Goal: Task Accomplishment & Management: Manage account settings

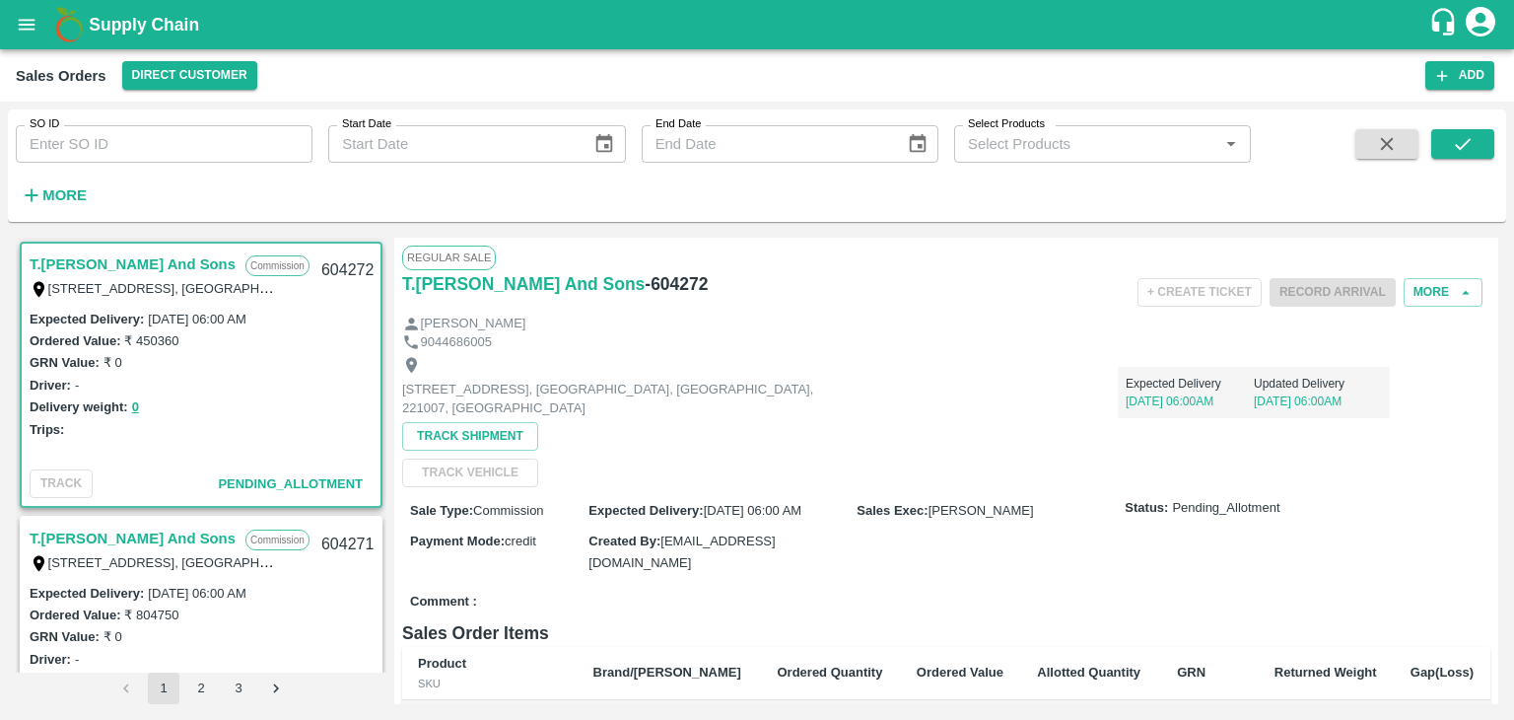
click at [1480, 25] on icon "account of current user" at bounding box center [1481, 22] width 30 height 30
click at [1377, 108] on li "Logout" at bounding box center [1433, 105] width 152 height 34
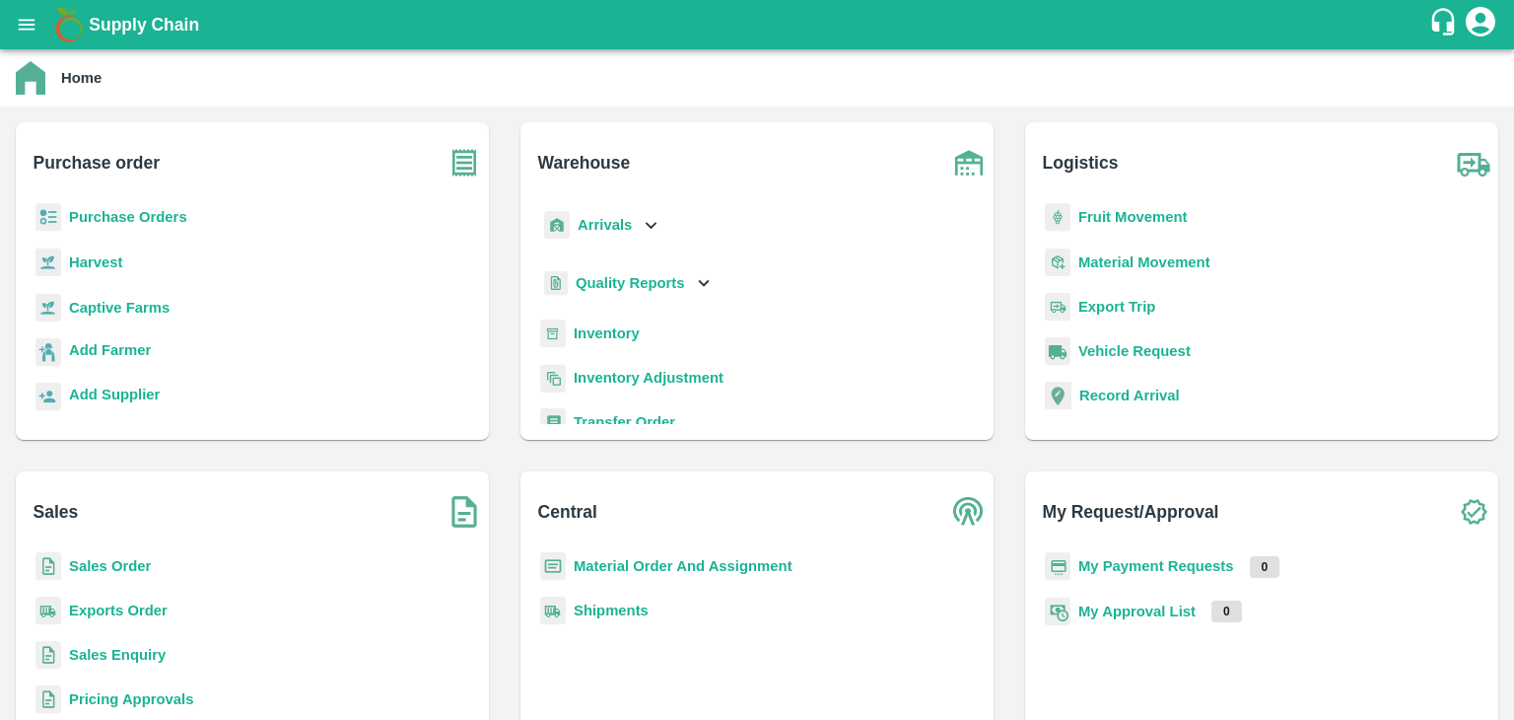
click at [122, 564] on b "Sales Order" at bounding box center [110, 566] width 82 height 16
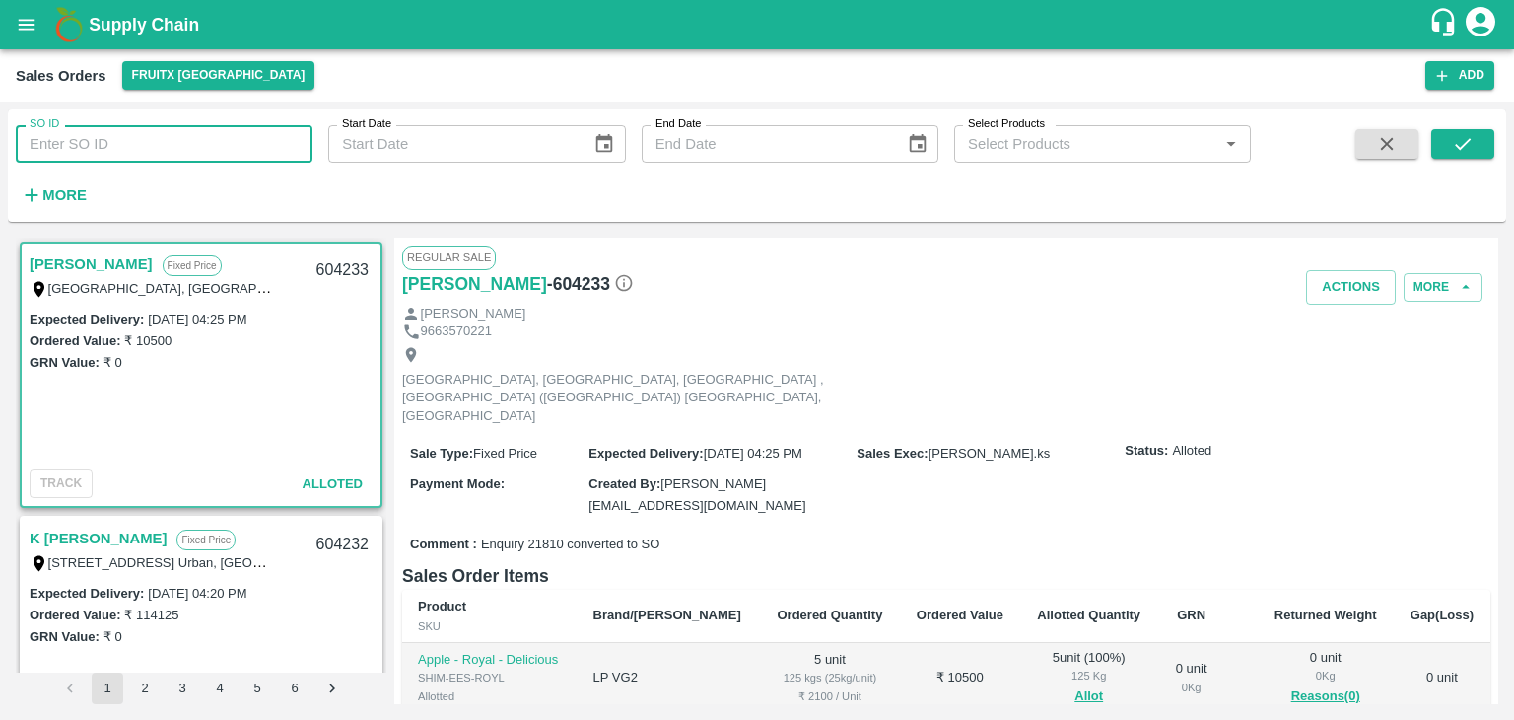
click at [137, 151] on input "SO ID" at bounding box center [164, 143] width 297 height 37
type input "604271"
click at [1467, 145] on icon "submit" at bounding box center [1463, 144] width 22 height 22
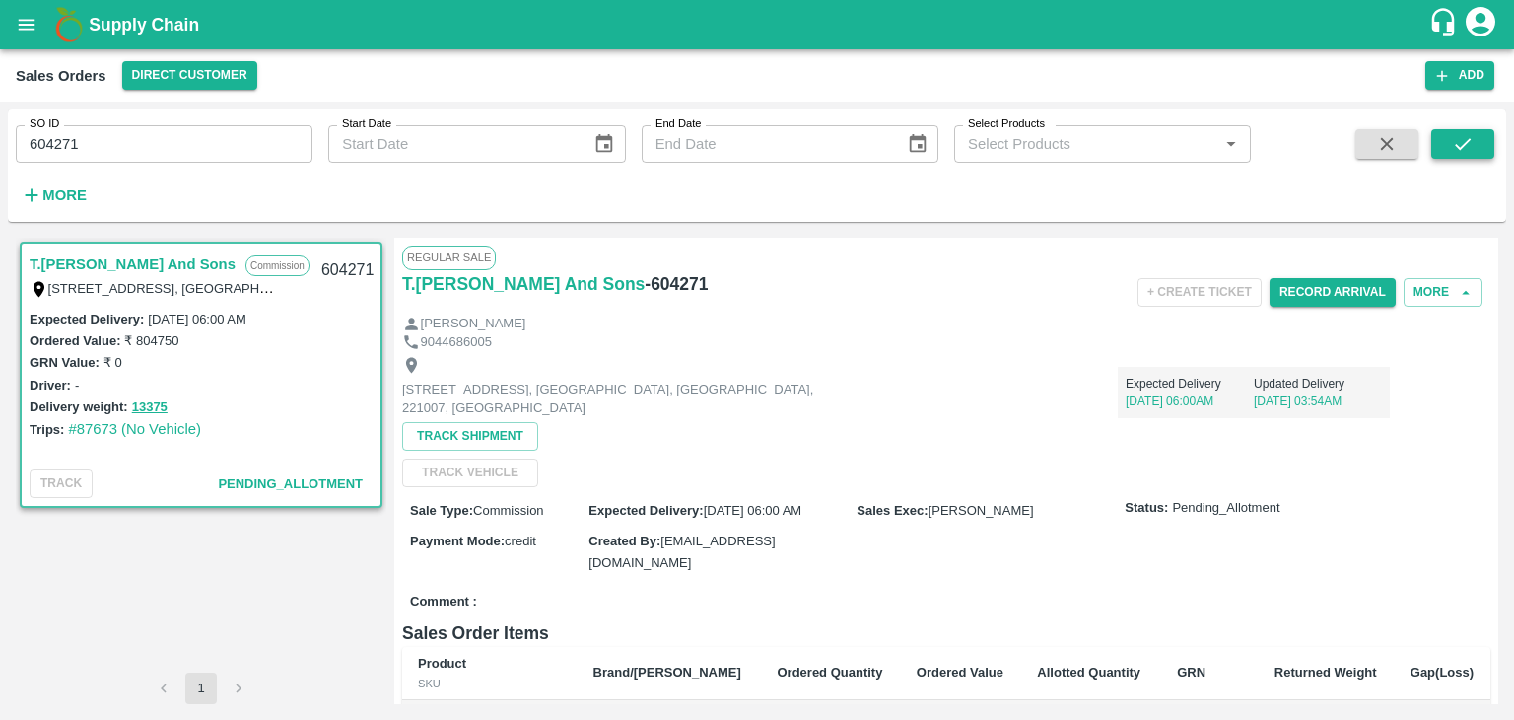
click at [1467, 145] on icon "submit" at bounding box center [1463, 144] width 22 height 22
click at [1322, 293] on button "Record Arrival" at bounding box center [1333, 292] width 126 height 29
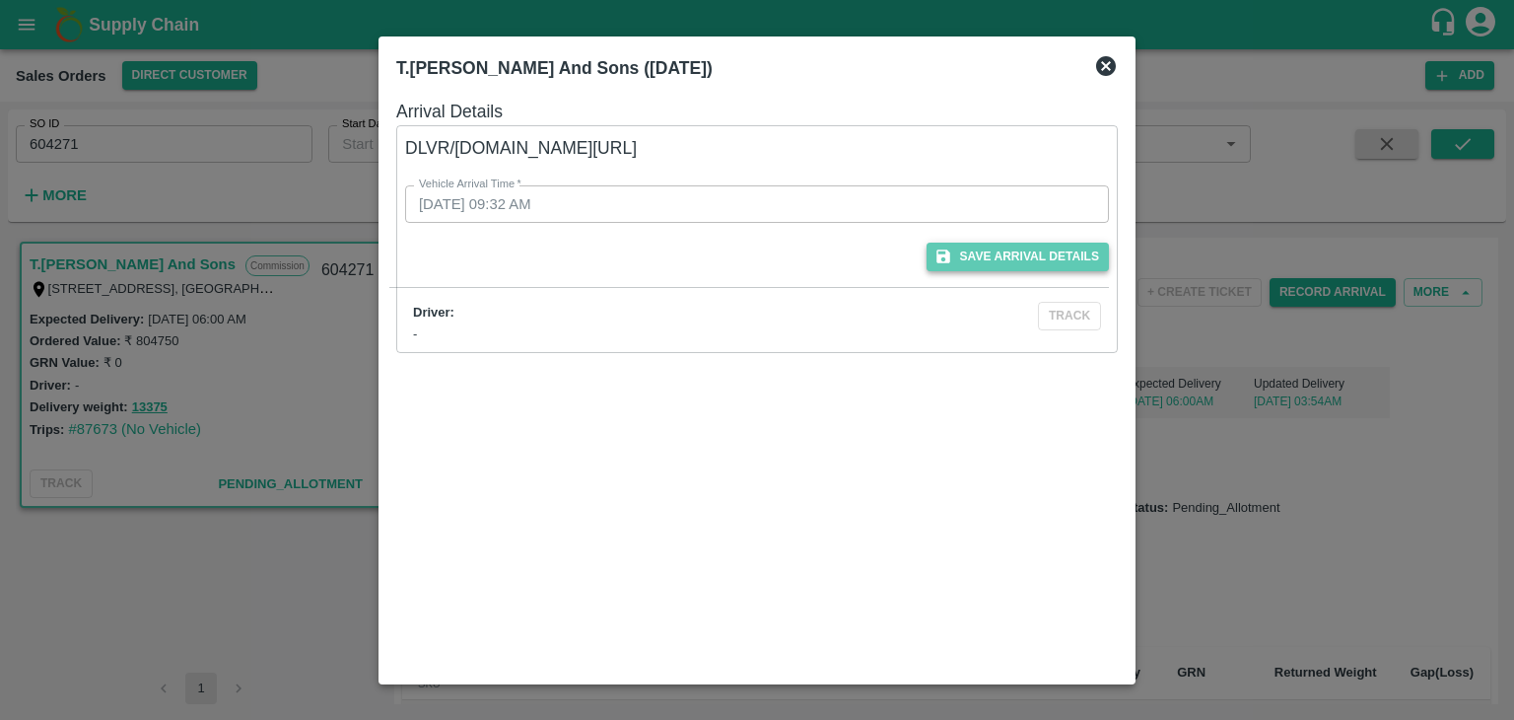
click at [996, 256] on button "Save Arrival Details" at bounding box center [1018, 256] width 182 height 29
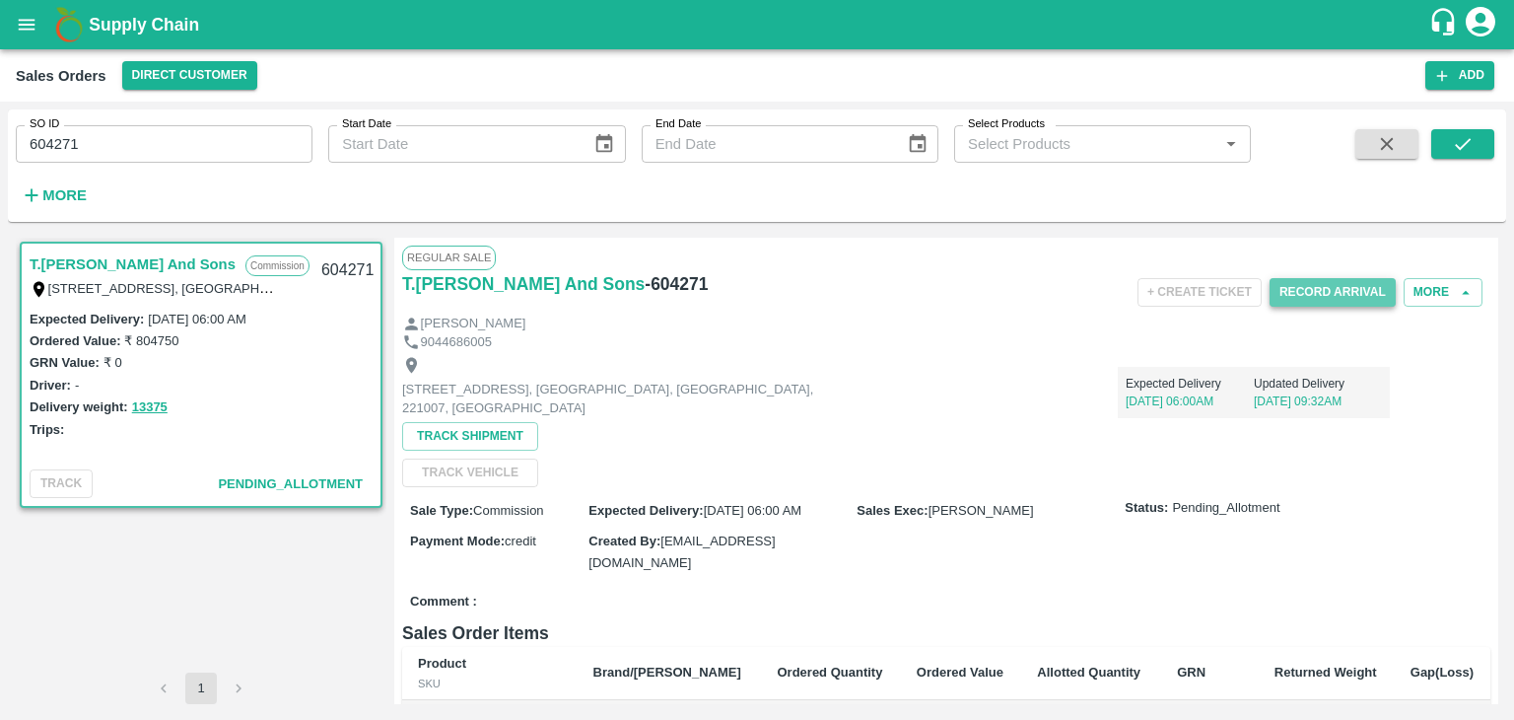
click at [1320, 292] on button "Record Arrival" at bounding box center [1333, 292] width 126 height 29
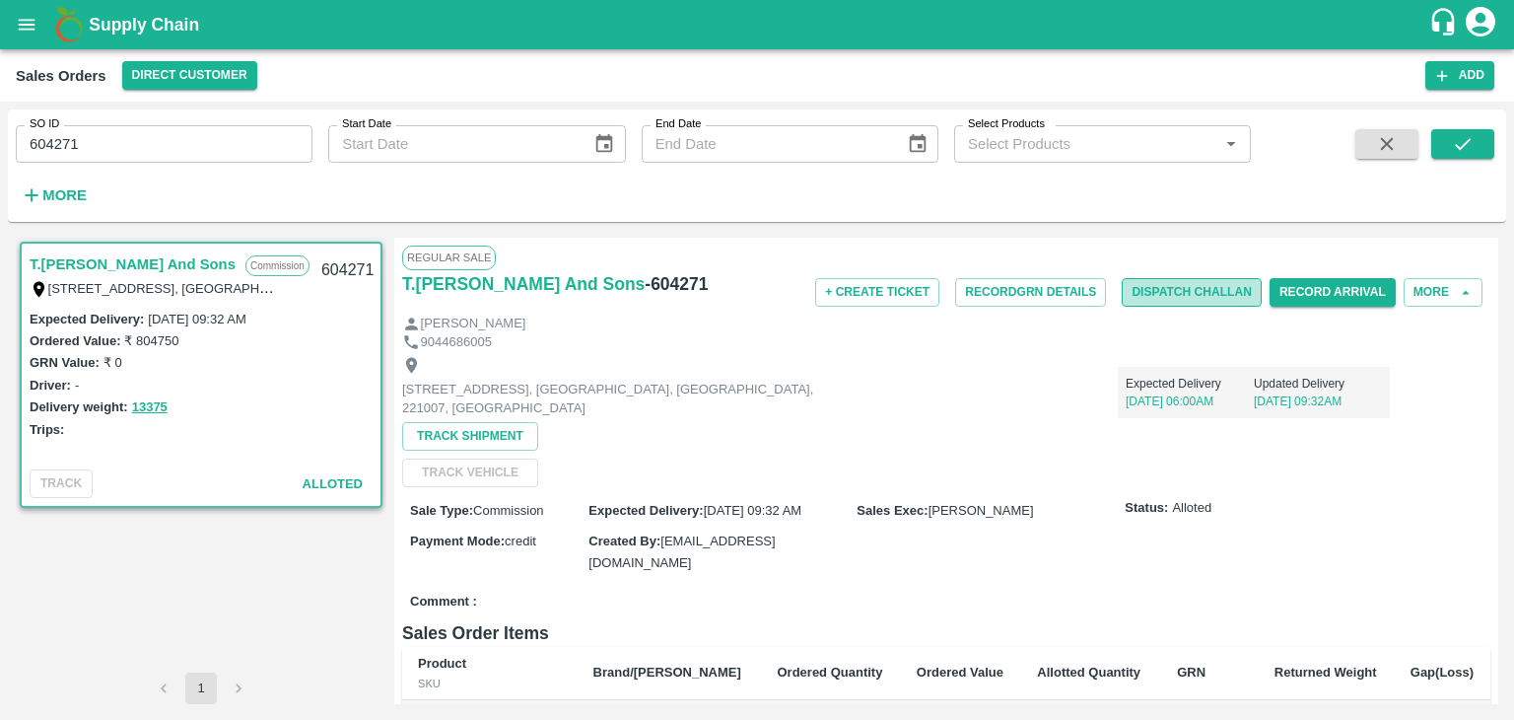
click at [1147, 295] on button "Dispatch Challan" at bounding box center [1192, 292] width 140 height 29
click at [1015, 291] on button "Record GRN Details" at bounding box center [1030, 292] width 151 height 29
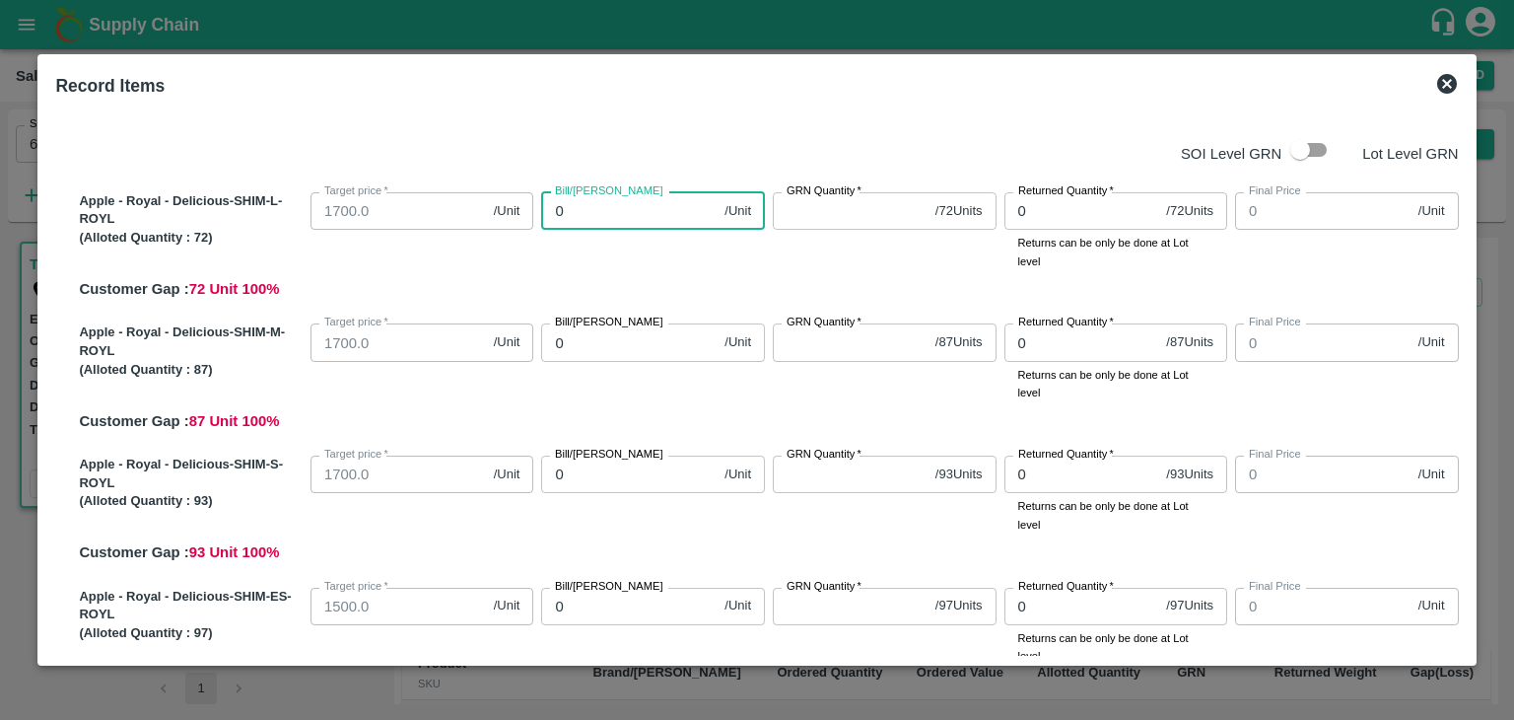
click at [589, 210] on input "0" at bounding box center [628, 210] width 175 height 37
type input "01"
type input "1"
type input "017"
type input "17"
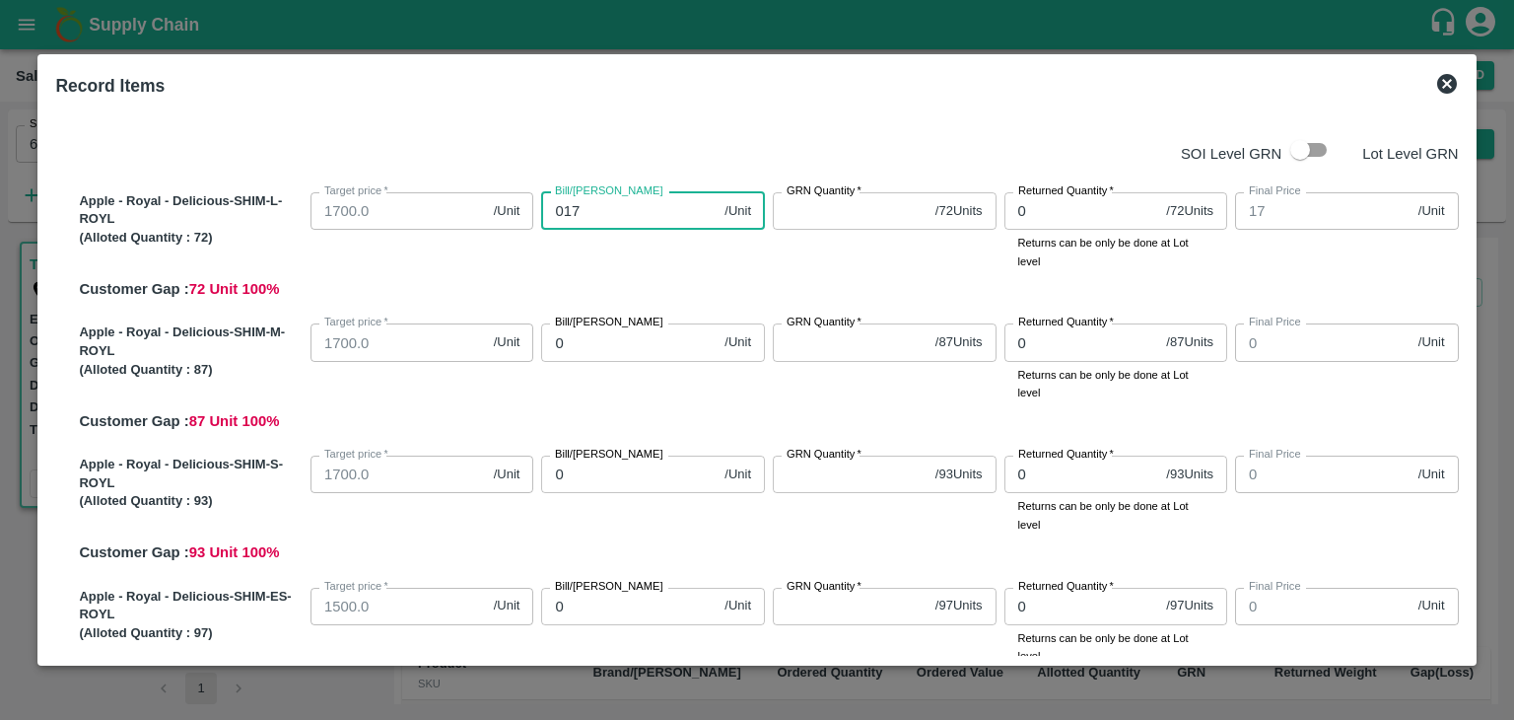
type input "0170"
type input "170"
type input "01700"
type input "1700"
type input "01700"
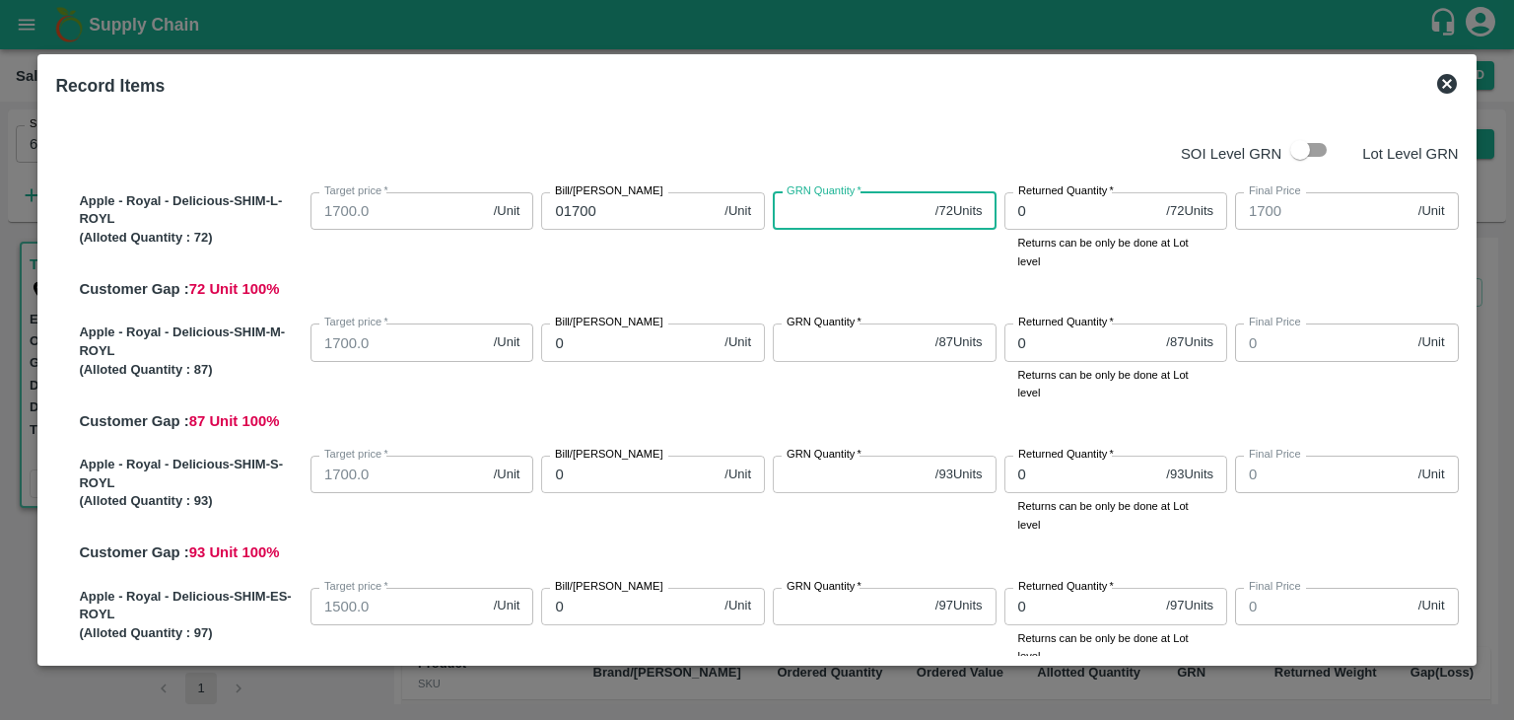
click at [823, 207] on input "GRN Quantity   *" at bounding box center [850, 210] width 155 height 37
type input "72"
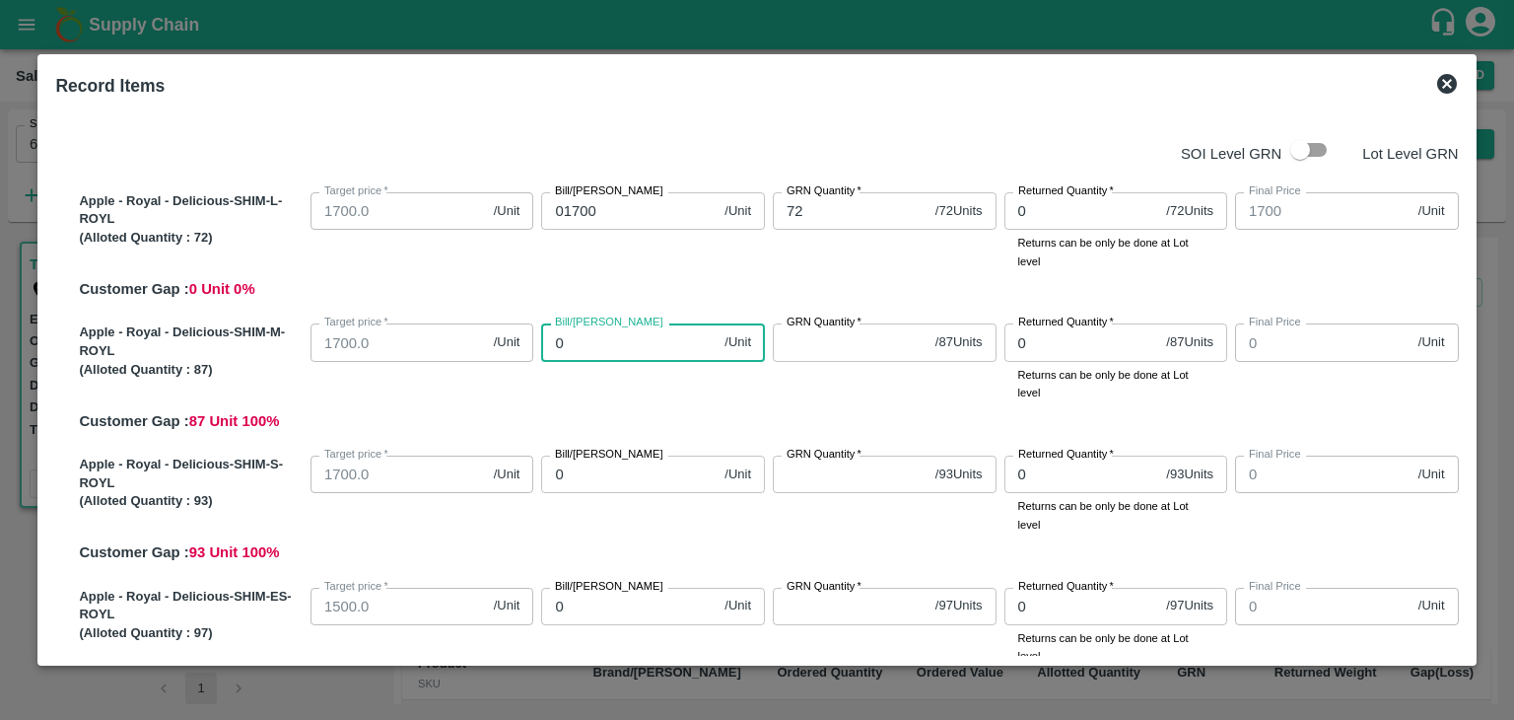
click at [586, 350] on input "0" at bounding box center [628, 341] width 175 height 37
type input "01"
type input "1"
type input "017"
type input "17"
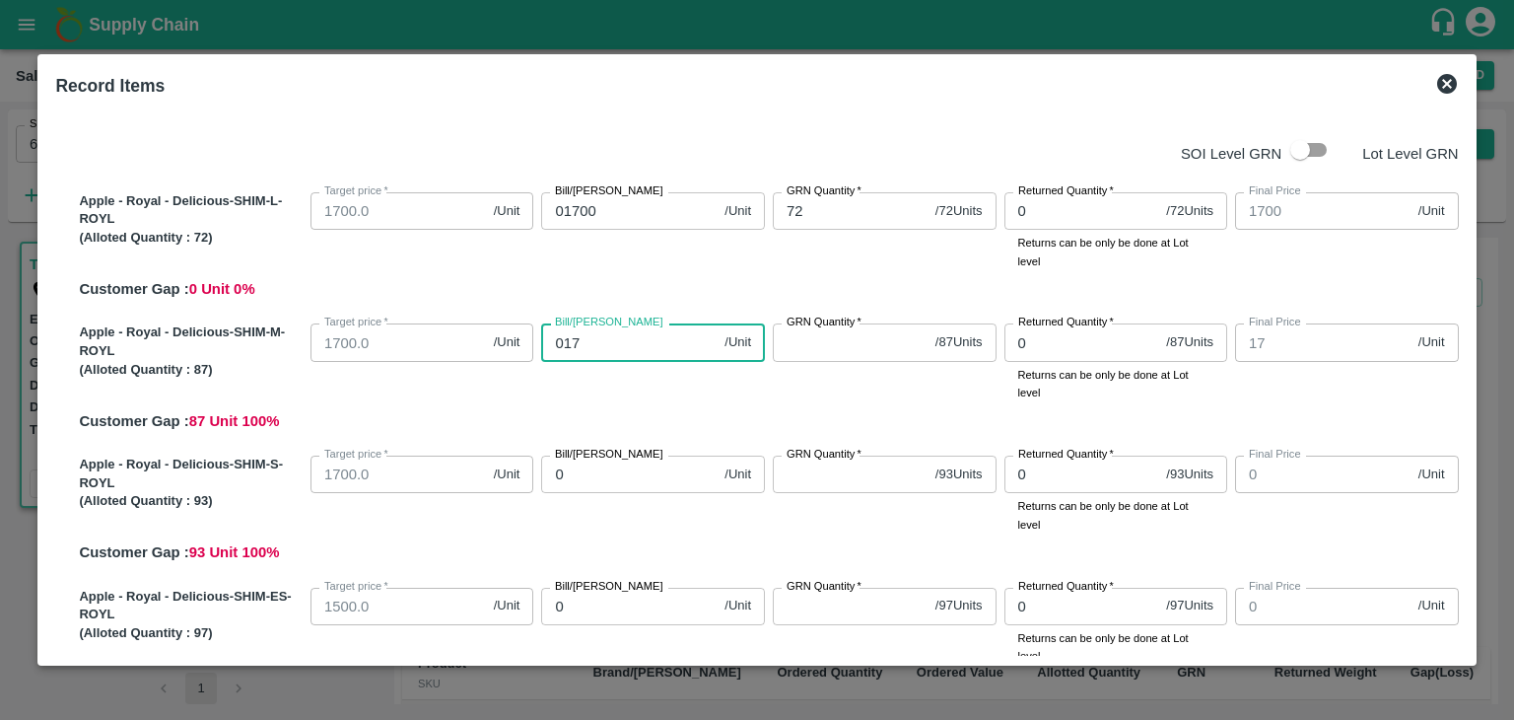
type input "0170"
type input "170"
type input "01700"
type input "1700"
type input "01700"
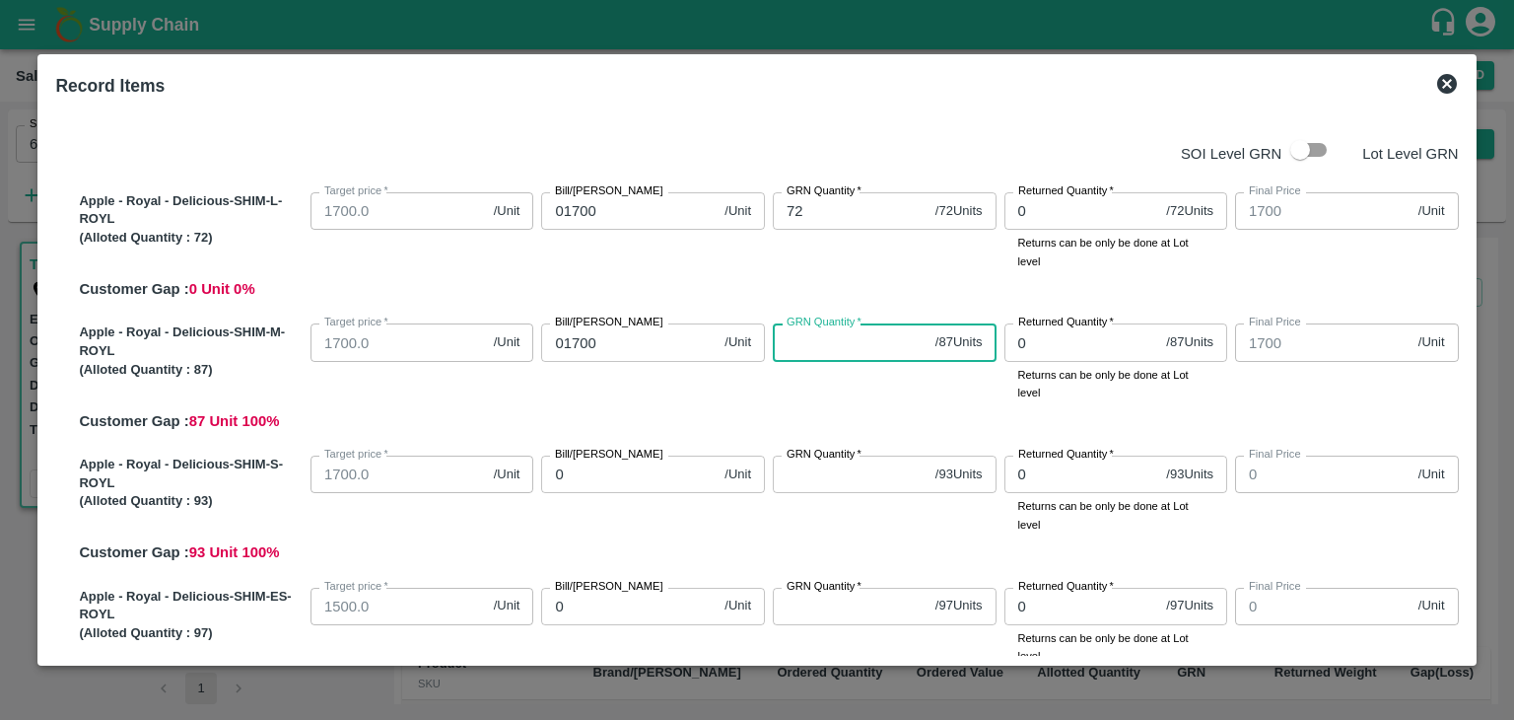
click at [810, 344] on input "GRN Quantity   *" at bounding box center [850, 341] width 155 height 37
type input "87"
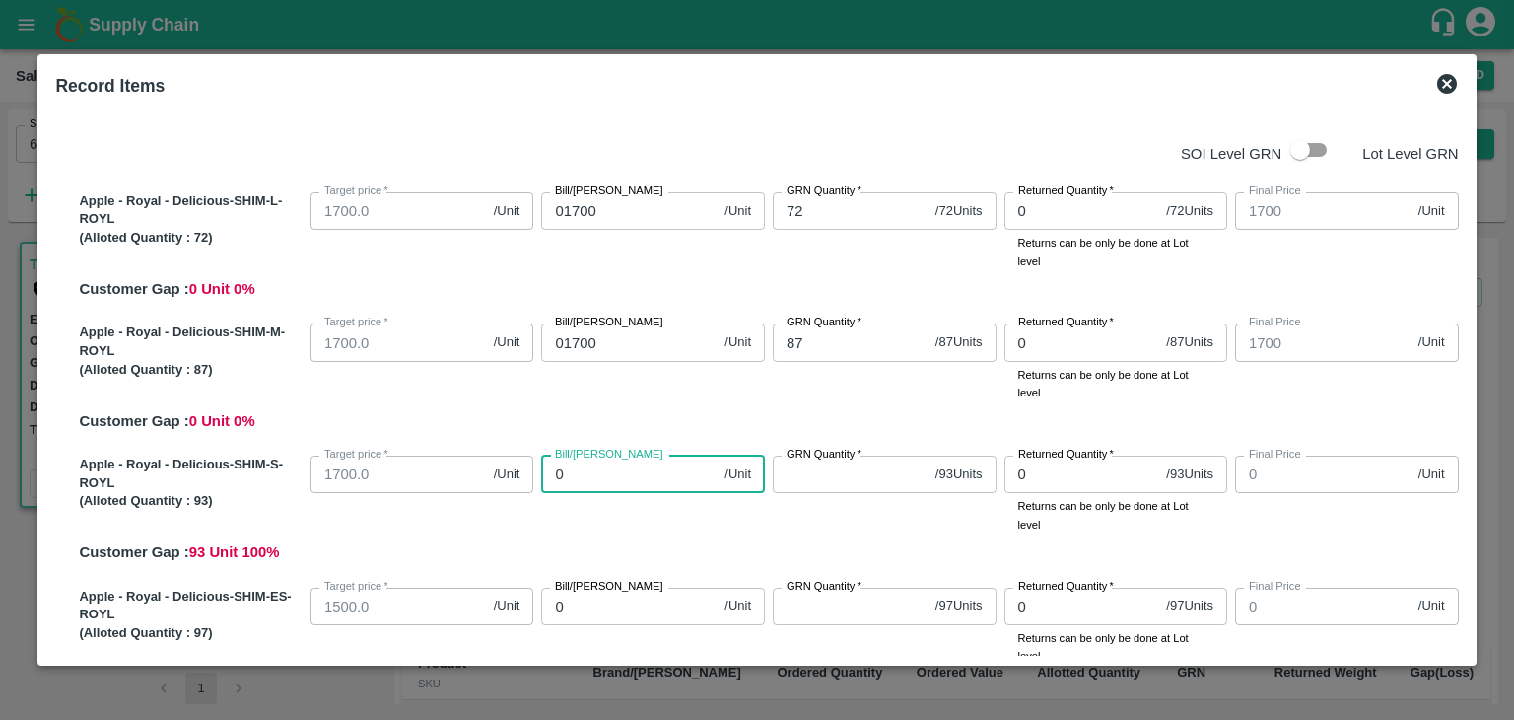
click at [583, 477] on input "0" at bounding box center [628, 473] width 175 height 37
type input "01"
type input "1"
type input "017"
type input "17"
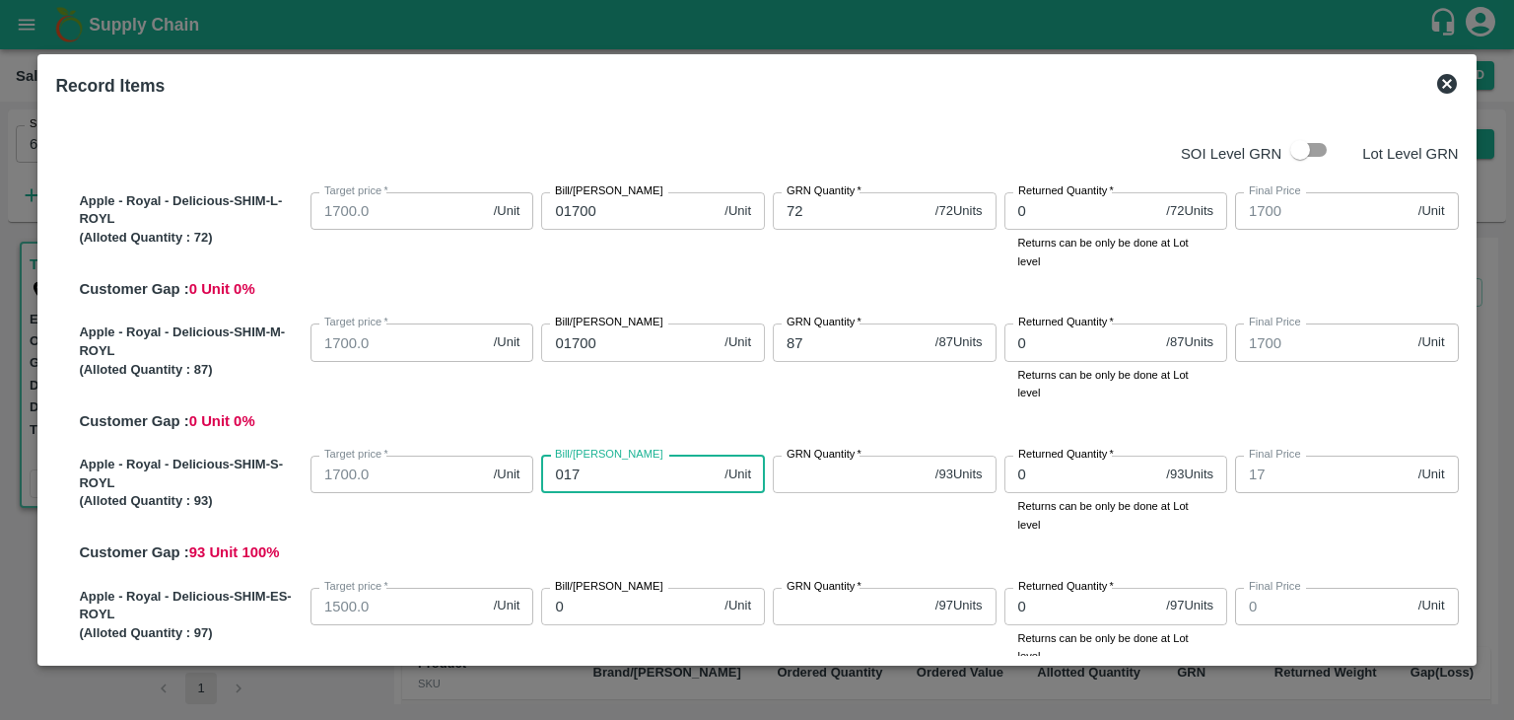
type input "0170"
type input "170"
type input "01700"
type input "1700"
type input "017000"
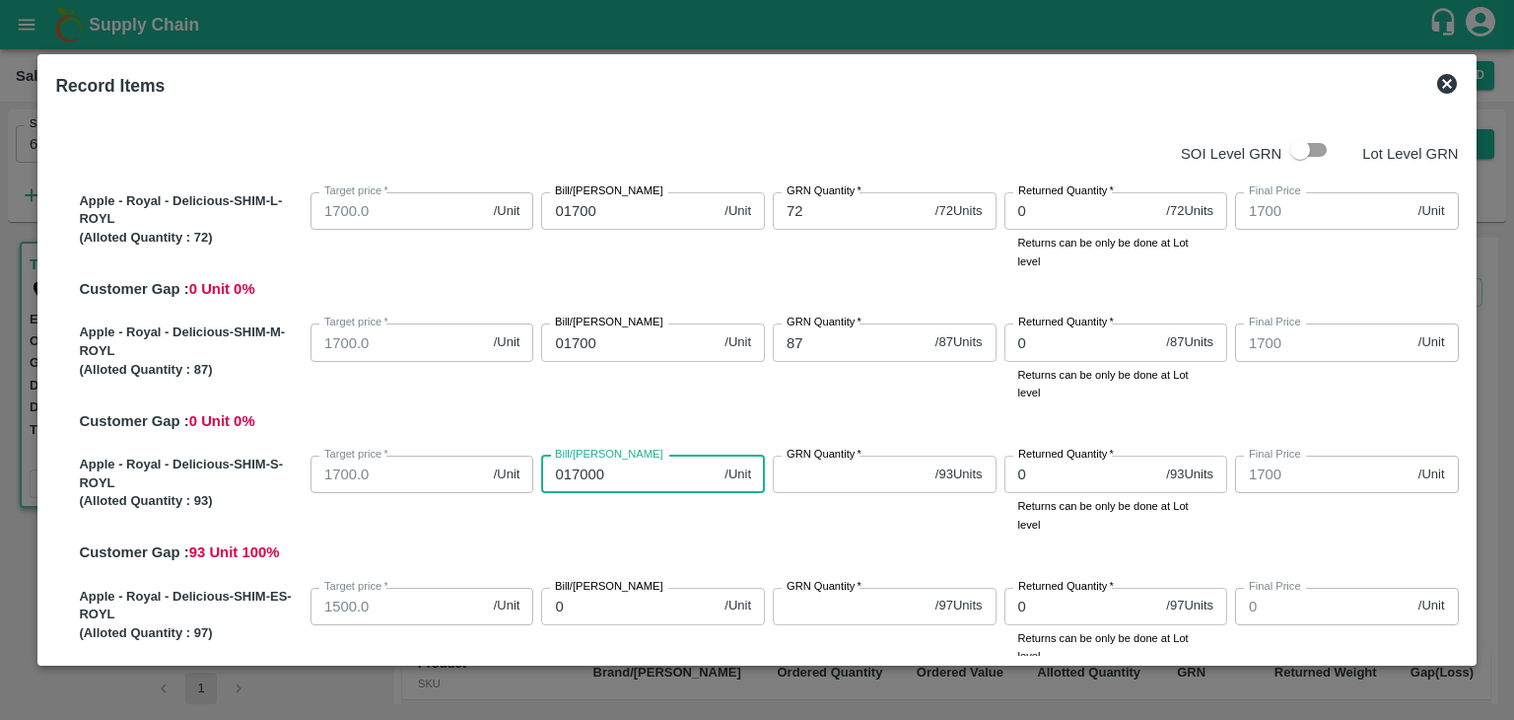
type input "17000"
type input "01700"
type input "1700"
type input "01700"
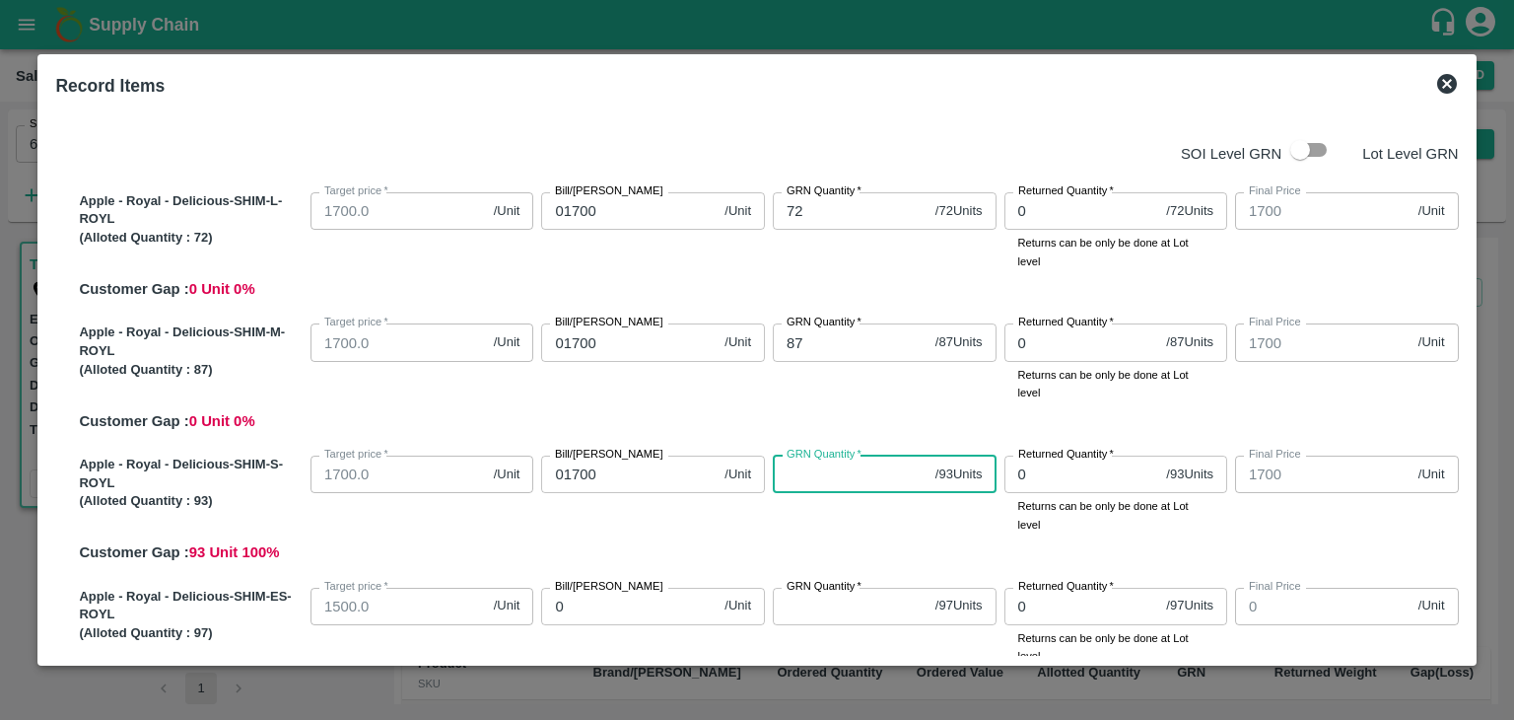
click at [814, 484] on input "GRN Quantity   *" at bounding box center [850, 473] width 155 height 37
type input "93"
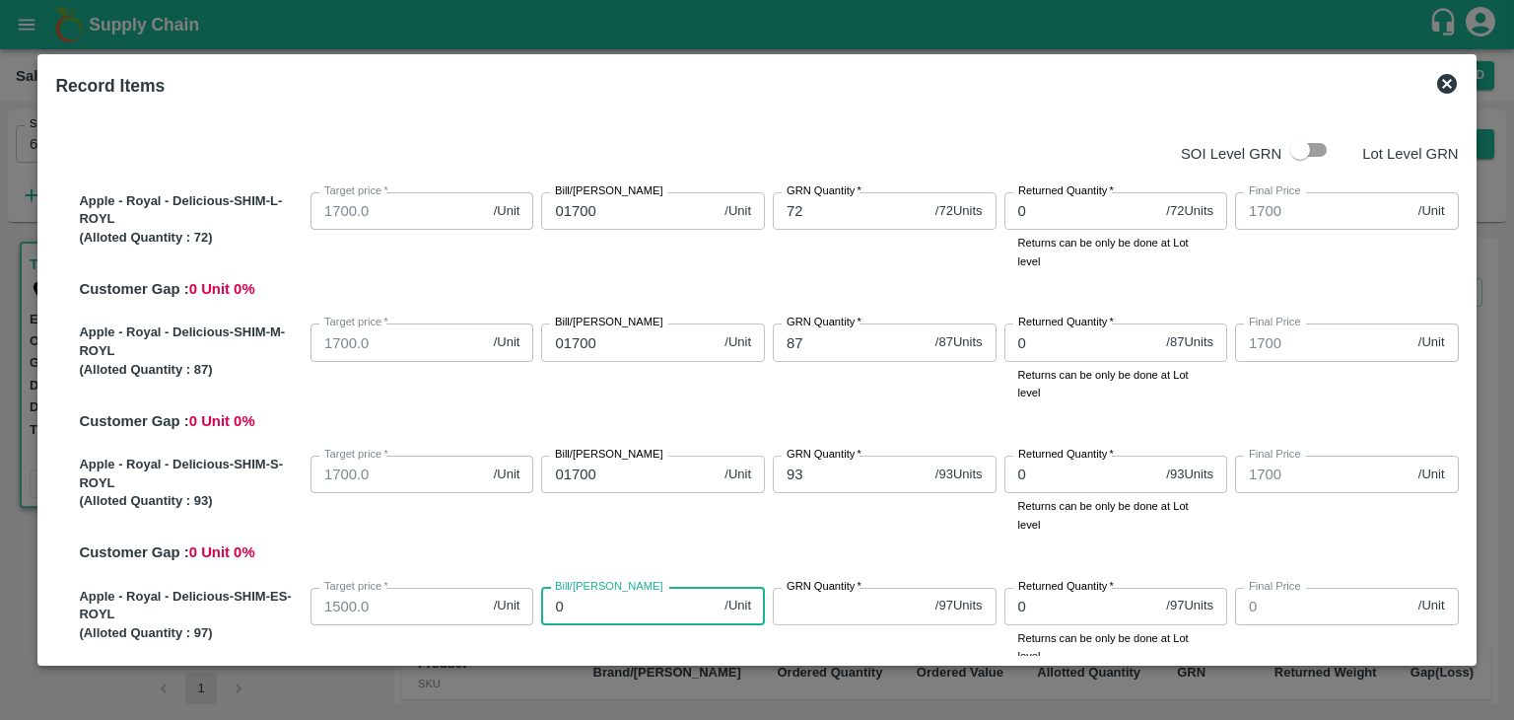
click at [581, 614] on input "0" at bounding box center [628, 605] width 175 height 37
type input "01"
type input "1"
type input "015"
type input "15"
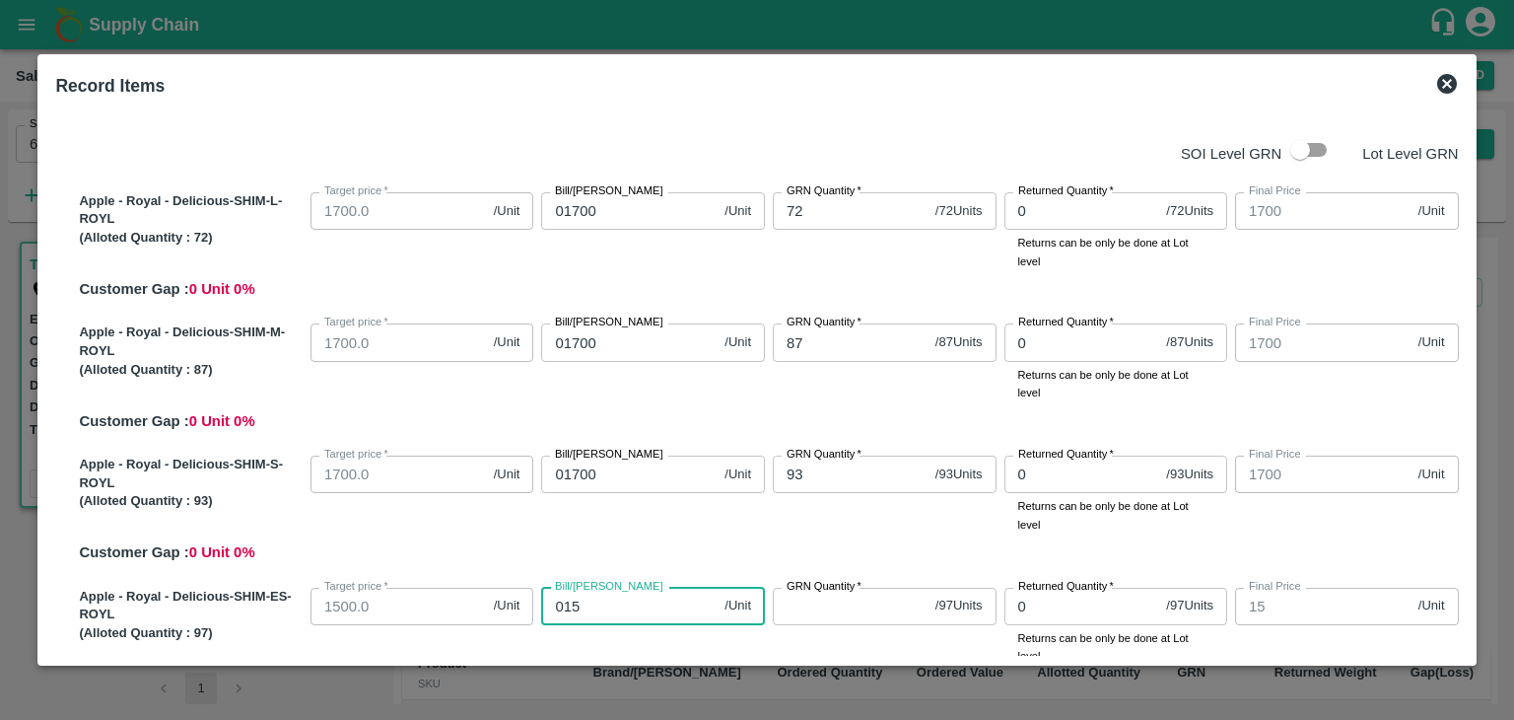
type input "0150"
type input "150"
type input "01500"
type input "1500"
type input "01500"
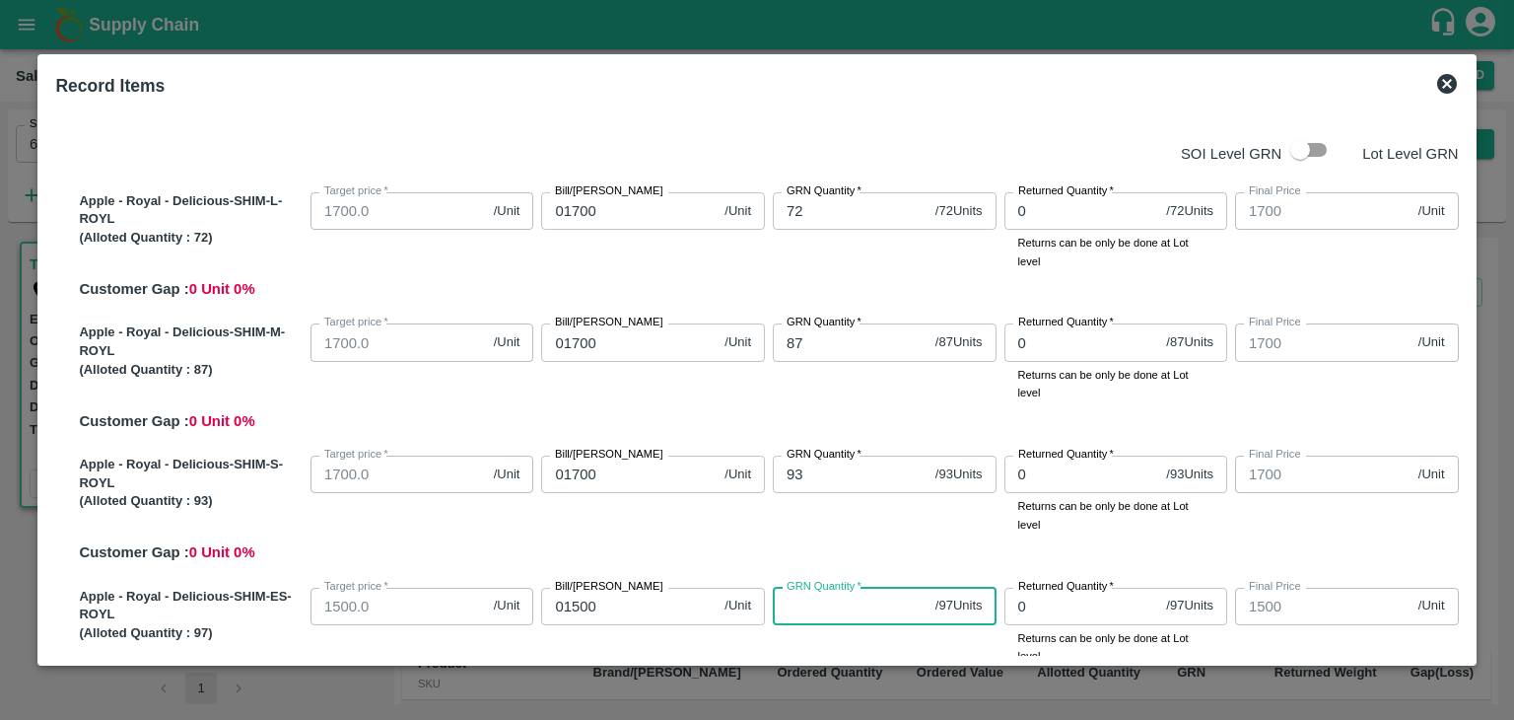
click at [812, 612] on input "GRN Quantity   *" at bounding box center [850, 605] width 155 height 37
type input "97"
drag, startPoint x: 1466, startPoint y: 257, endPoint x: 1462, endPoint y: 245, distance: 12.5
click at [1462, 245] on div "SOI Level GRN Lot Level GRN Apple - Royal - Delicious-SHIM-L-ROYL (Alloted Quan…" at bounding box center [756, 381] width 1418 height 549
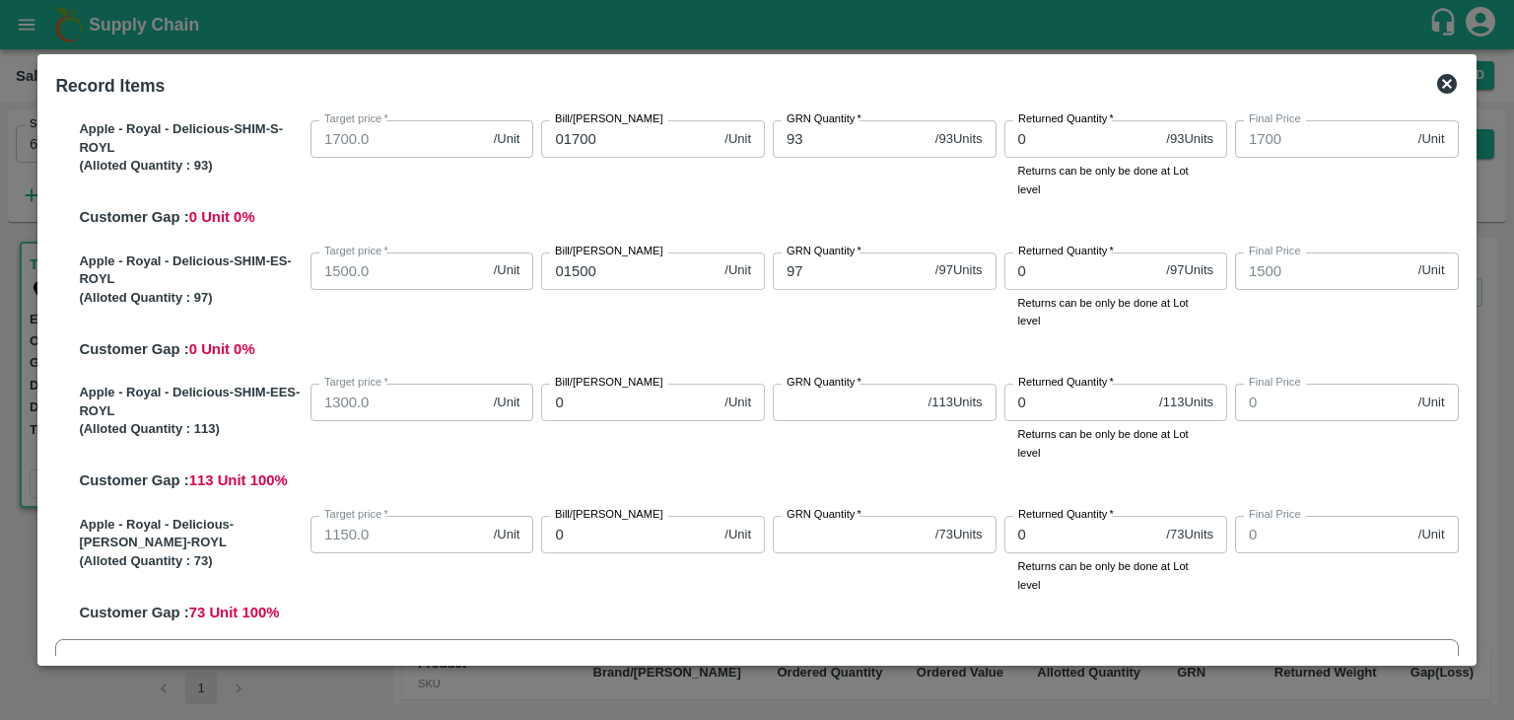
scroll to position [355, 0]
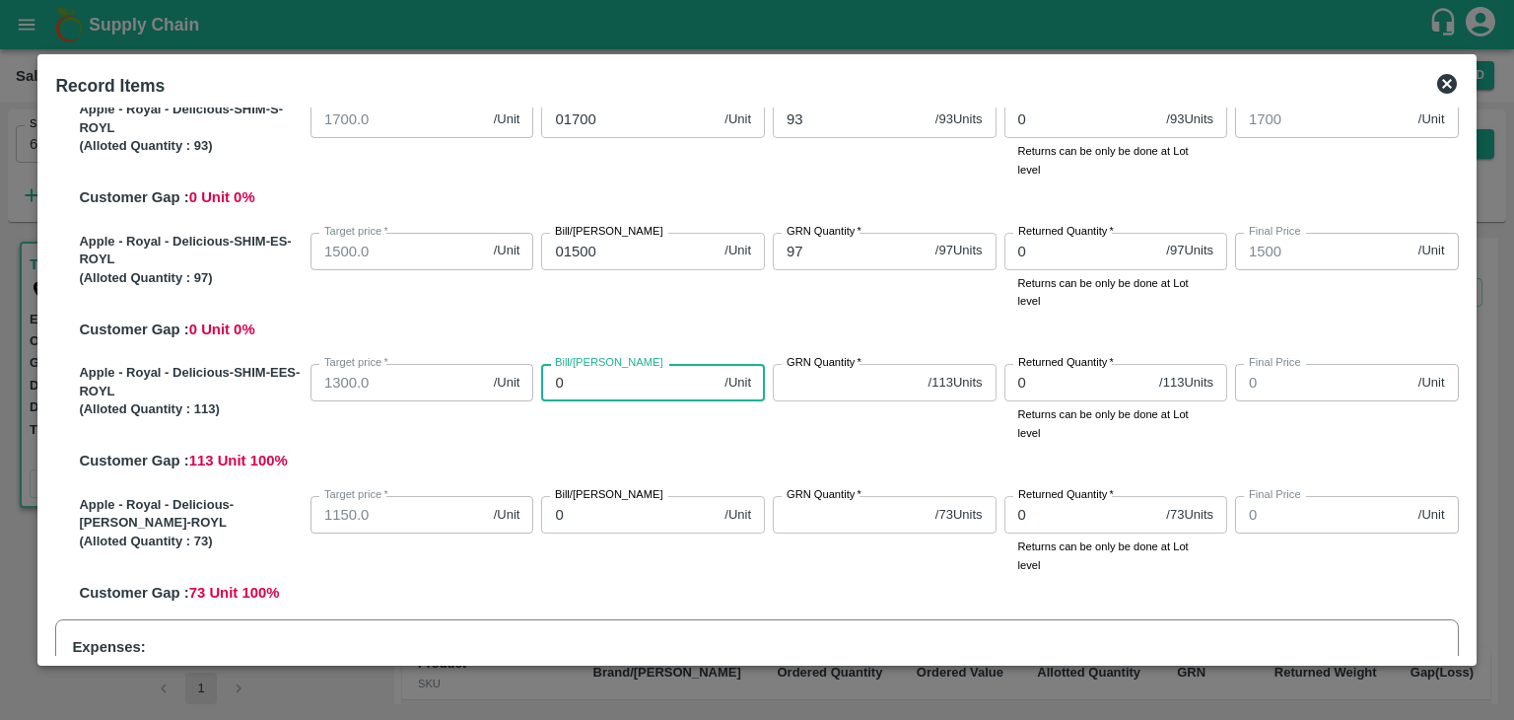
click at [602, 384] on input "0" at bounding box center [628, 382] width 175 height 37
type input "01"
type input "1"
type input "013"
type input "13"
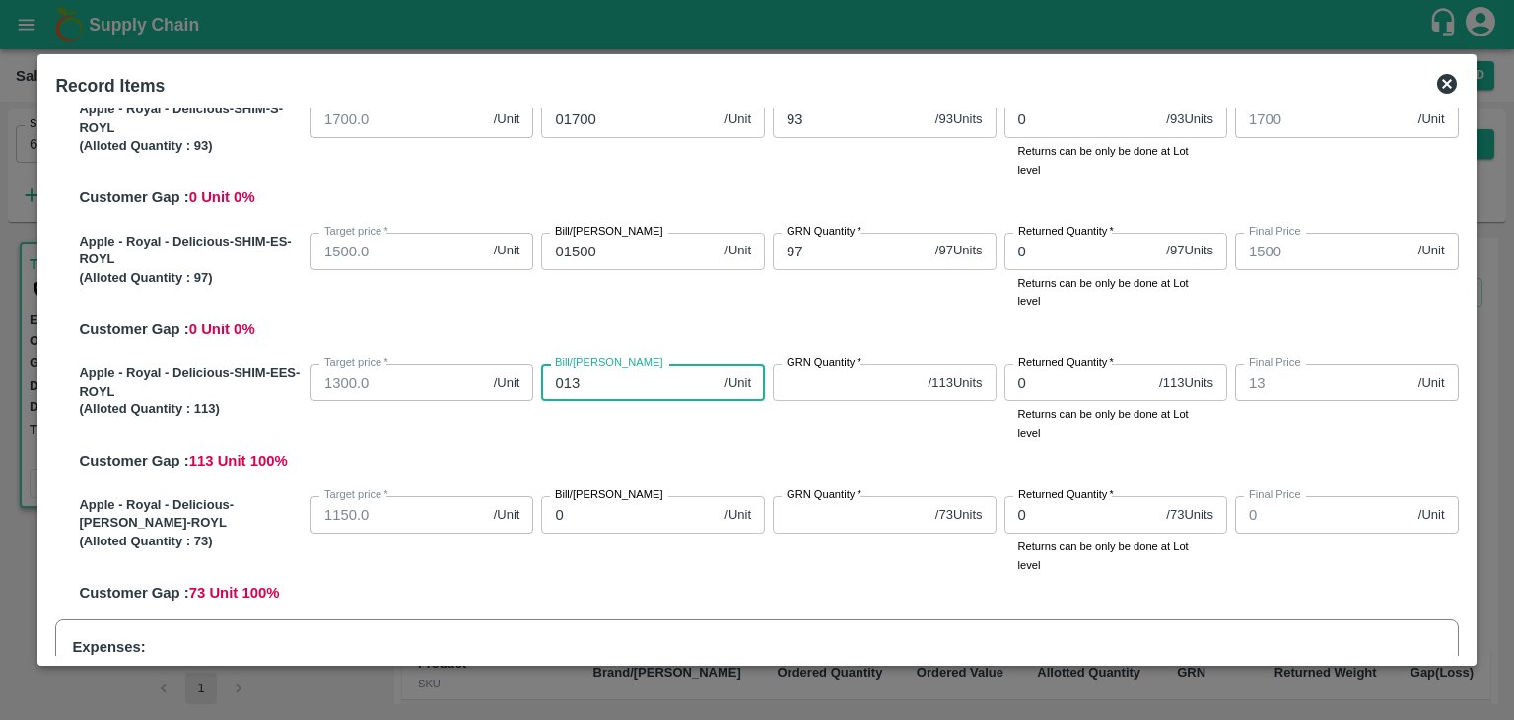
type input "0130"
type input "130"
type input "01300"
type input "1300"
type input "01300"
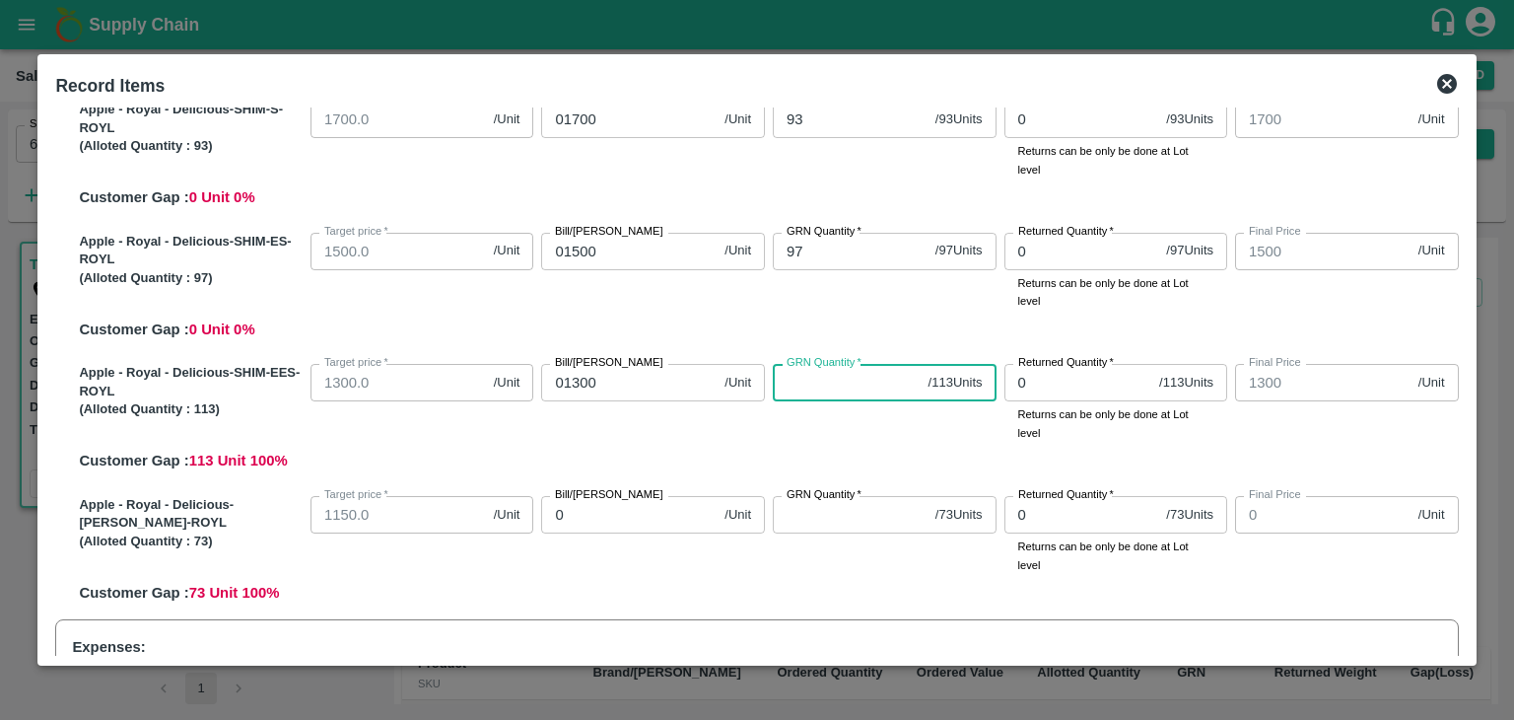
click at [789, 390] on input "GRN Quantity   *" at bounding box center [847, 382] width 148 height 37
type input "113"
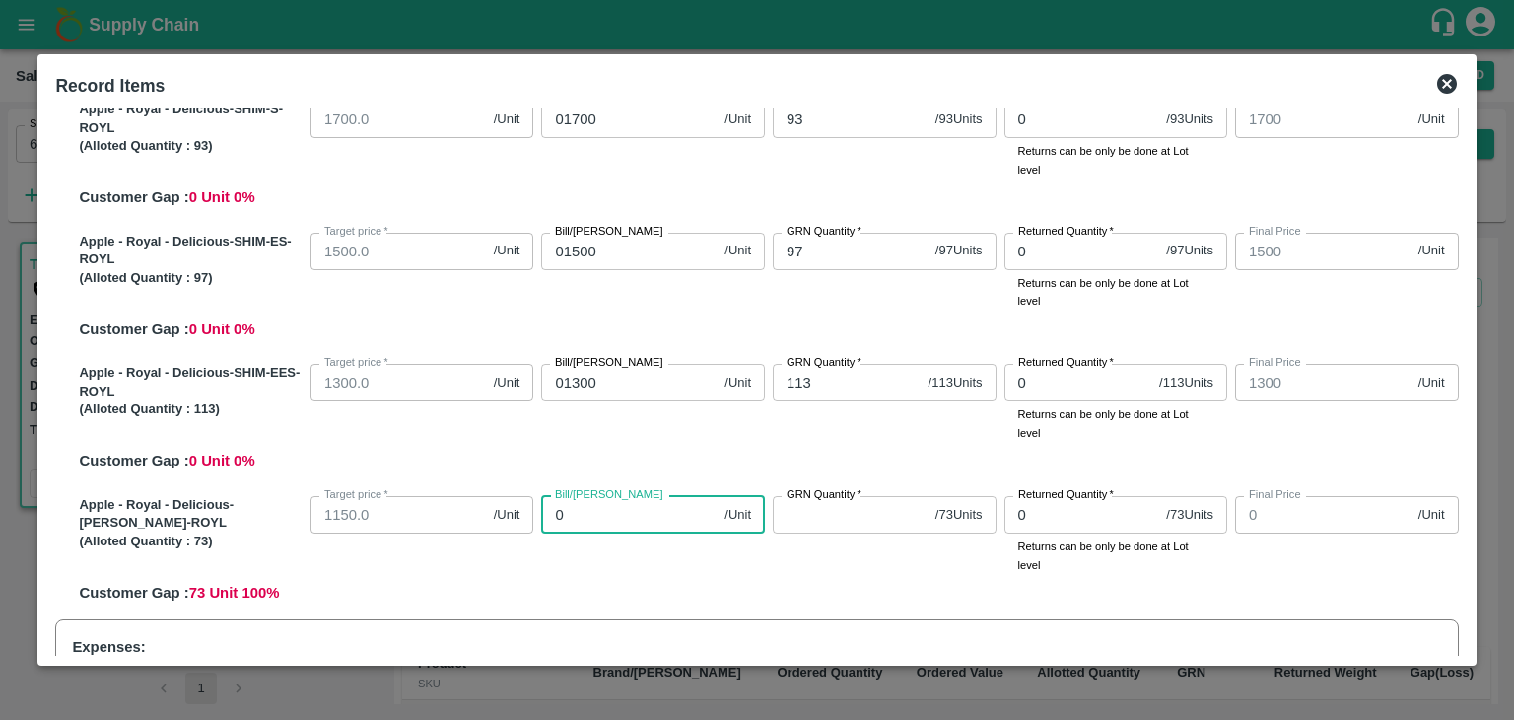
click at [575, 518] on input "0" at bounding box center [628, 514] width 175 height 37
type input "01"
type input "1"
type input "011"
type input "11"
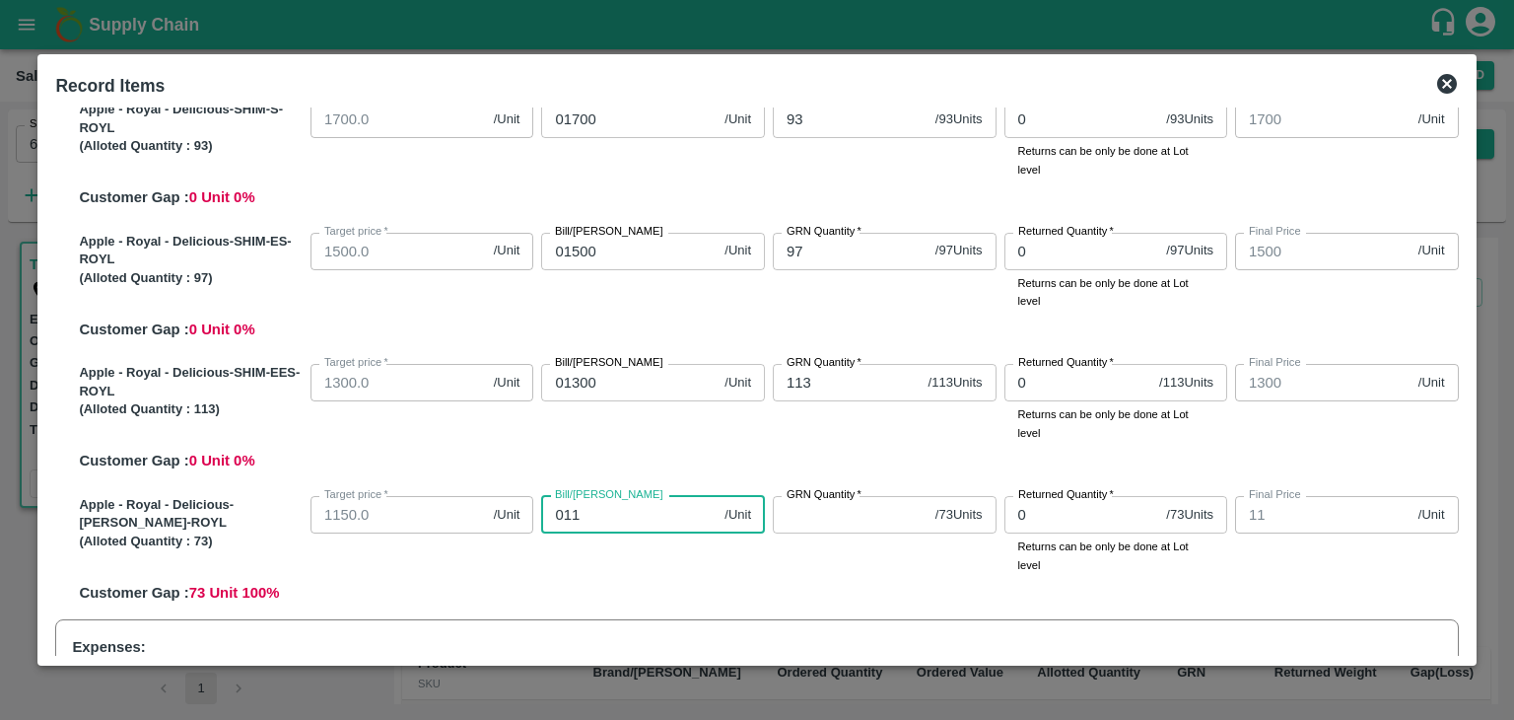
type input "0115"
type input "115"
type input "01150"
type input "1150"
type input "01150"
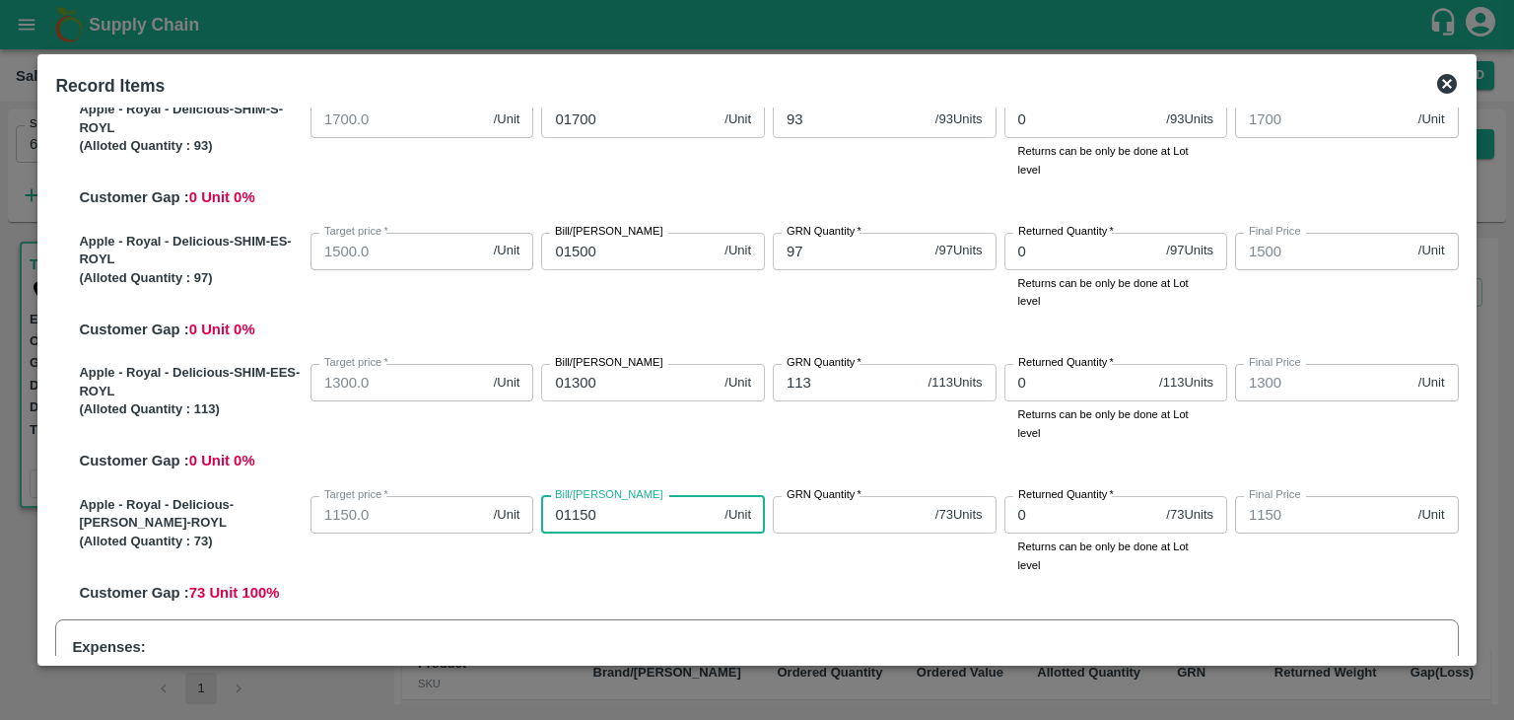
click at [832, 519] on input "GRN Quantity   *" at bounding box center [850, 514] width 155 height 37
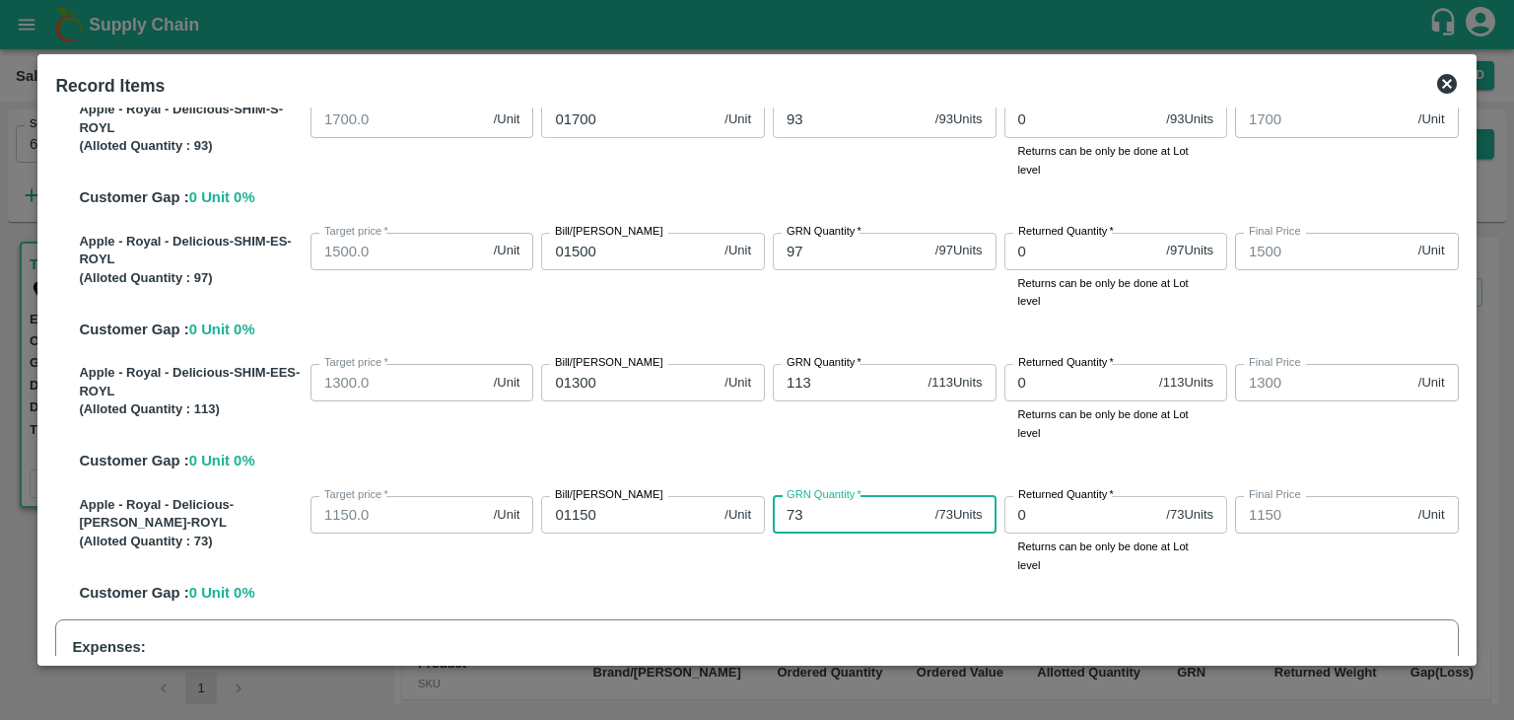
type input "73"
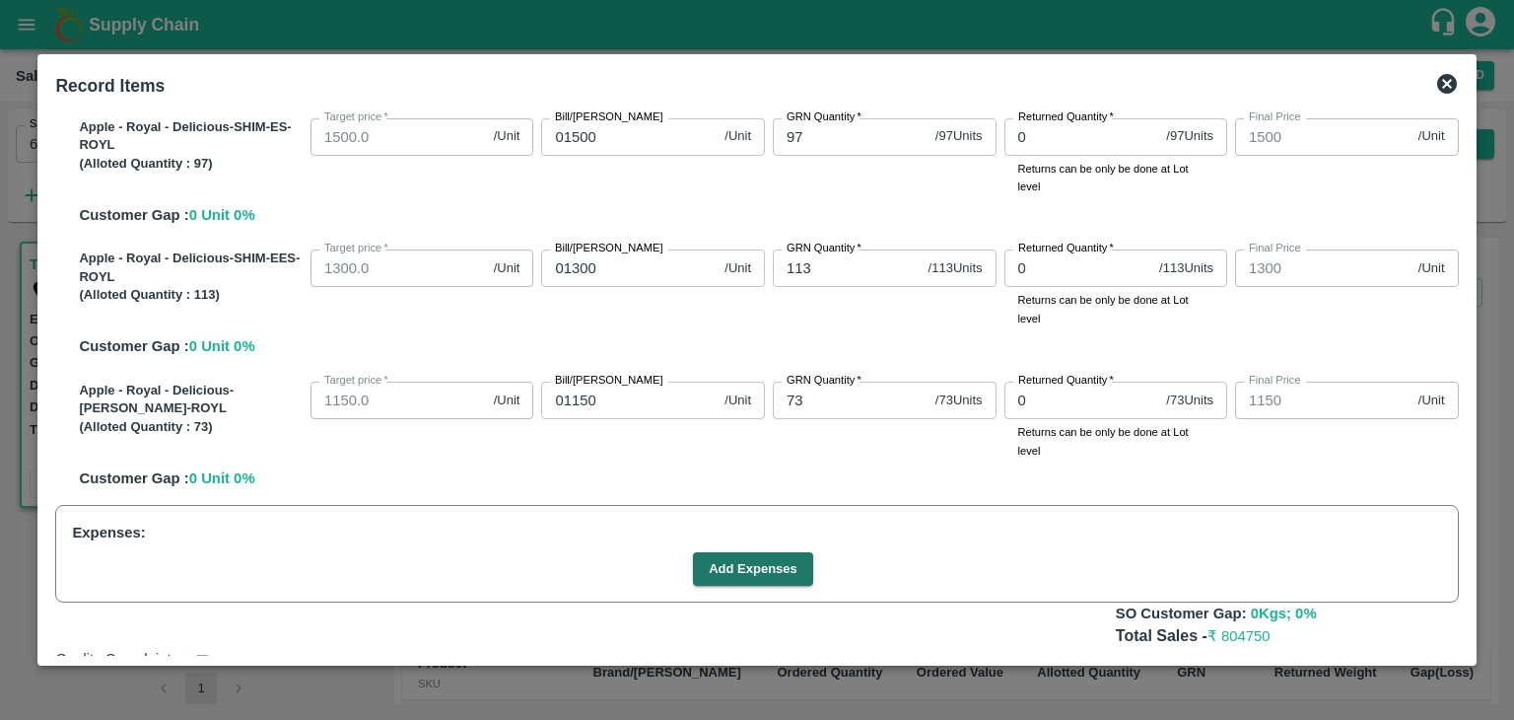
scroll to position [536, 0]
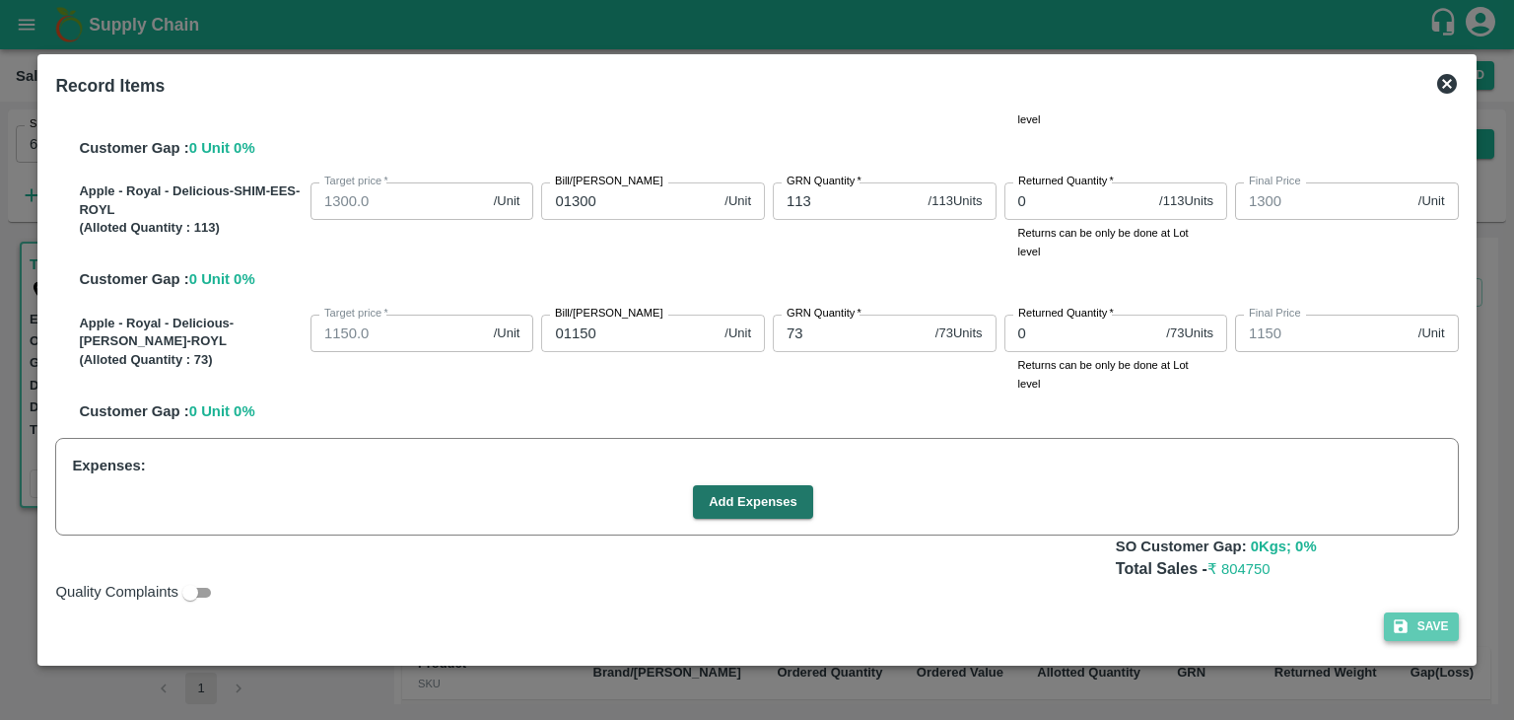
click at [1423, 624] on button "Save" at bounding box center [1421, 626] width 75 height 29
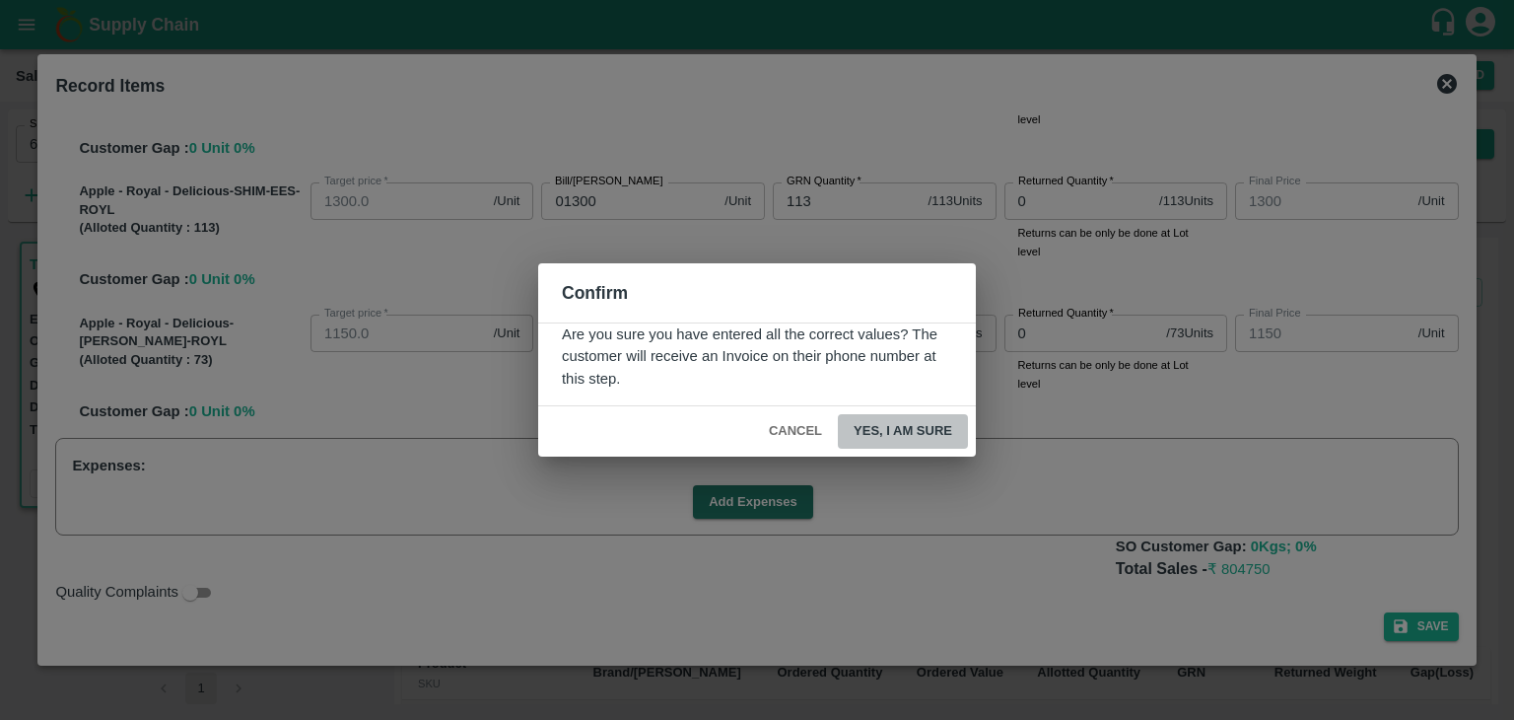
click at [890, 429] on button "Yes, I am sure" at bounding box center [903, 431] width 130 height 34
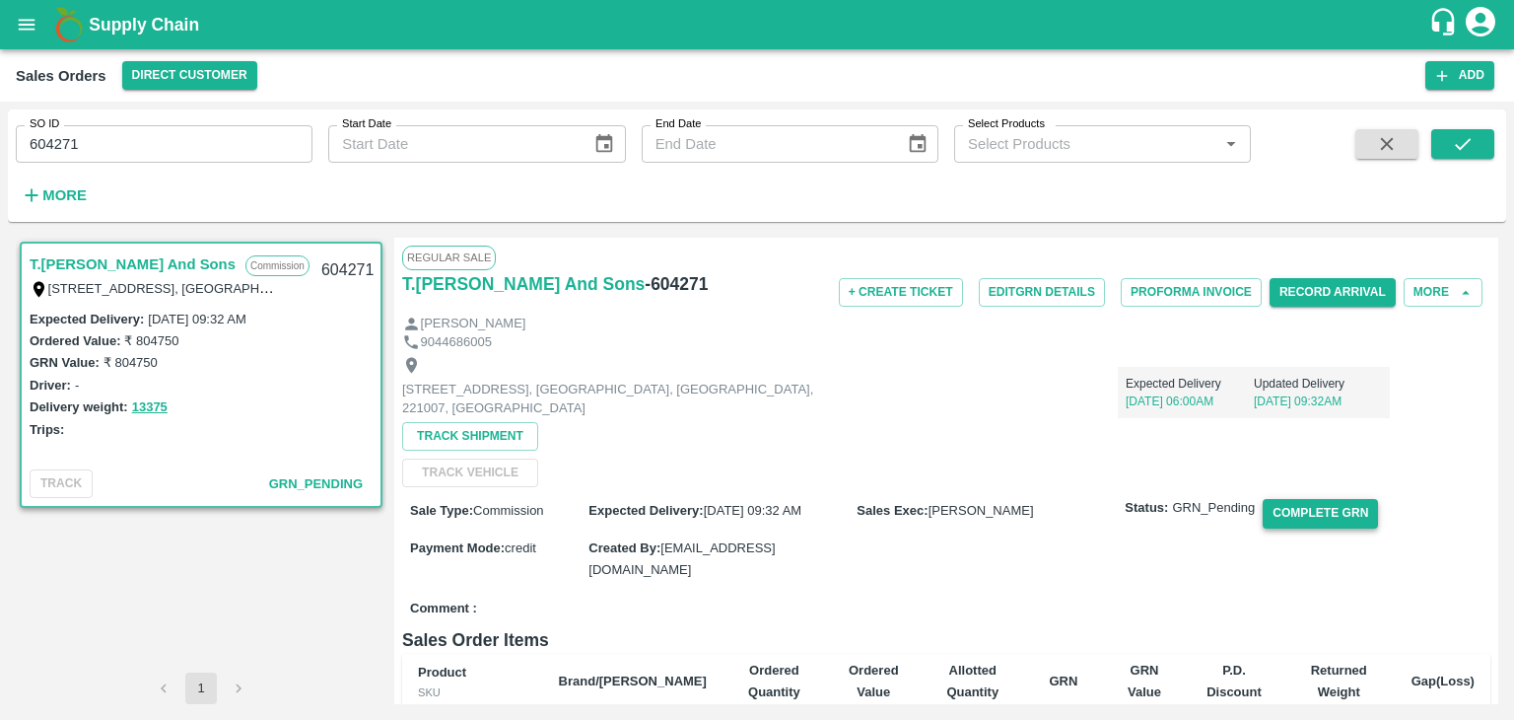
click at [1321, 515] on button "Complete GRN" at bounding box center [1320, 513] width 115 height 29
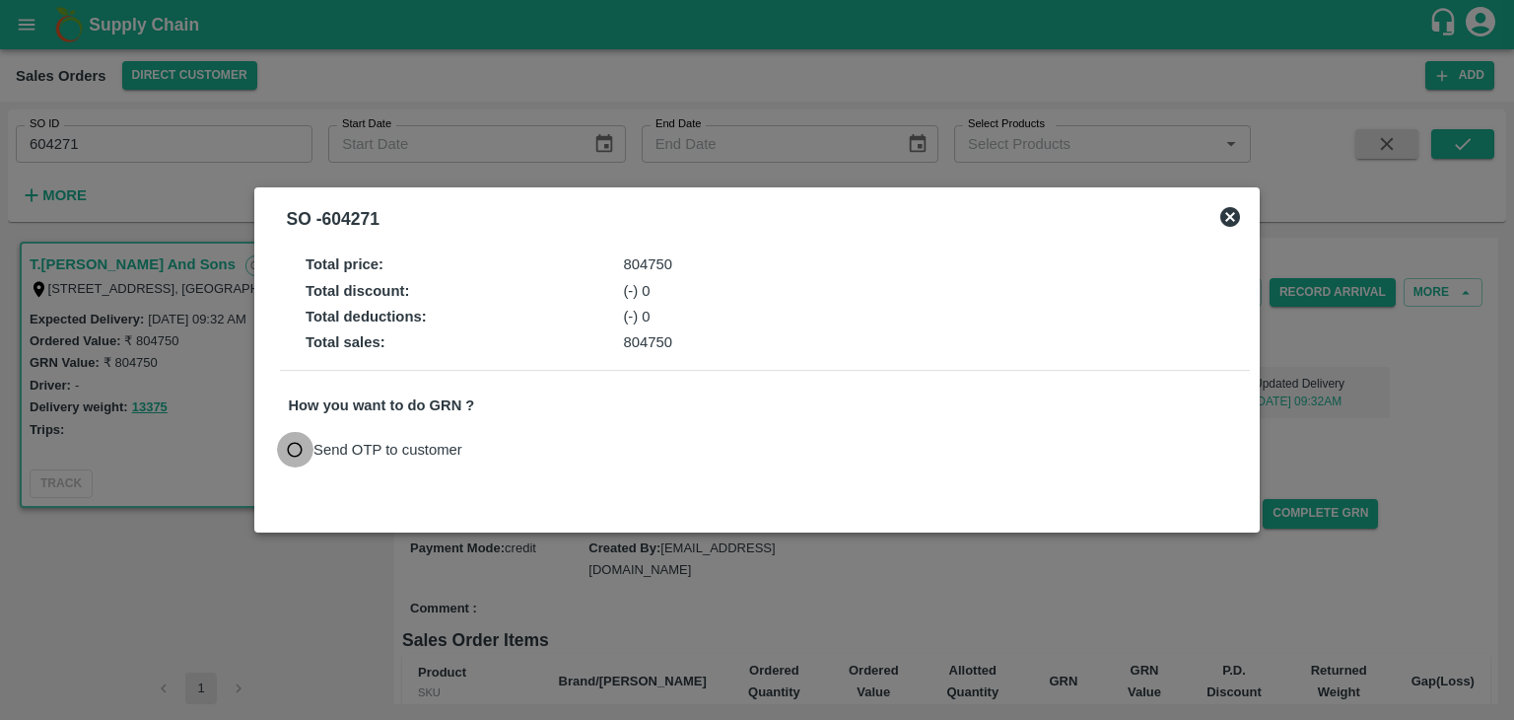
click at [297, 447] on input "Send OTP to customer" at bounding box center [295, 450] width 36 height 36
radio input "true"
click at [540, 440] on button "Send OTP" at bounding box center [518, 449] width 81 height 29
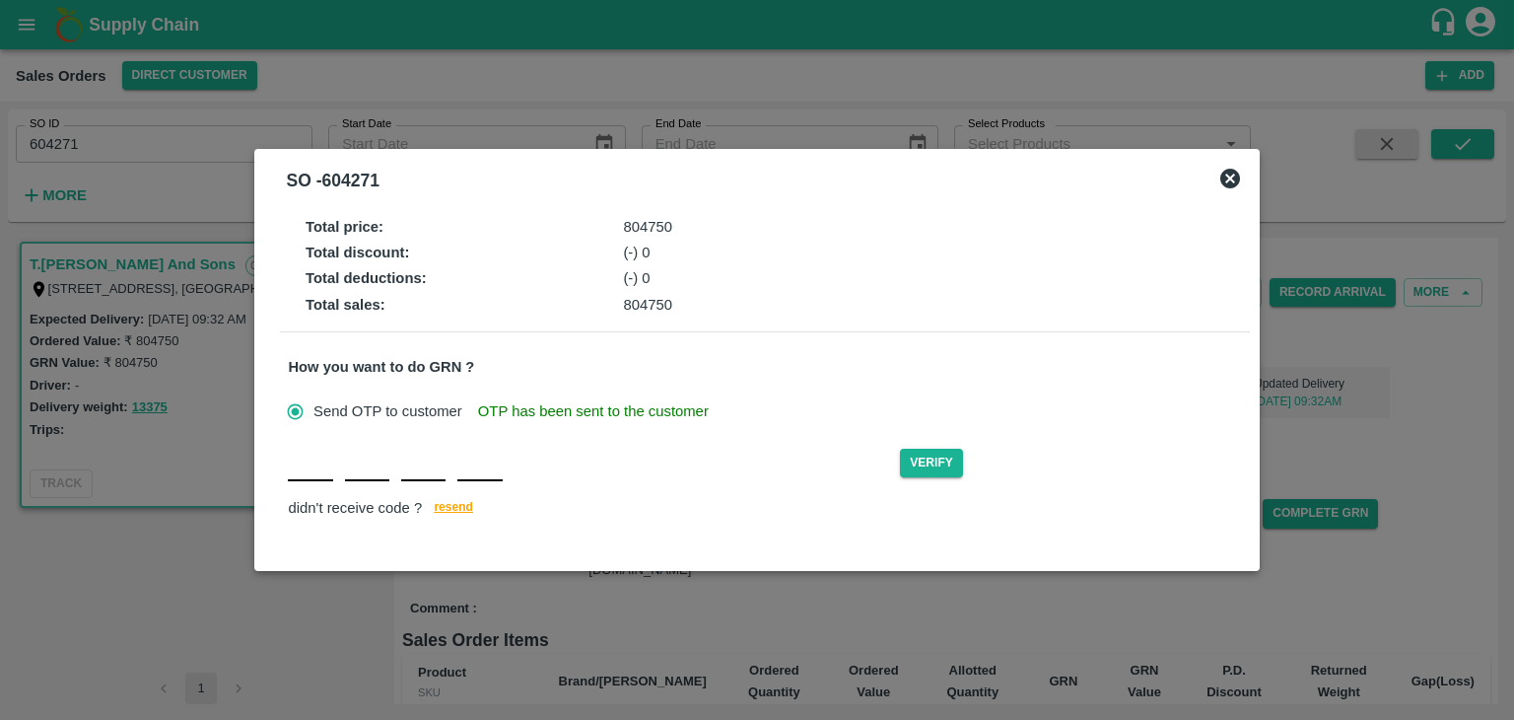
click at [296, 481] on div "Verify didn't receive code ? [GEOGRAPHIC_DATA]" at bounding box center [764, 484] width 953 height 76
type input "b"
type input "B"
type input "M"
type input "J"
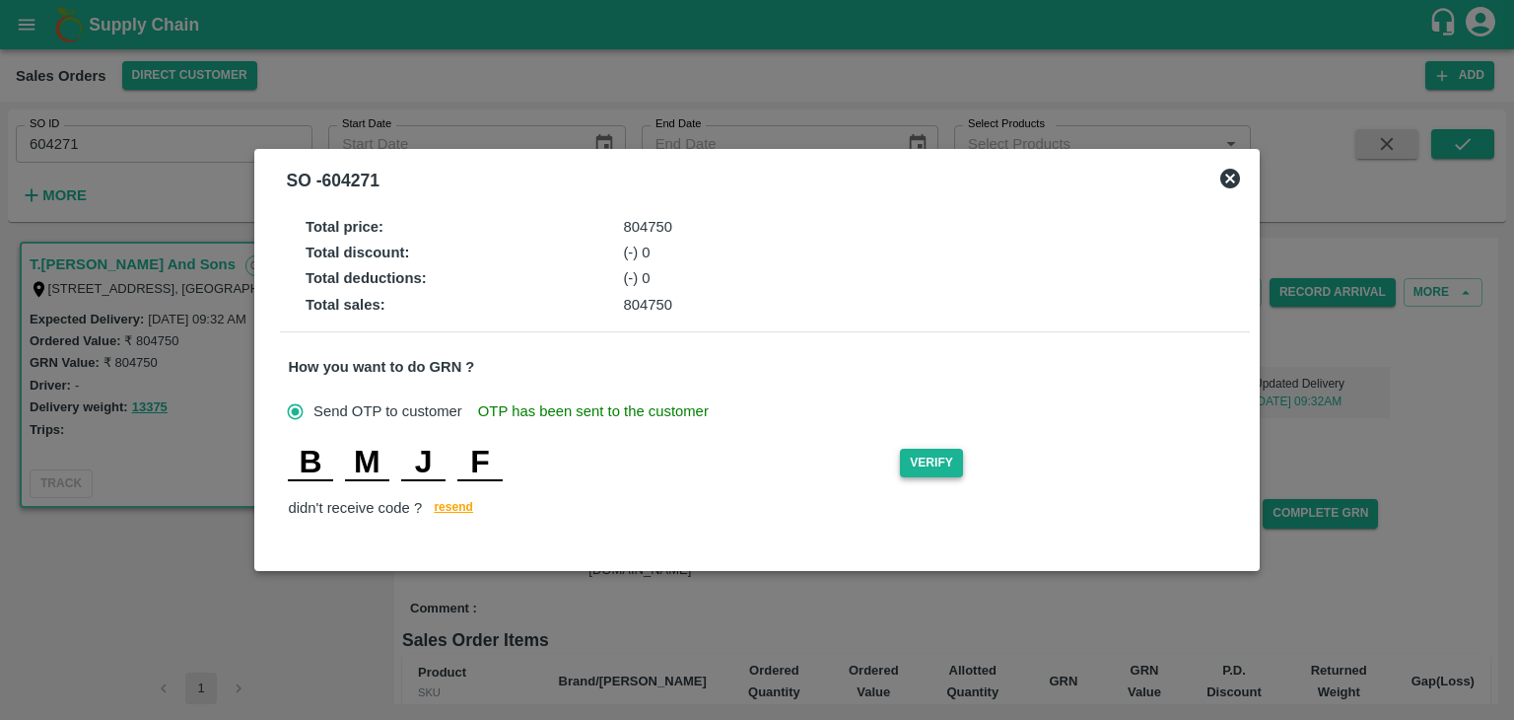
type input "F"
click at [942, 464] on button "Verify" at bounding box center [931, 462] width 63 height 29
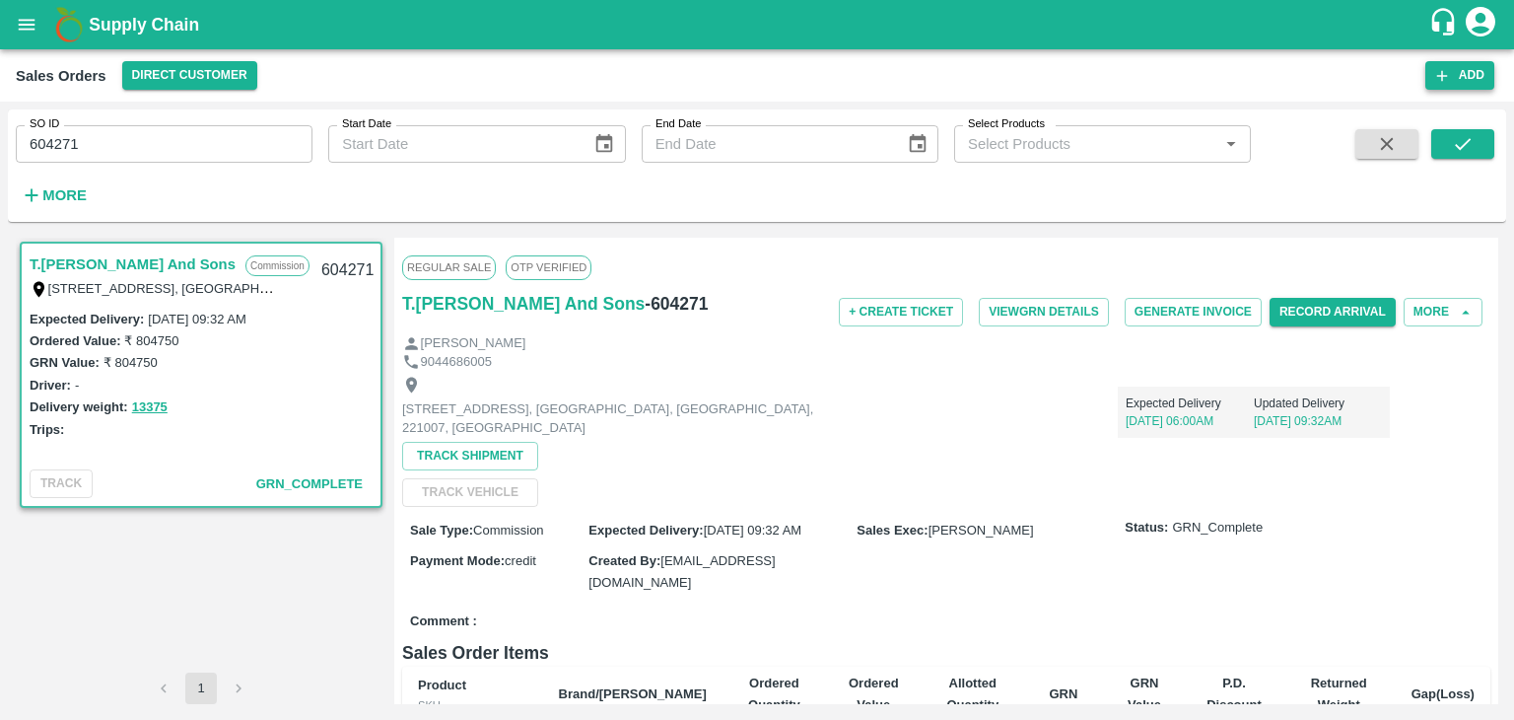
click at [1458, 72] on button "Add" at bounding box center [1459, 75] width 69 height 29
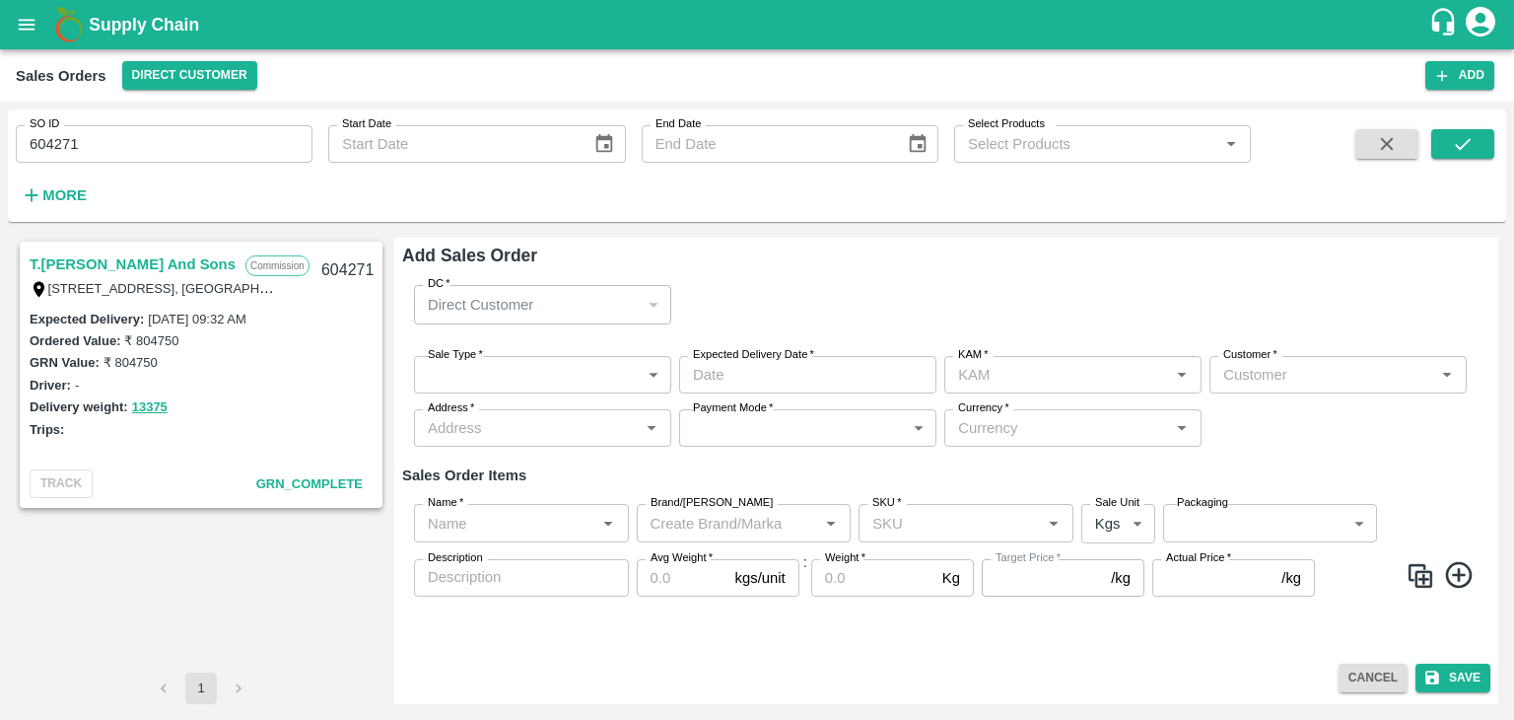
type input "[PERSON_NAME]"
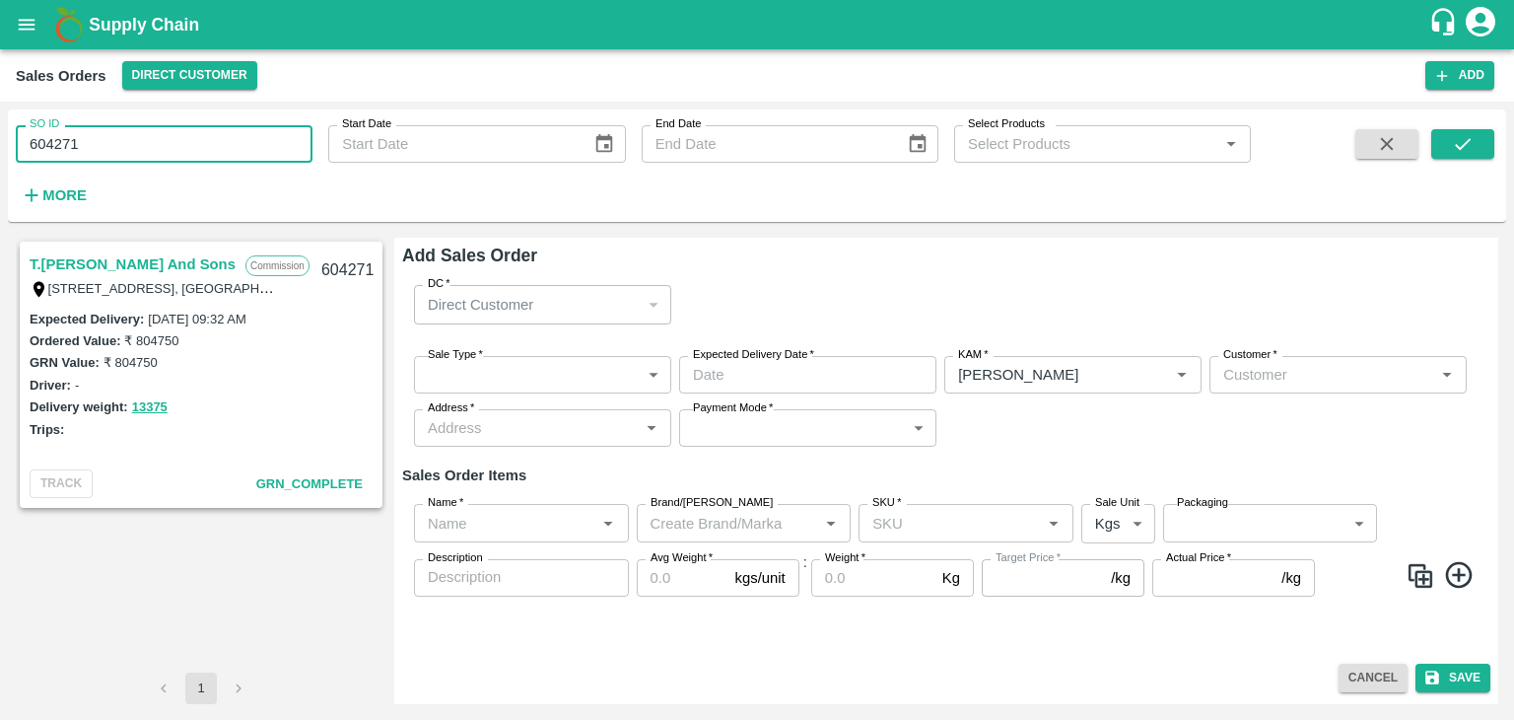
click at [122, 148] on input "604271" at bounding box center [164, 143] width 297 height 37
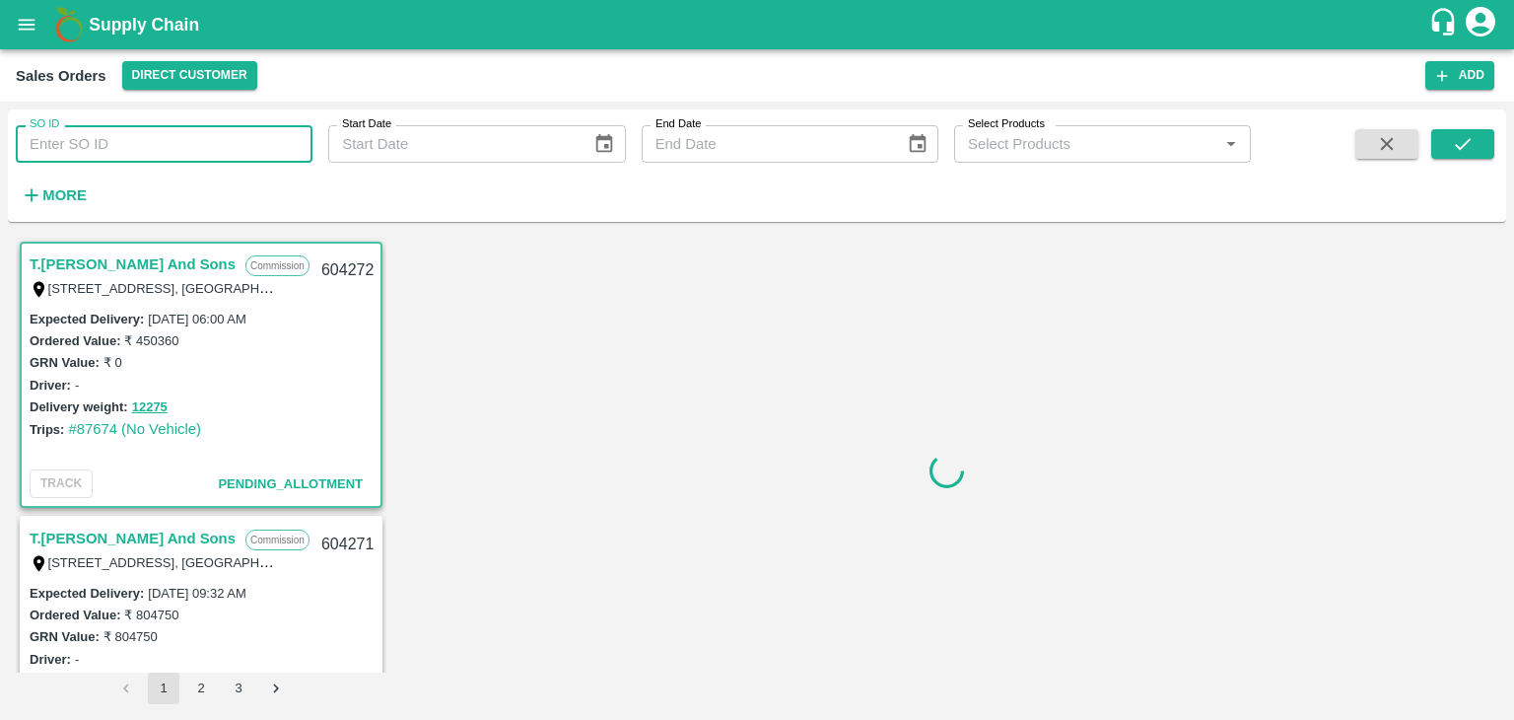
click at [197, 149] on input "SO ID" at bounding box center [164, 143] width 297 height 37
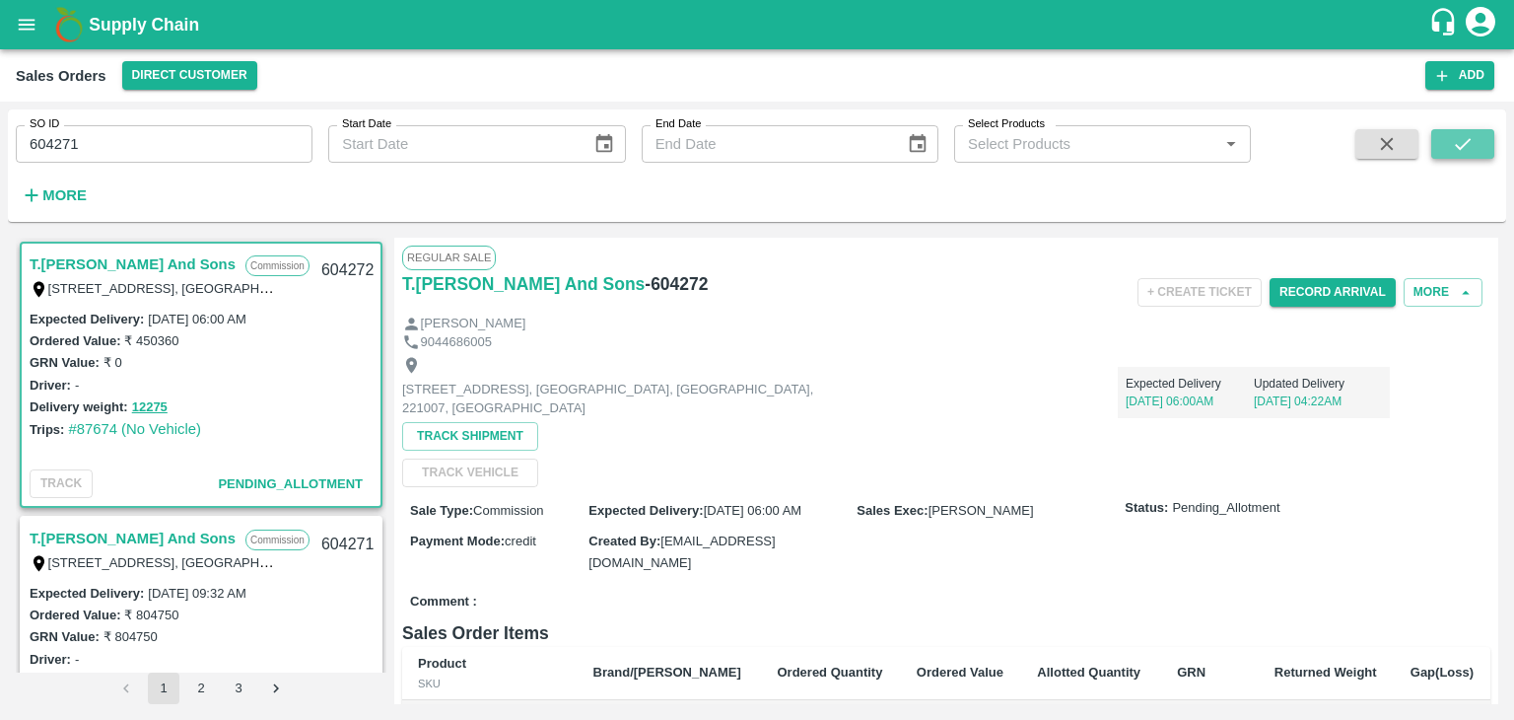
click at [1465, 138] on icon "submit" at bounding box center [1463, 144] width 22 height 22
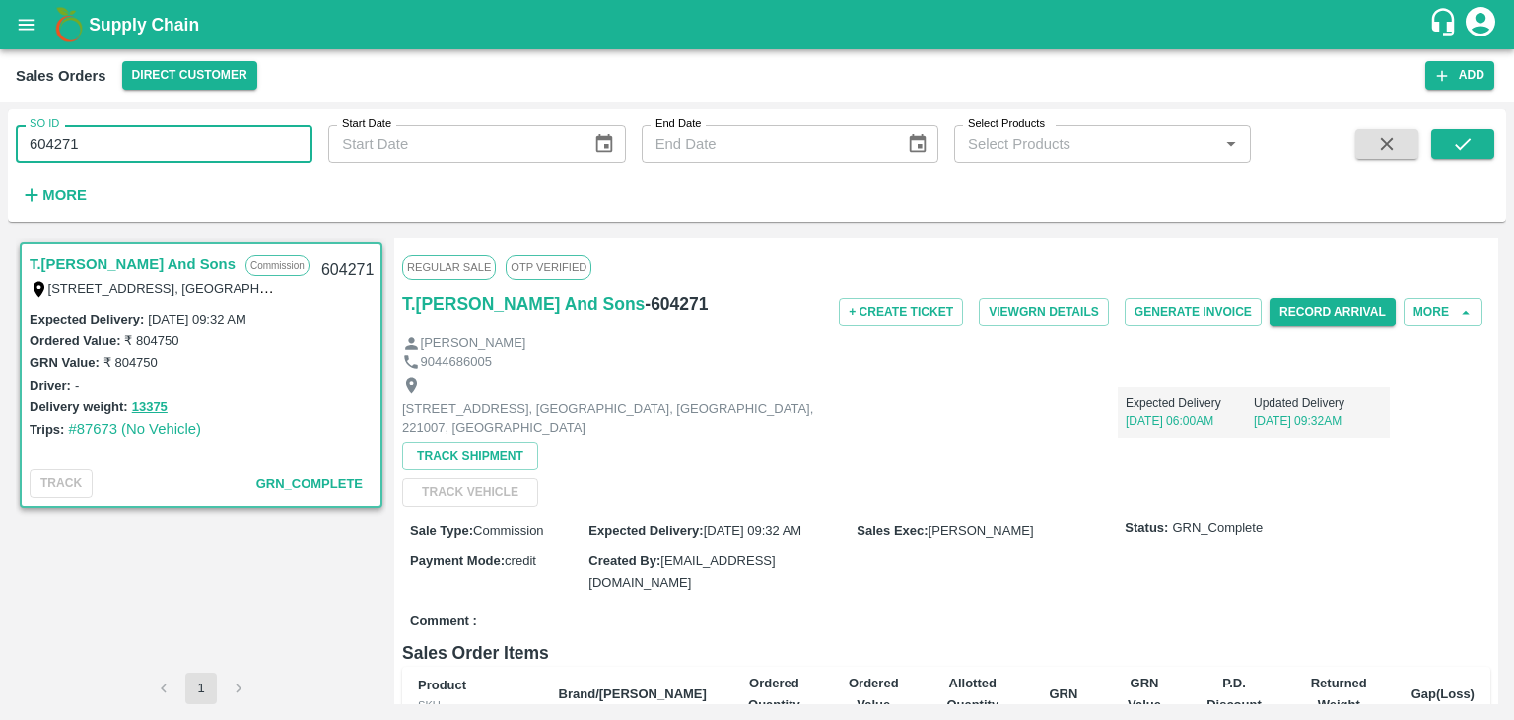
click at [79, 147] on input "604271" at bounding box center [164, 143] width 297 height 37
type input "604272"
click at [1466, 138] on icon "submit" at bounding box center [1463, 144] width 22 height 22
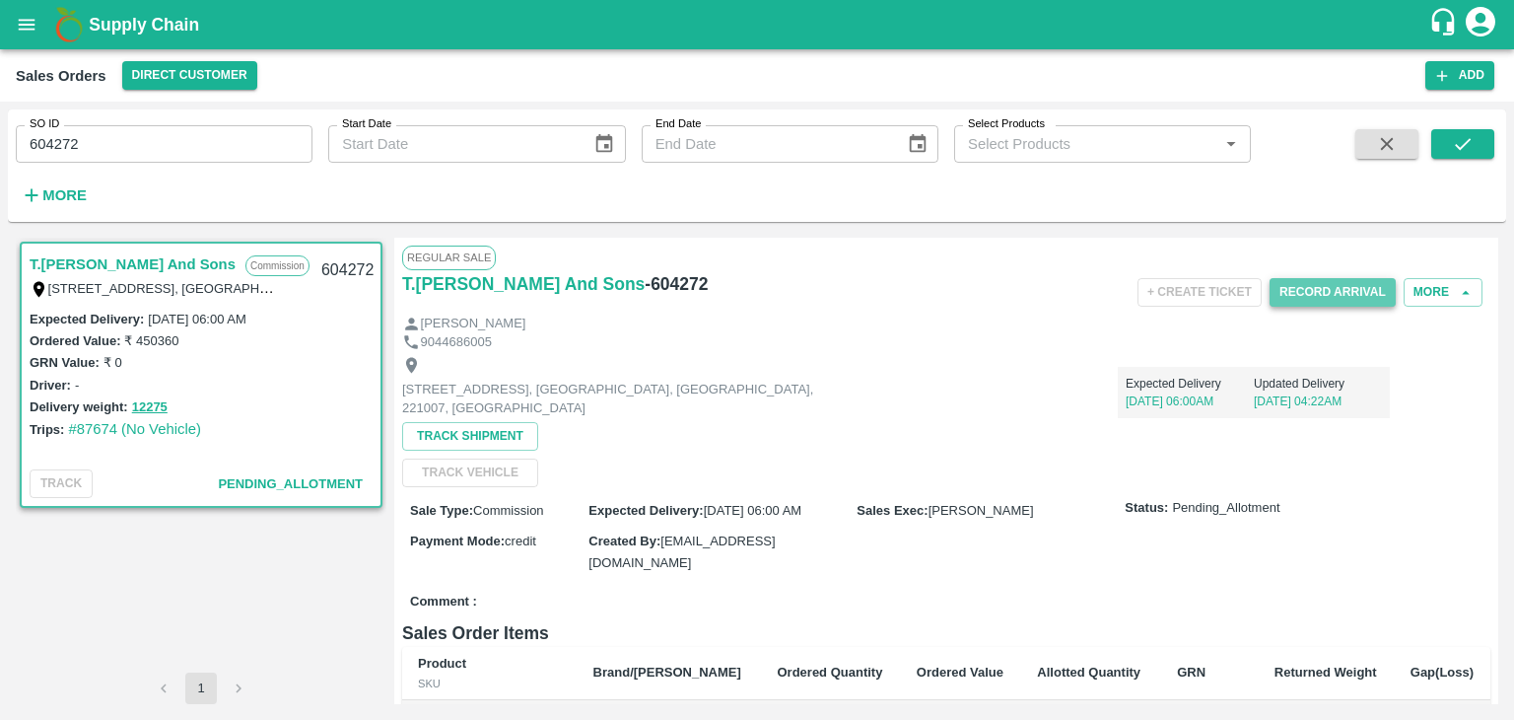
click at [1321, 293] on button "Record Arrival" at bounding box center [1333, 292] width 126 height 29
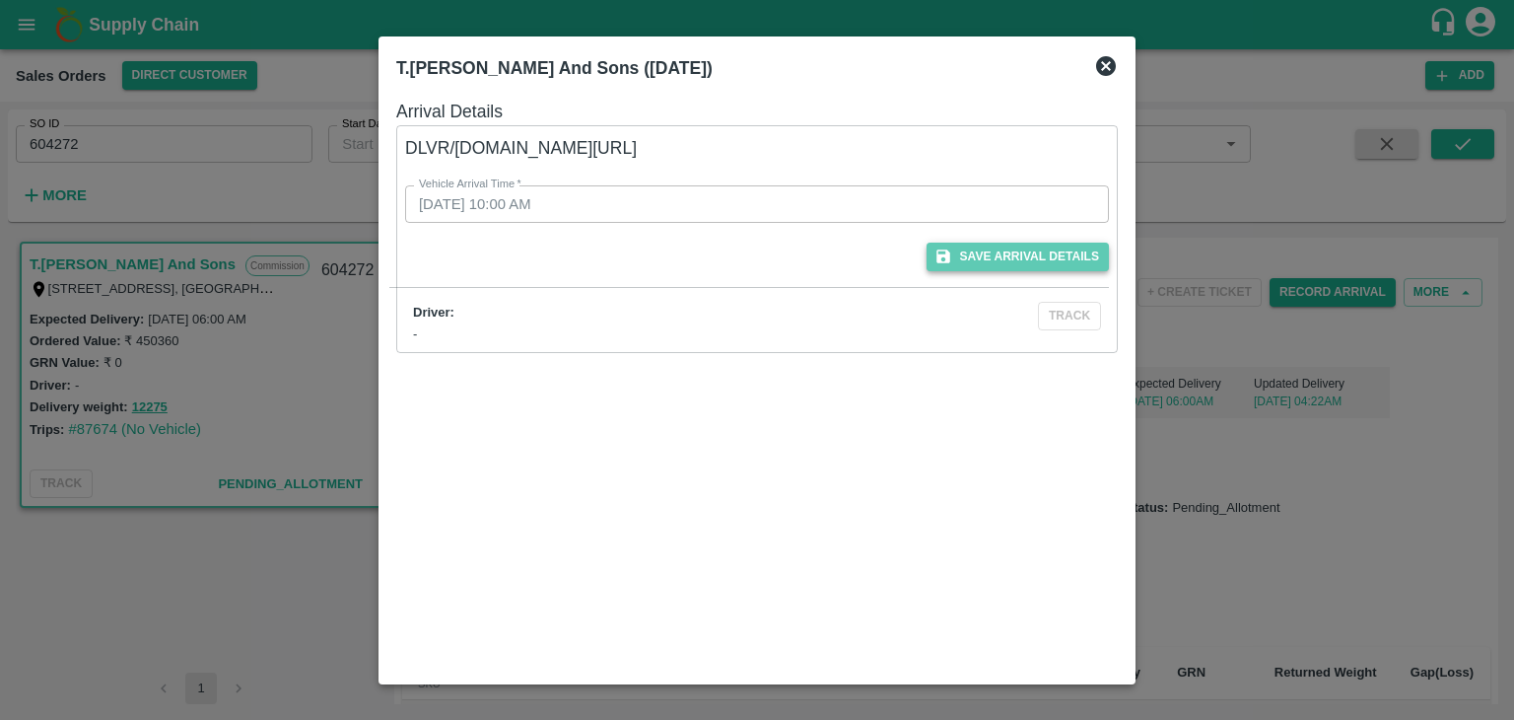
click at [1009, 251] on button "Save Arrival Details" at bounding box center [1018, 256] width 182 height 29
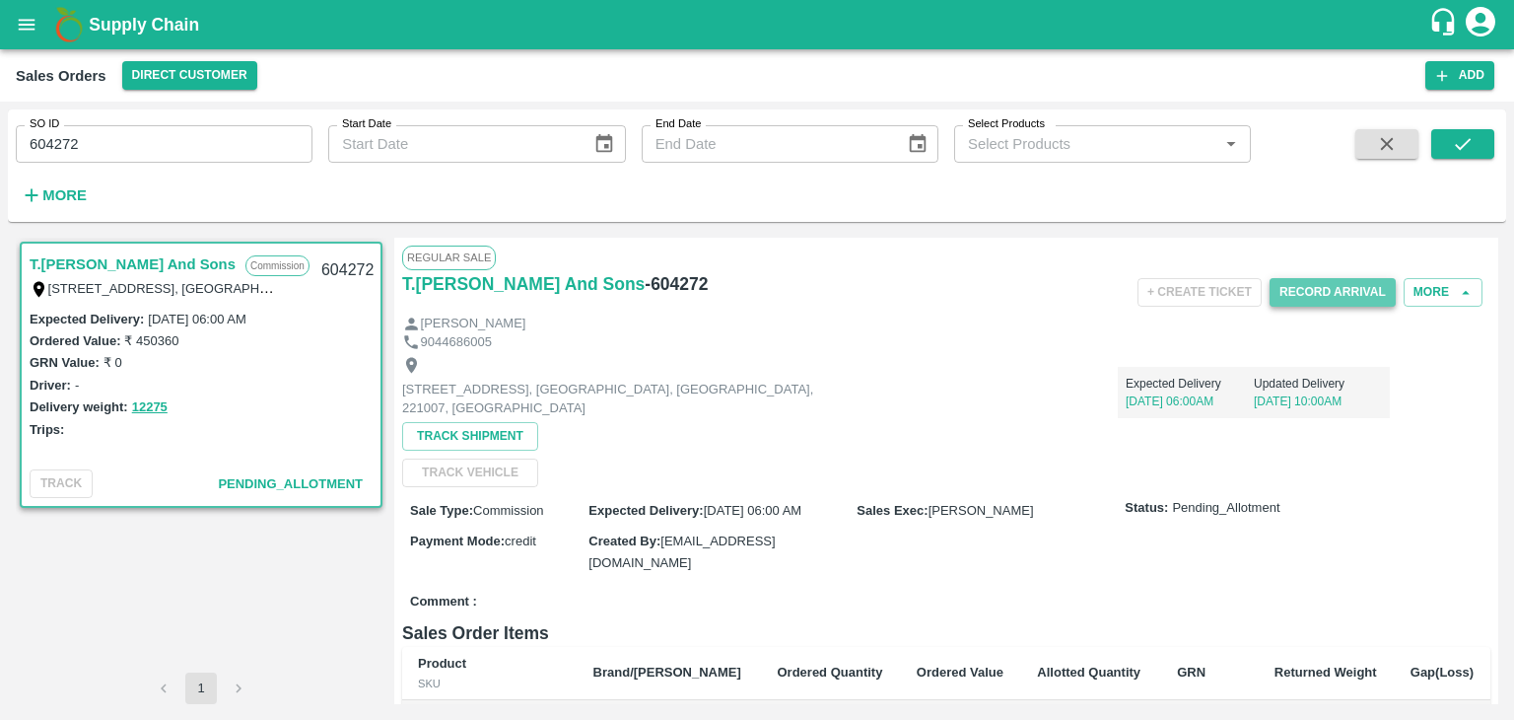
click at [1329, 298] on button "Record Arrival" at bounding box center [1333, 292] width 126 height 29
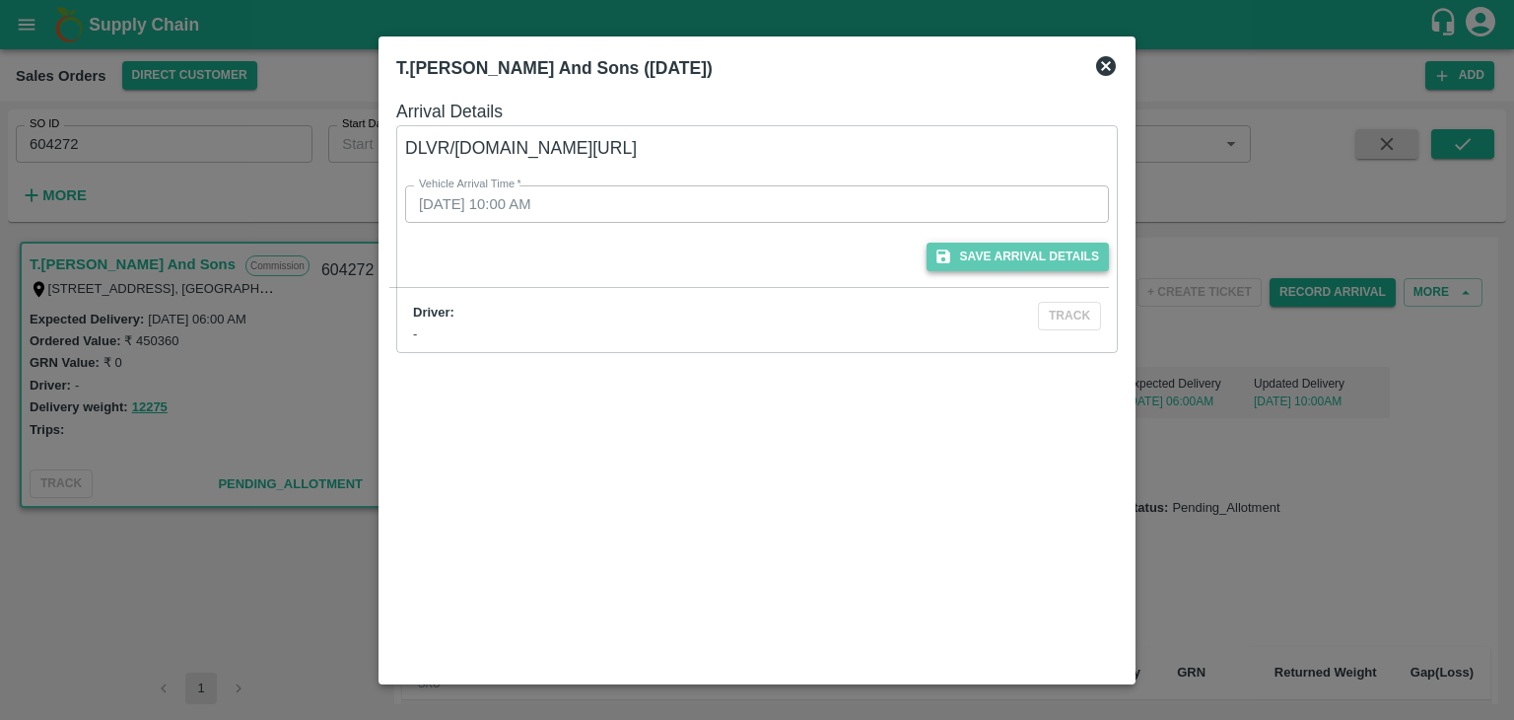
click at [1018, 248] on button "Save Arrival Details" at bounding box center [1018, 256] width 182 height 29
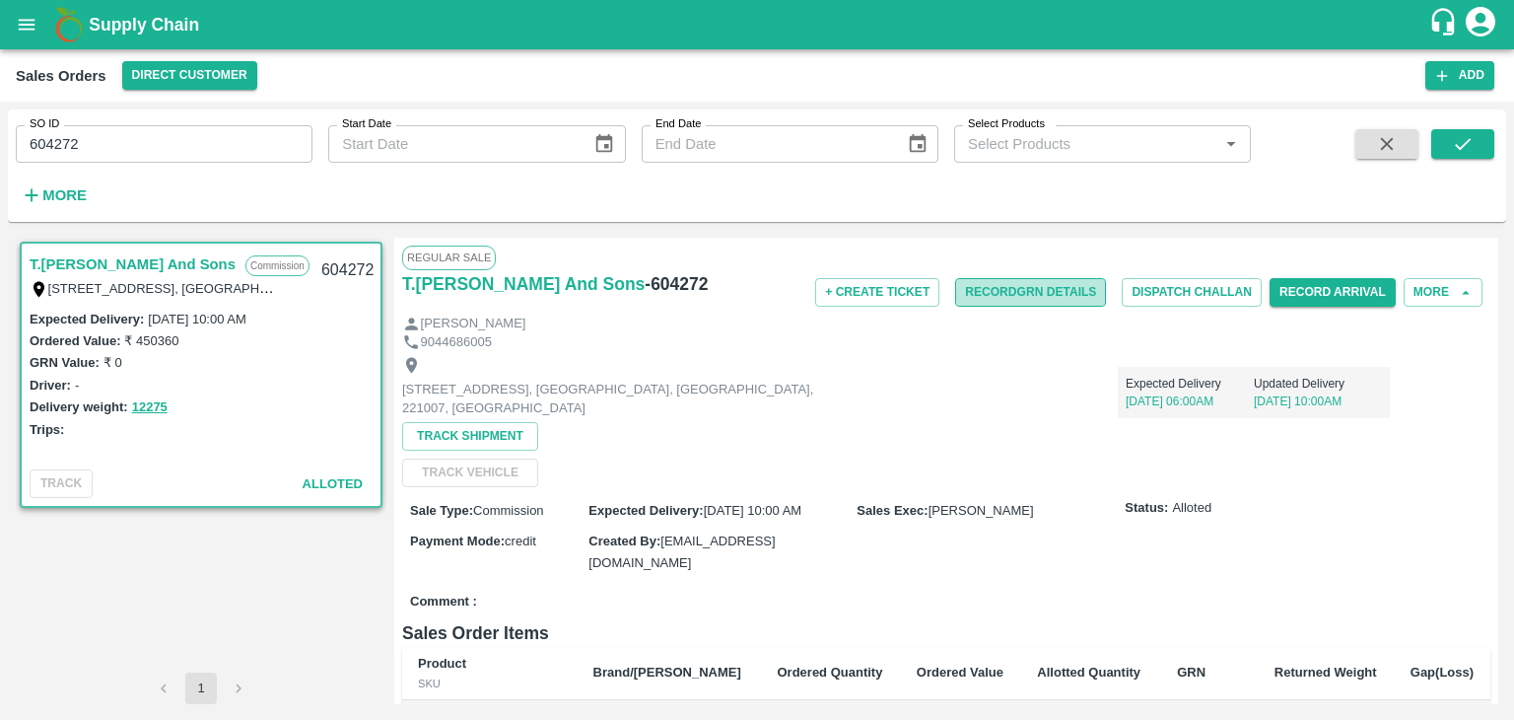
click at [1030, 298] on button "Record GRN Details" at bounding box center [1030, 292] width 151 height 29
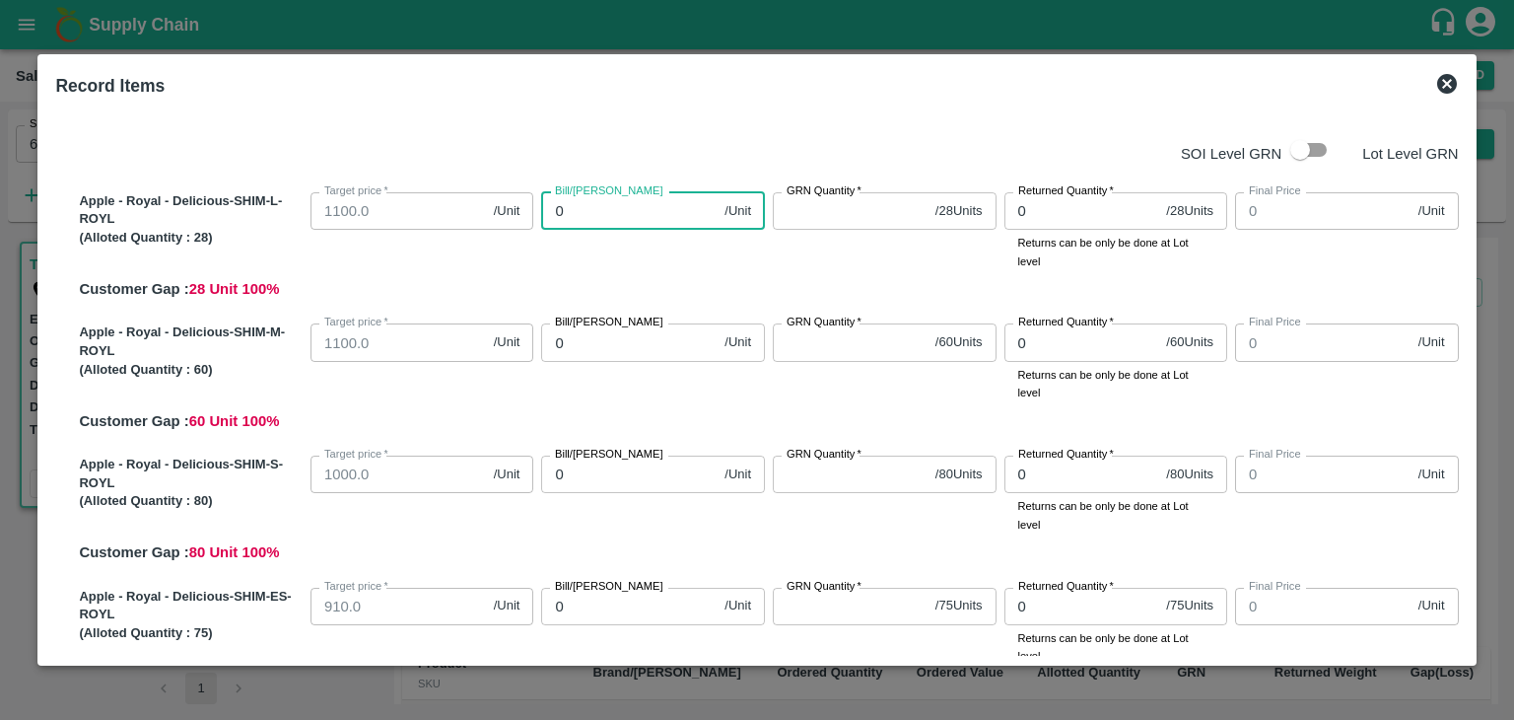
click at [584, 213] on input "0" at bounding box center [628, 210] width 175 height 37
type input "01"
type input "1"
type input "011"
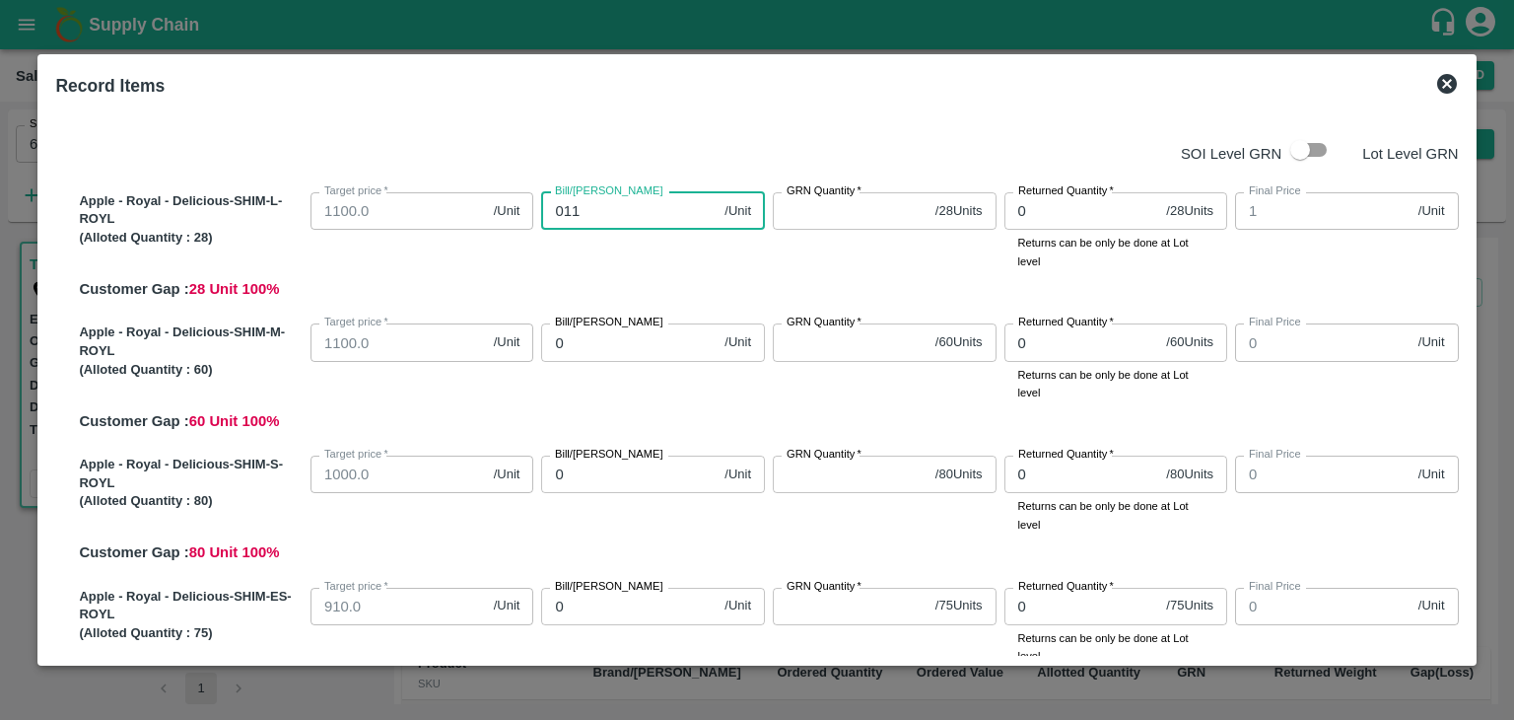
type input "11"
type input "0110"
type input "110"
type input "01100"
type input "1100"
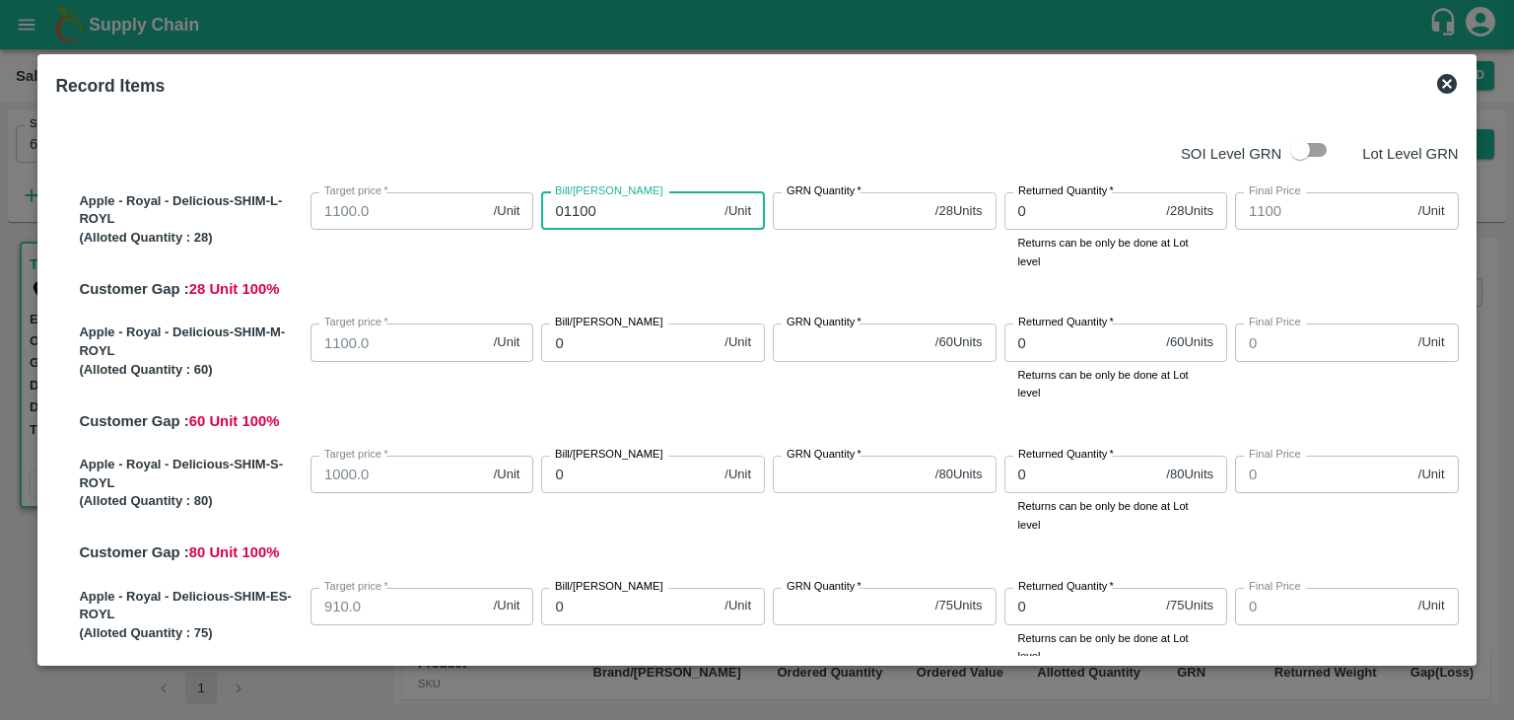
type input "01100"
click at [798, 210] on input "GRN Quantity   *" at bounding box center [850, 210] width 155 height 37
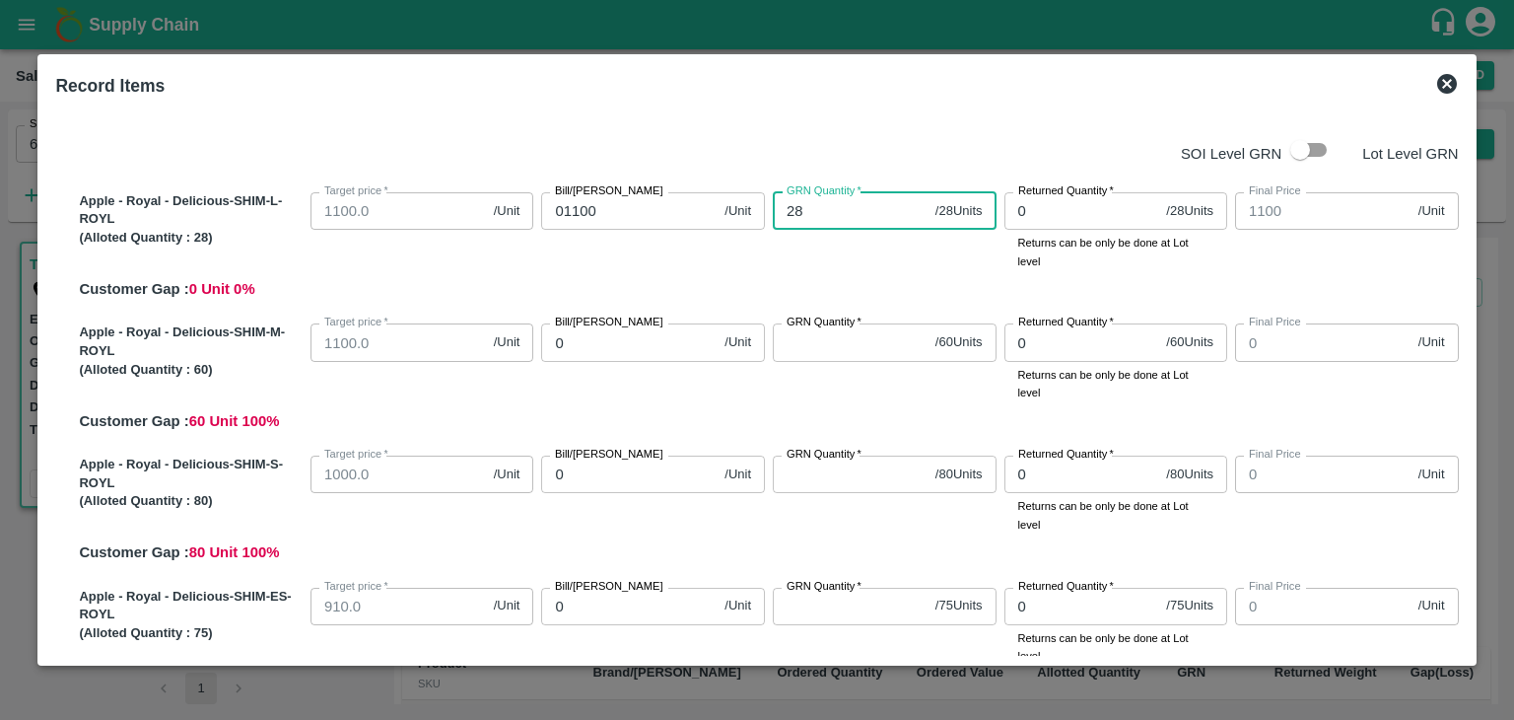
type input "28"
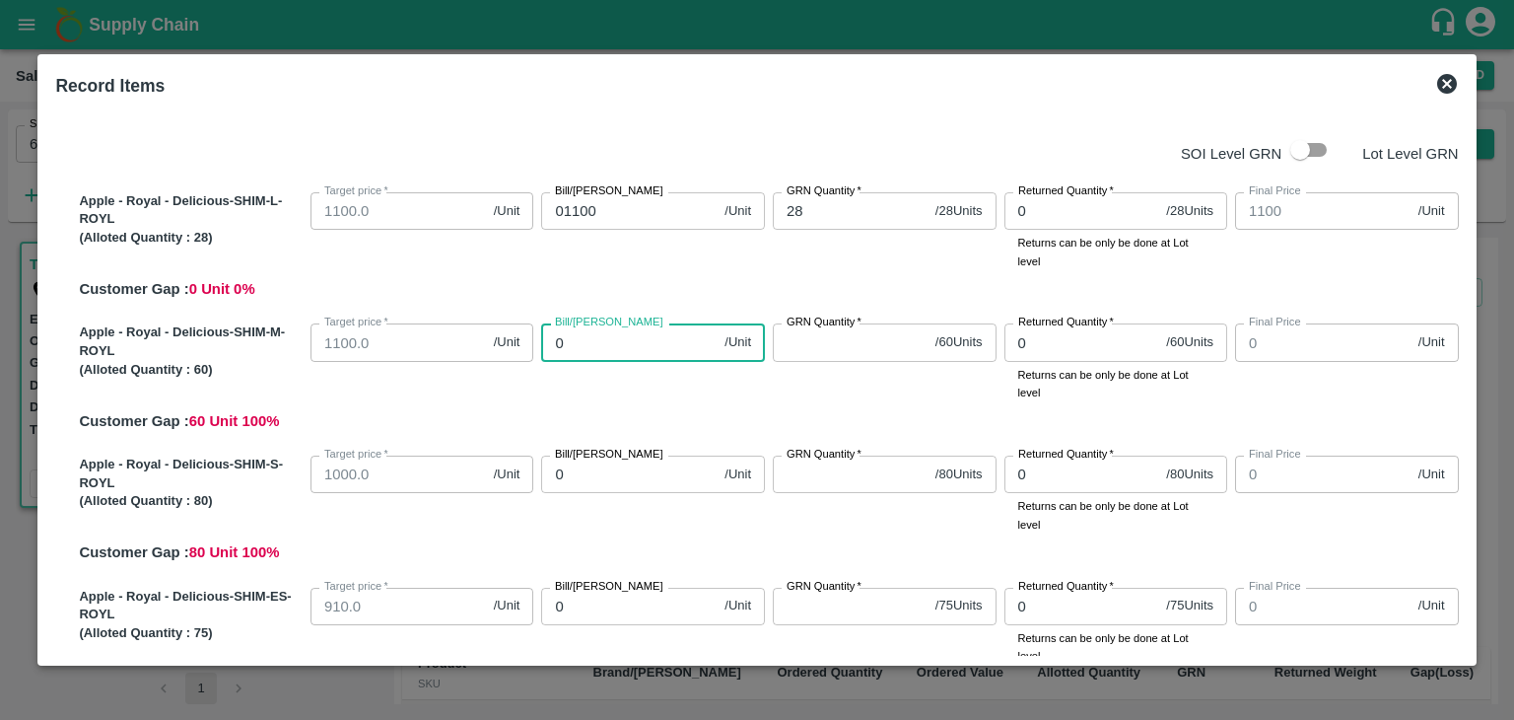
click at [584, 344] on input "0" at bounding box center [628, 341] width 175 height 37
type input "01"
type input "1"
type input "011"
type input "11"
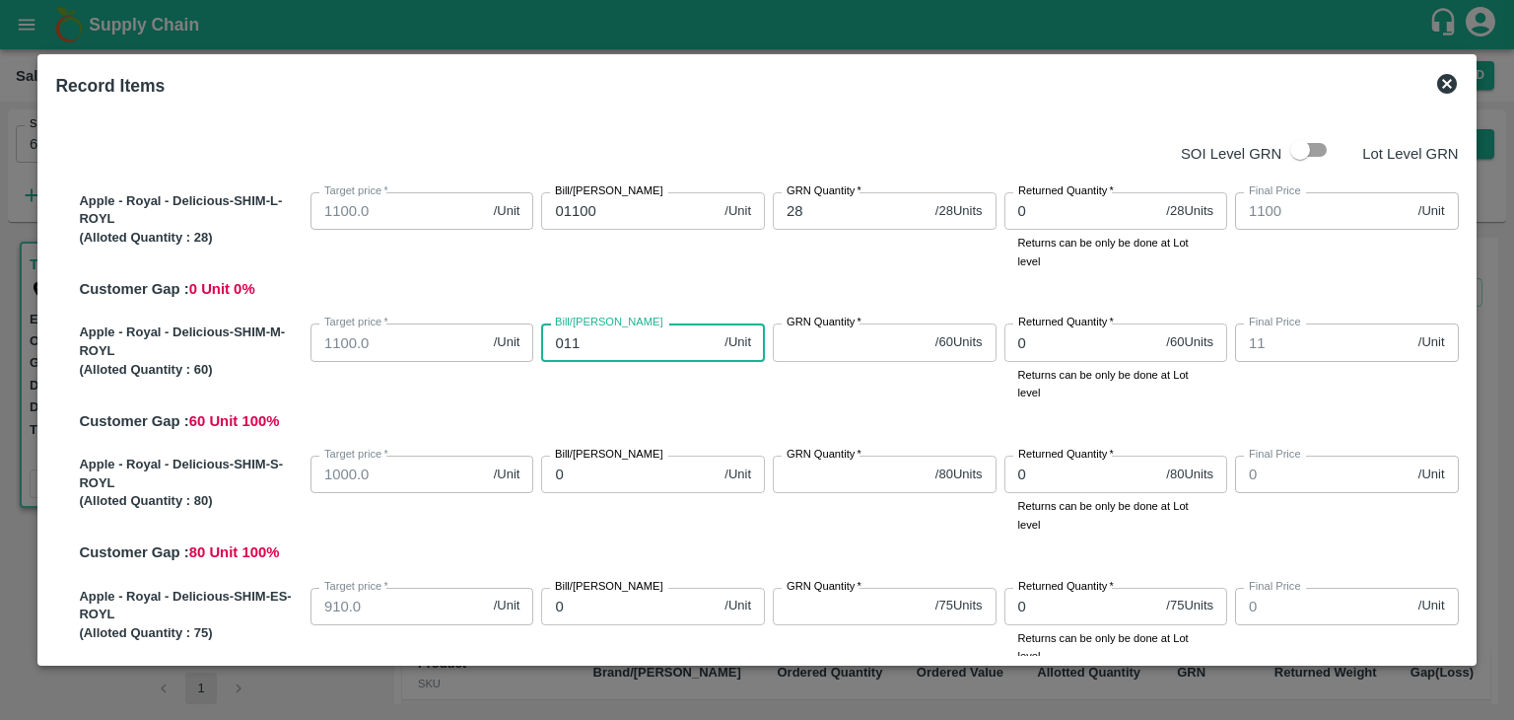
type input "0110"
type input "110"
type input "01100"
type input "1100"
type input "01100"
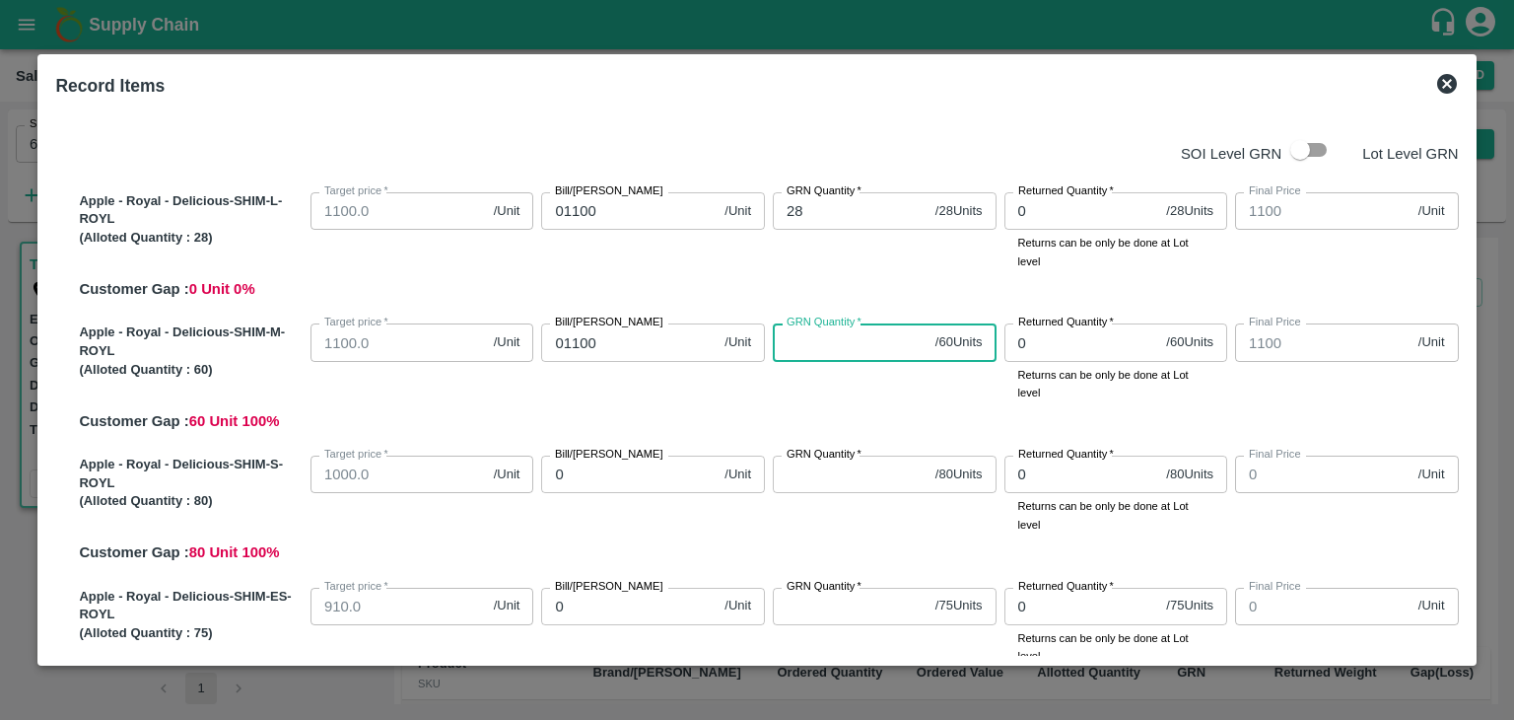
click at [804, 352] on input "GRN Quantity   *" at bounding box center [850, 341] width 155 height 37
type input "60"
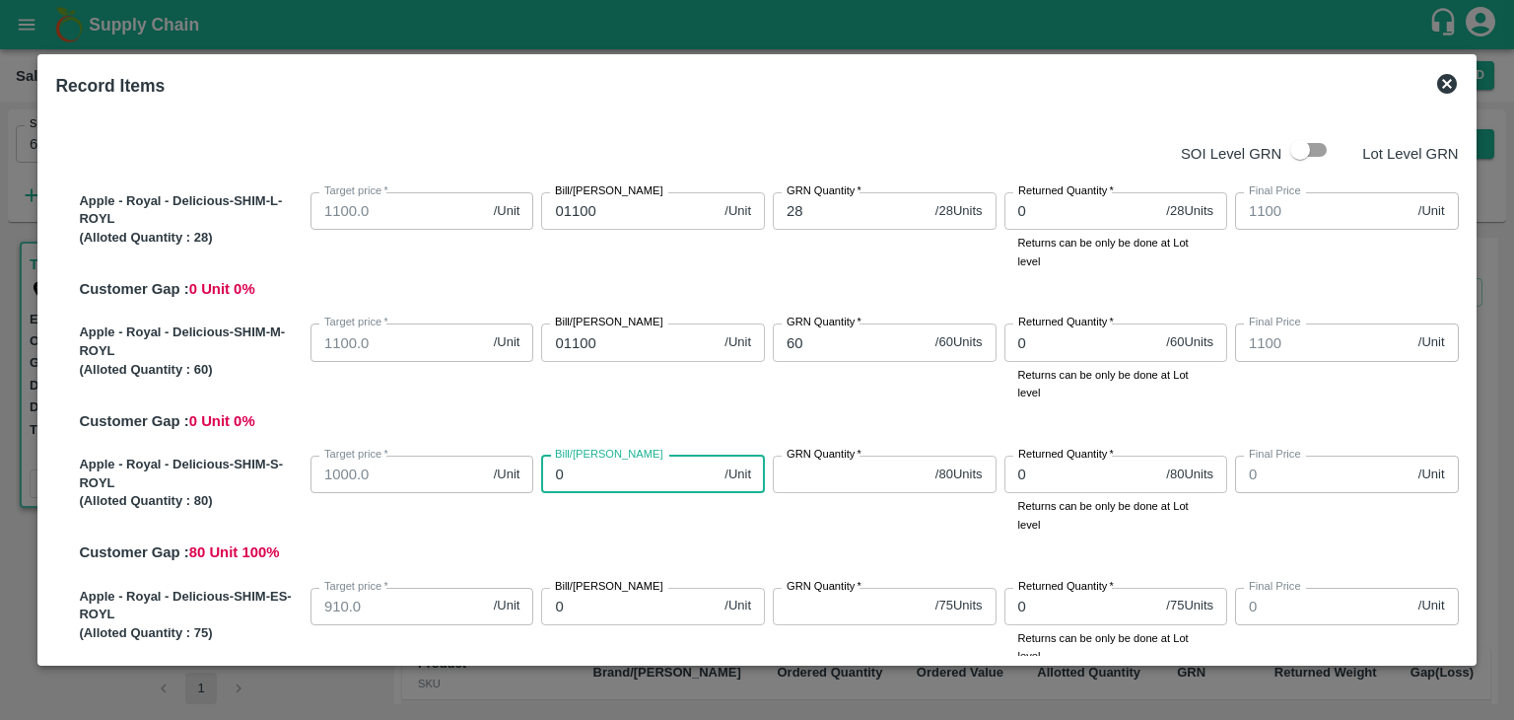
click at [575, 478] on input "0" at bounding box center [628, 473] width 175 height 37
type input "01"
type input "1"
type input "010"
type input "10"
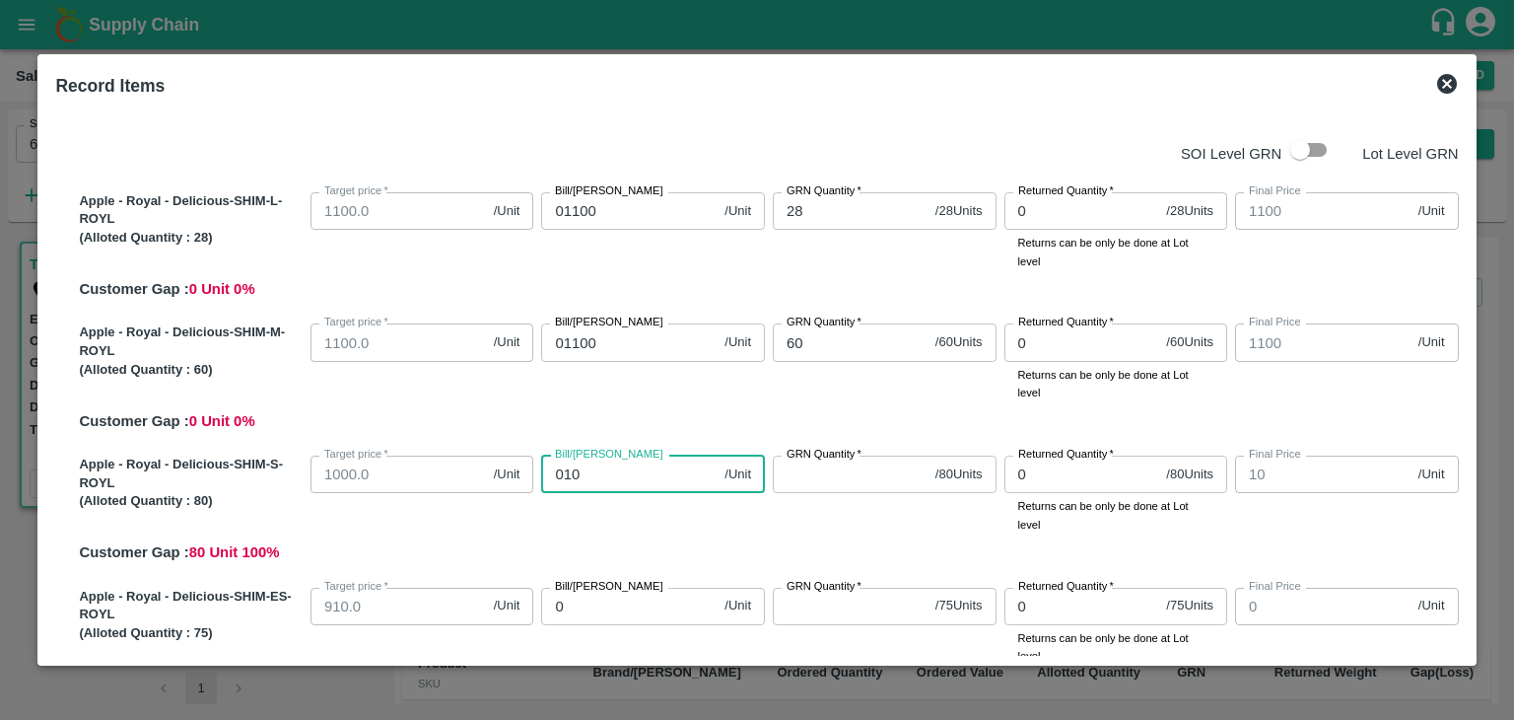
type input "0100"
type input "100"
type input "01000"
type input "1000"
type input "01000"
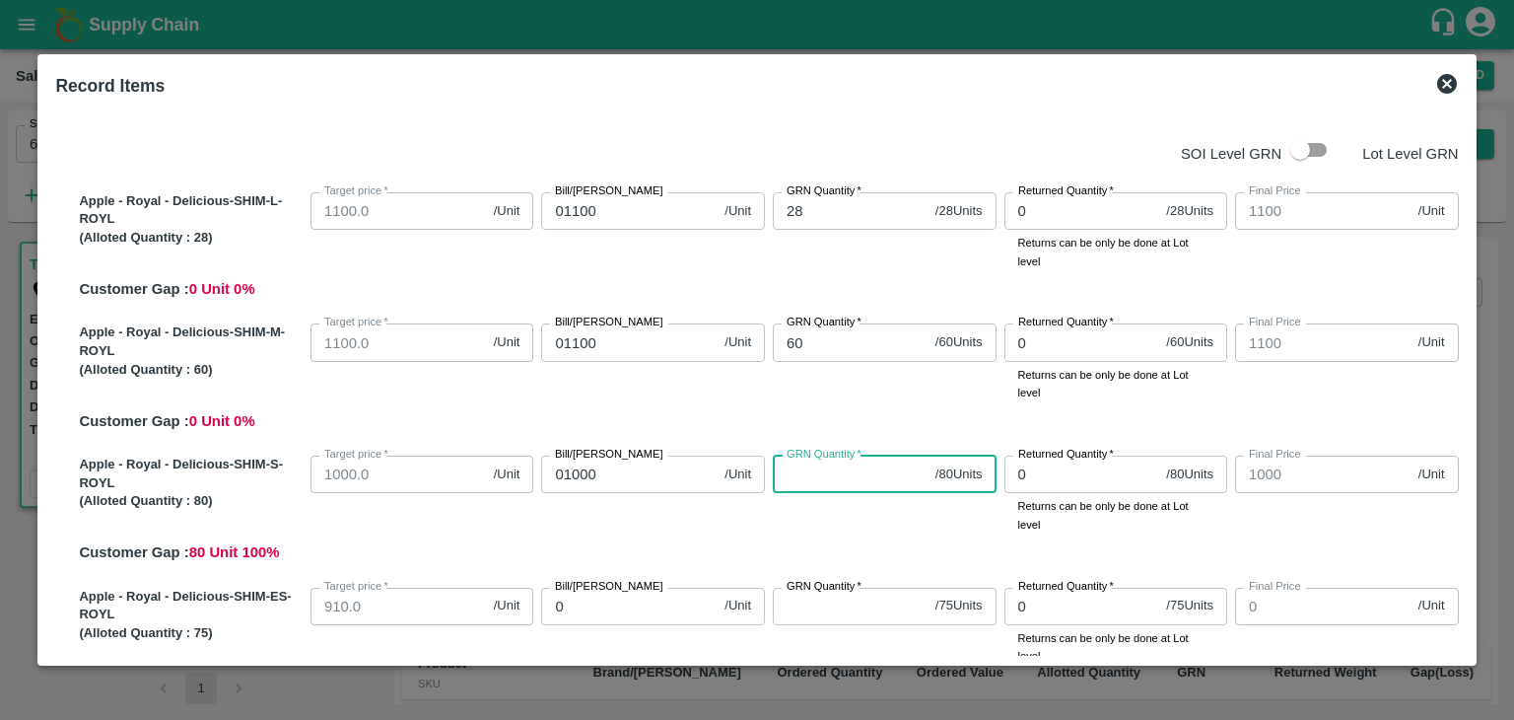
click at [816, 489] on input "GRN Quantity   *" at bounding box center [850, 473] width 155 height 37
type input "80"
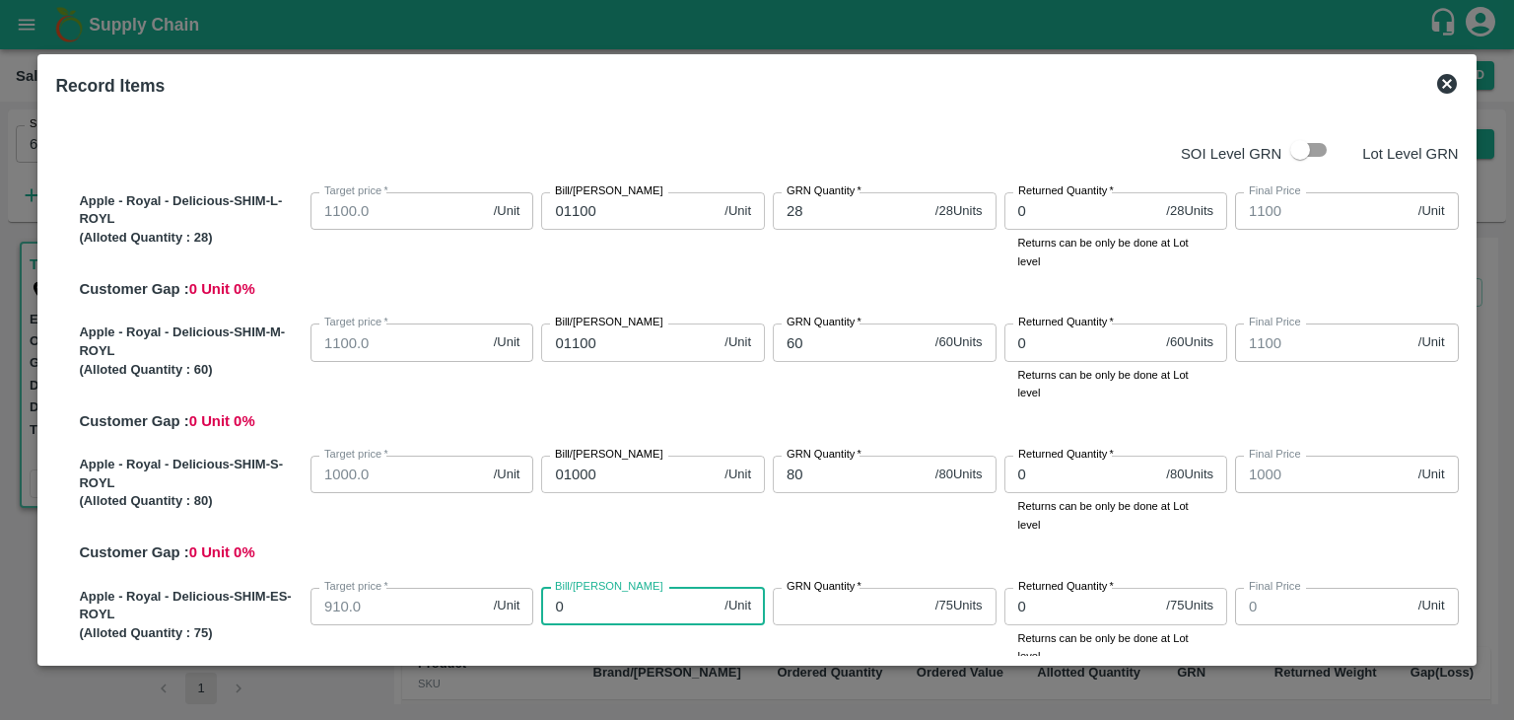
click at [573, 604] on input "0" at bounding box center [628, 605] width 175 height 37
type input "09"
type input "9"
type input "091"
type input "91"
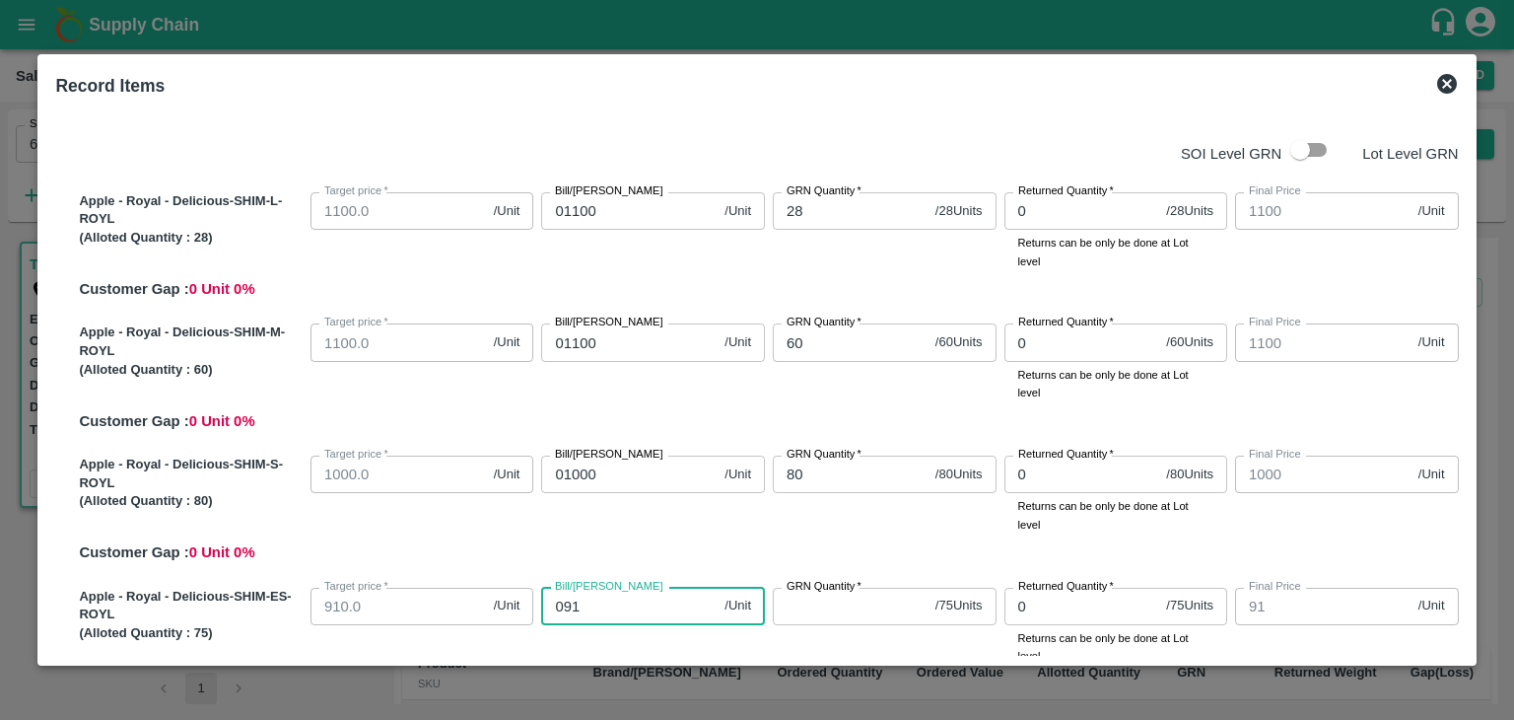
type input "0910"
type input "910"
type input "0910"
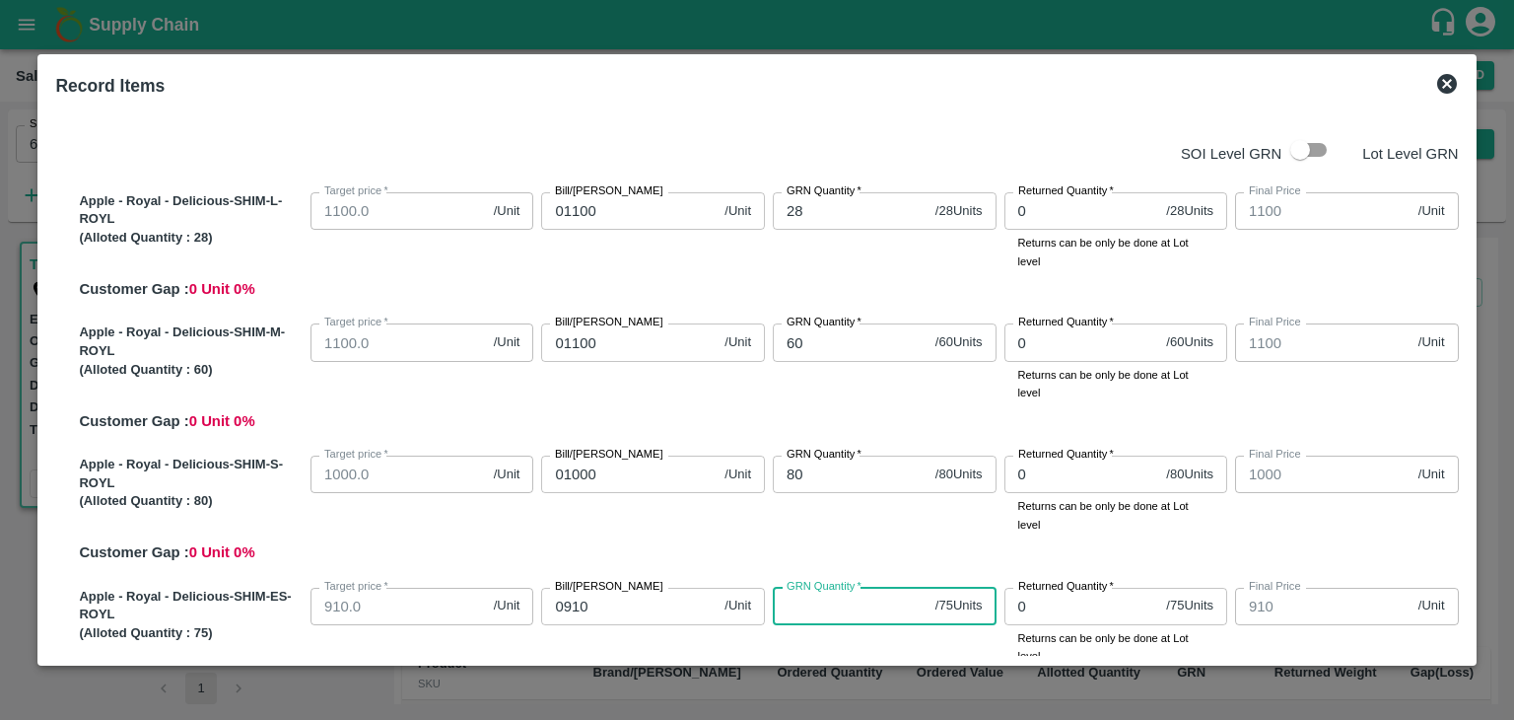
click at [826, 612] on input "GRN Quantity   *" at bounding box center [850, 605] width 155 height 37
type input "75"
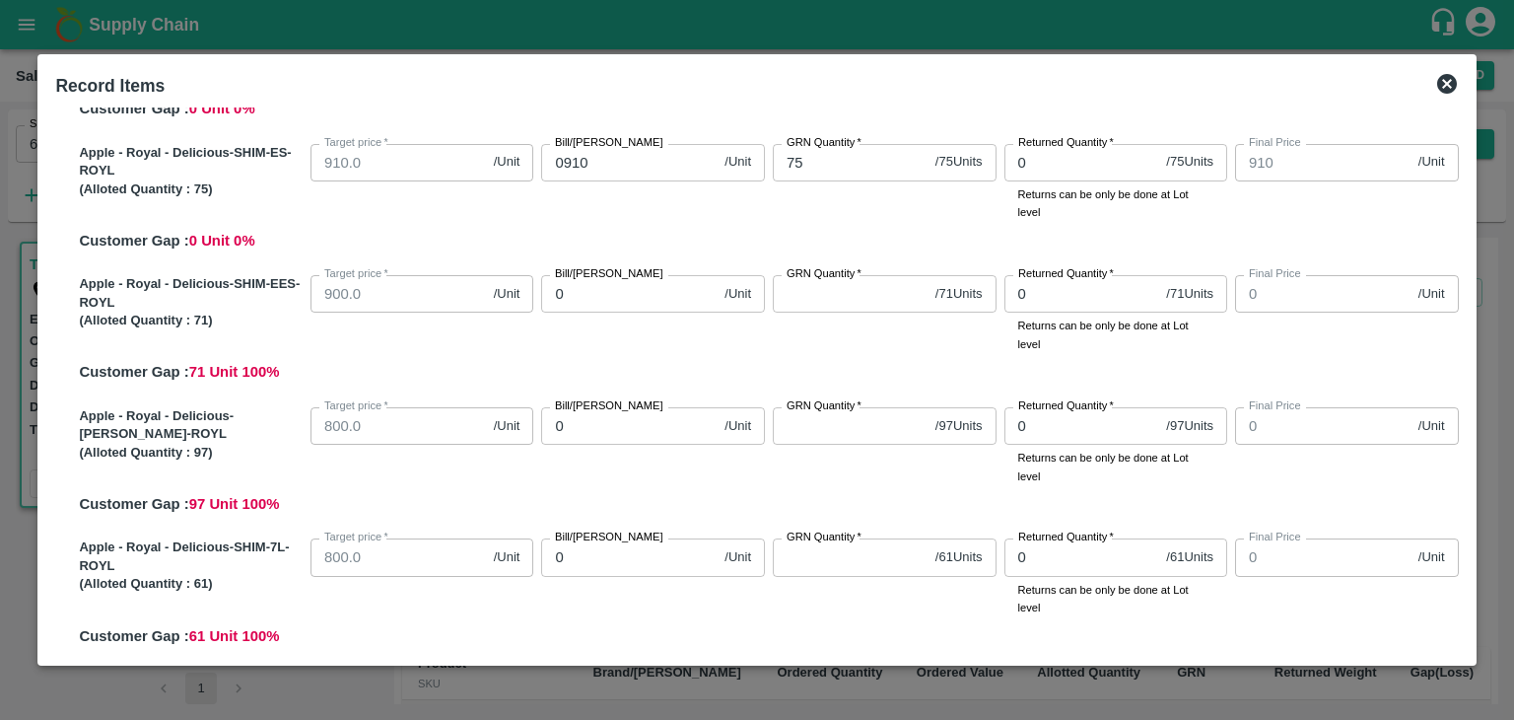
scroll to position [446, 0]
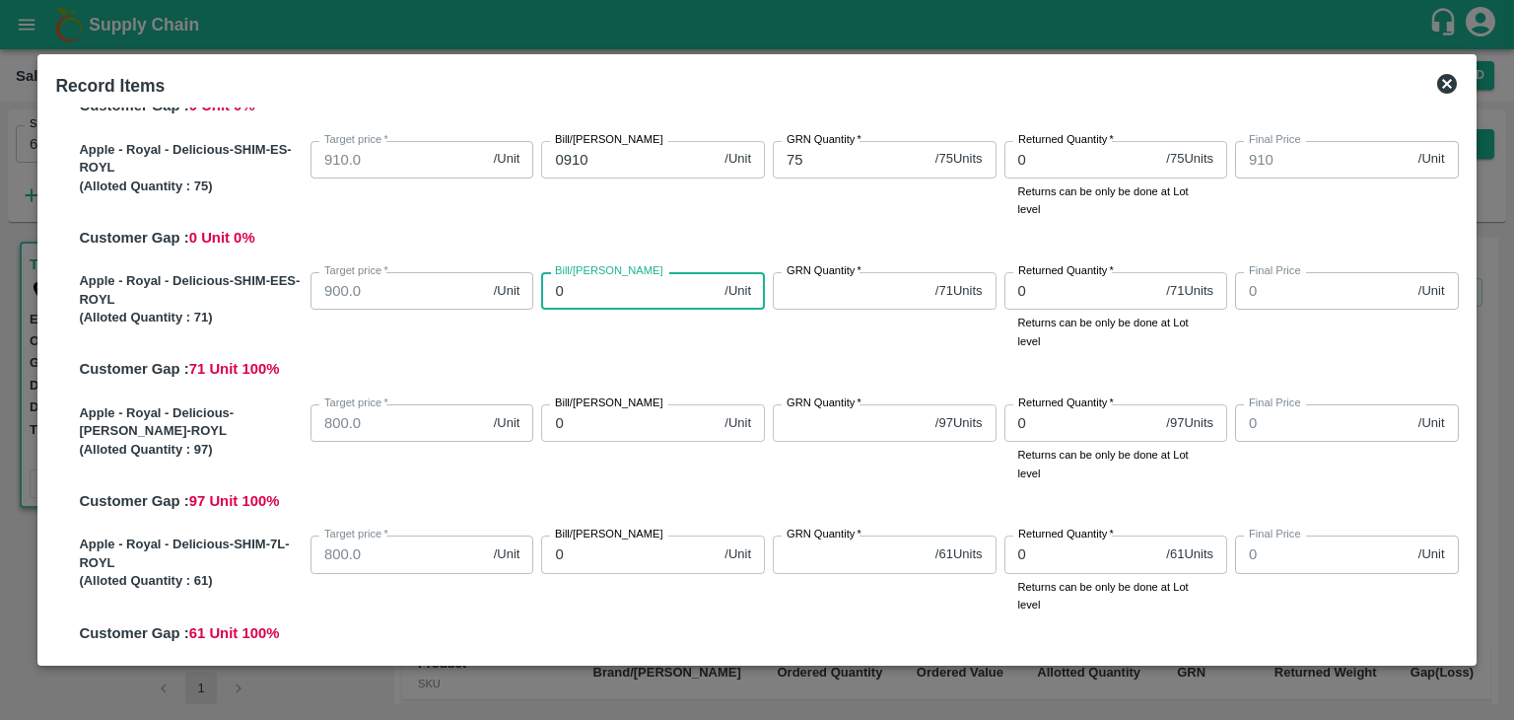
click at [634, 291] on input "0" at bounding box center [628, 290] width 175 height 37
type input "09"
type input "9"
type input "090"
type input "90"
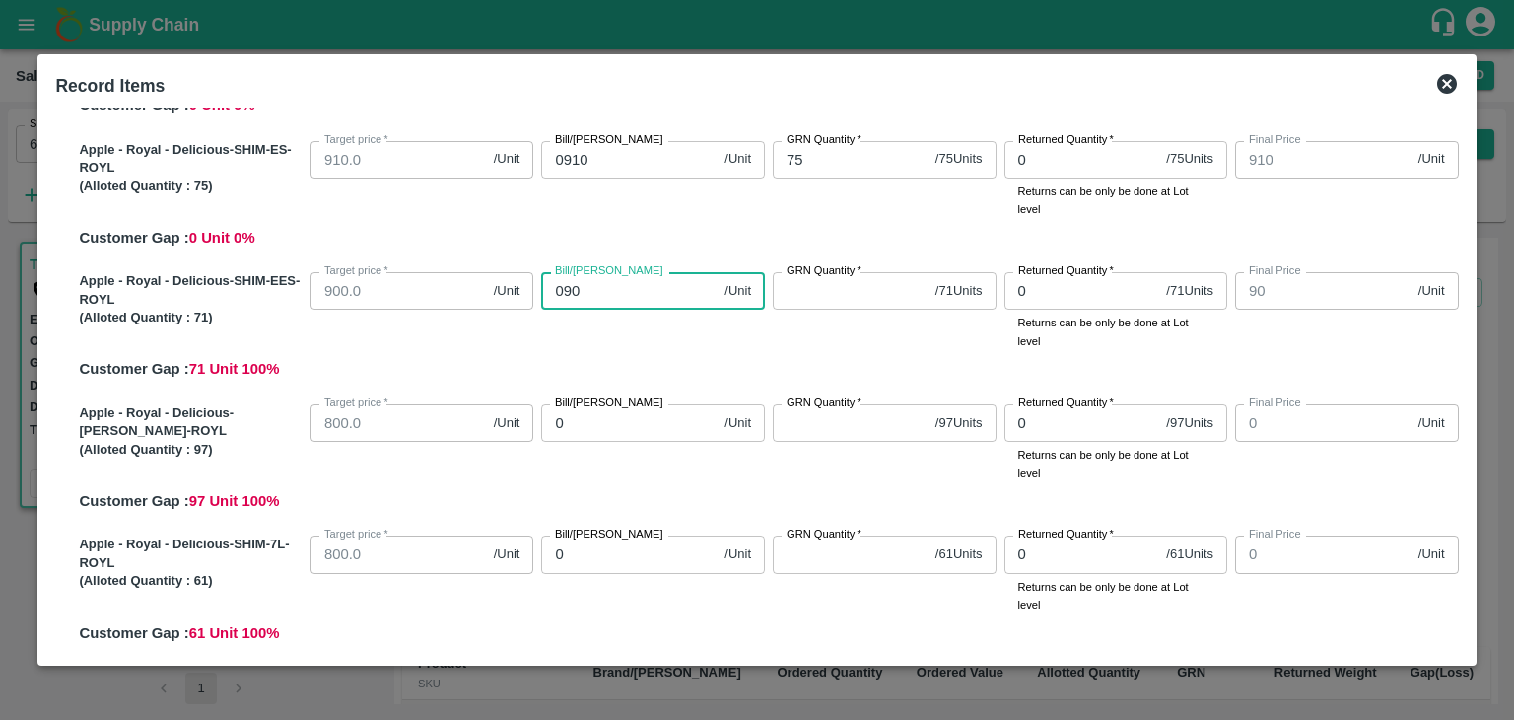
type input "0900"
type input "900"
type input "0900"
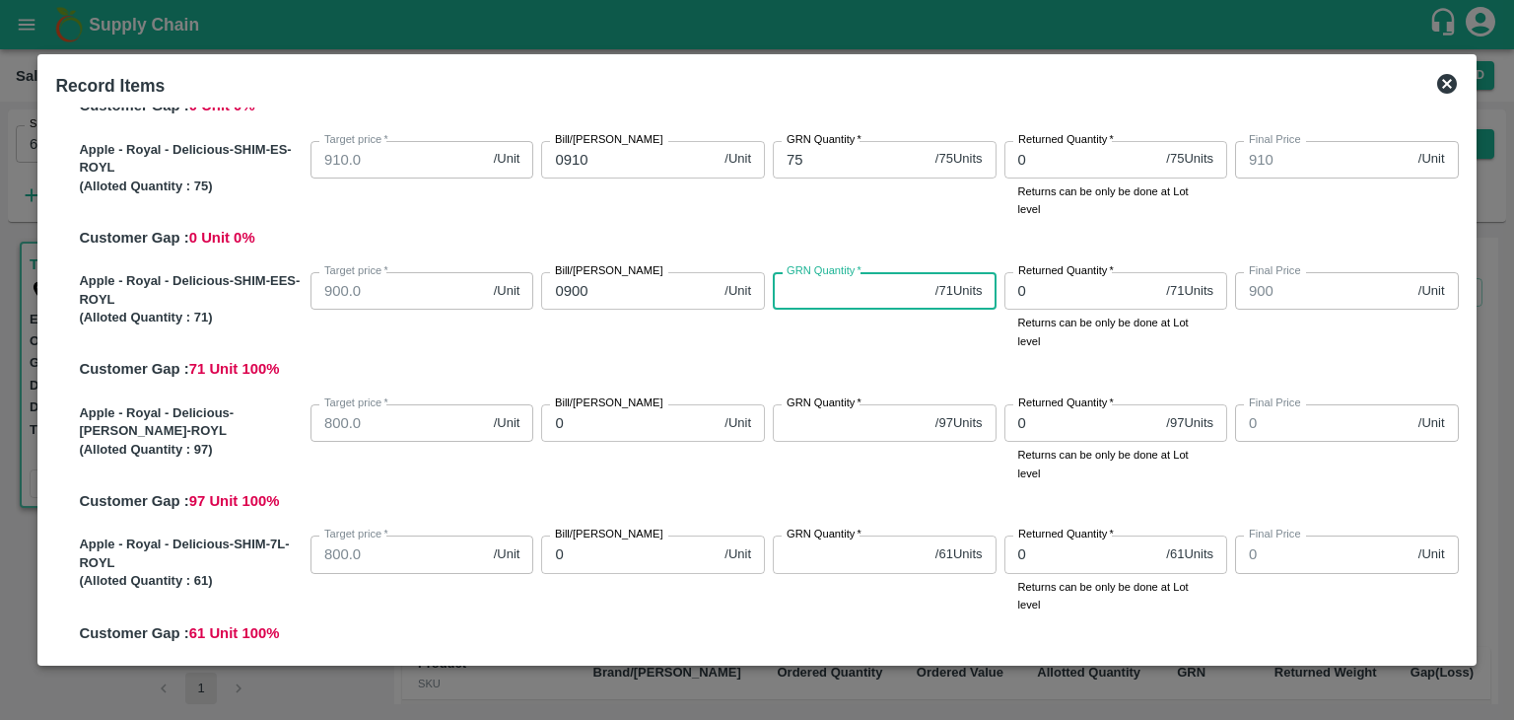
click at [816, 282] on input "GRN Quantity   *" at bounding box center [850, 290] width 155 height 37
type input "71"
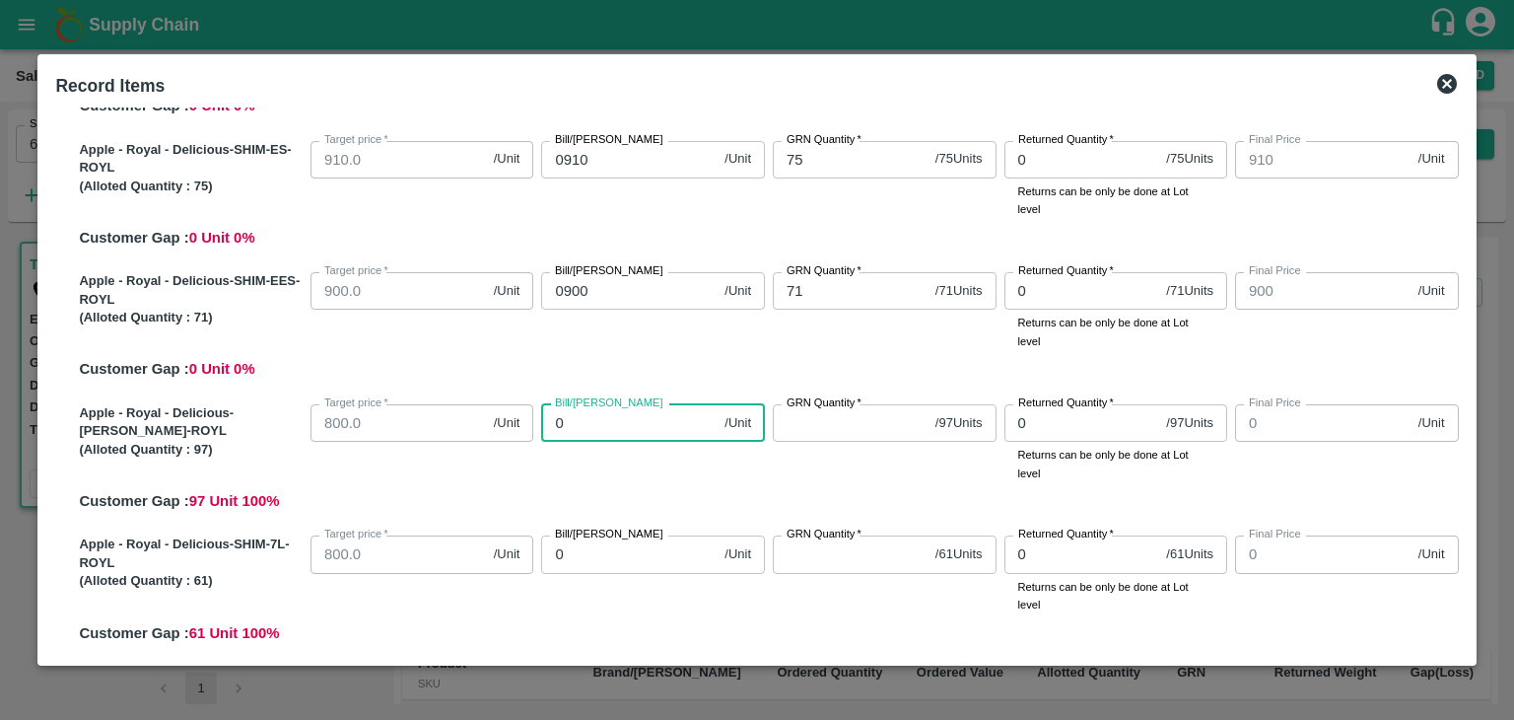
click at [614, 419] on input "0" at bounding box center [628, 422] width 175 height 37
type input "08"
type input "8"
type input "080"
type input "80"
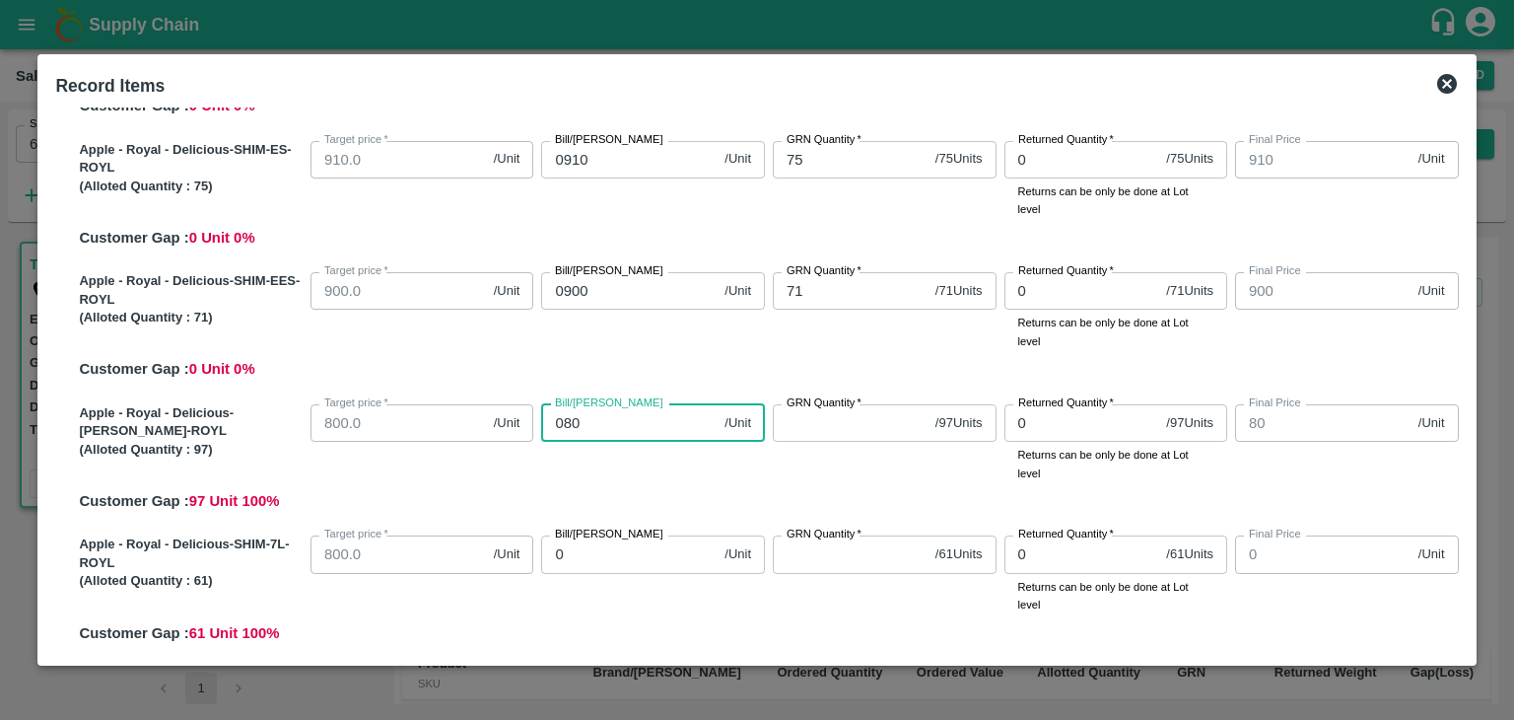
type input "0800"
type input "800"
type input "0800"
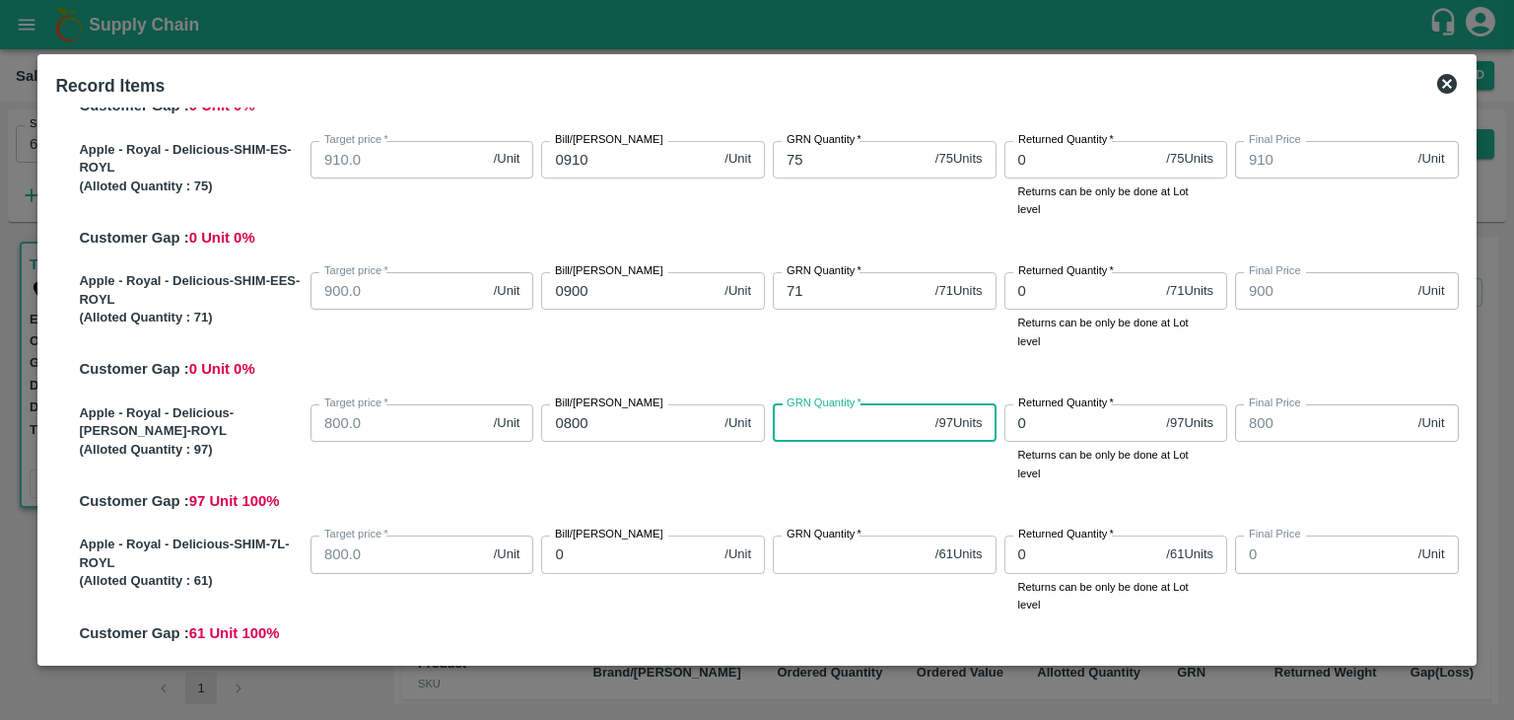
click at [805, 422] on input "GRN Quantity   *" at bounding box center [850, 422] width 155 height 37
type input "97"
click at [611, 558] on input "0" at bounding box center [628, 553] width 175 height 37
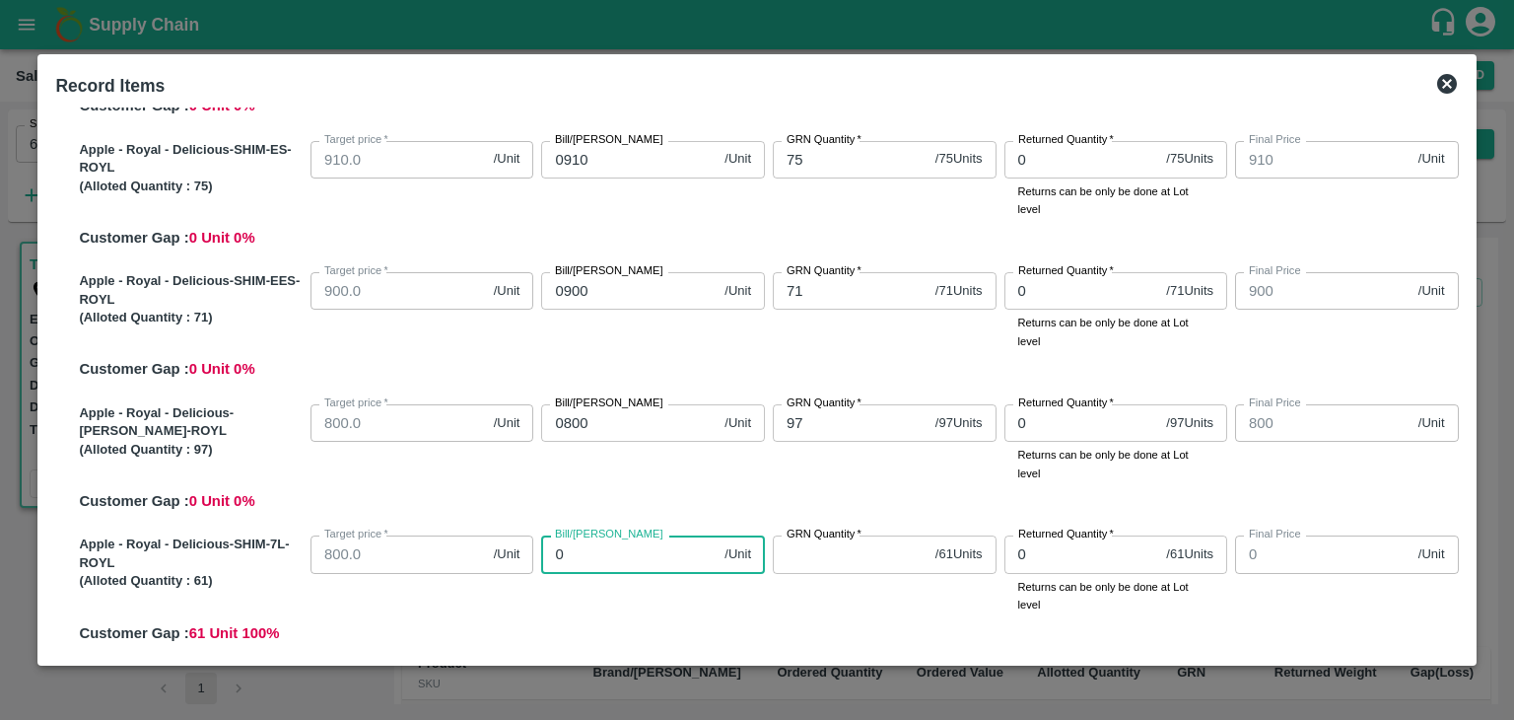
type input "08"
type input "8"
type input "080"
type input "80"
type input "0800"
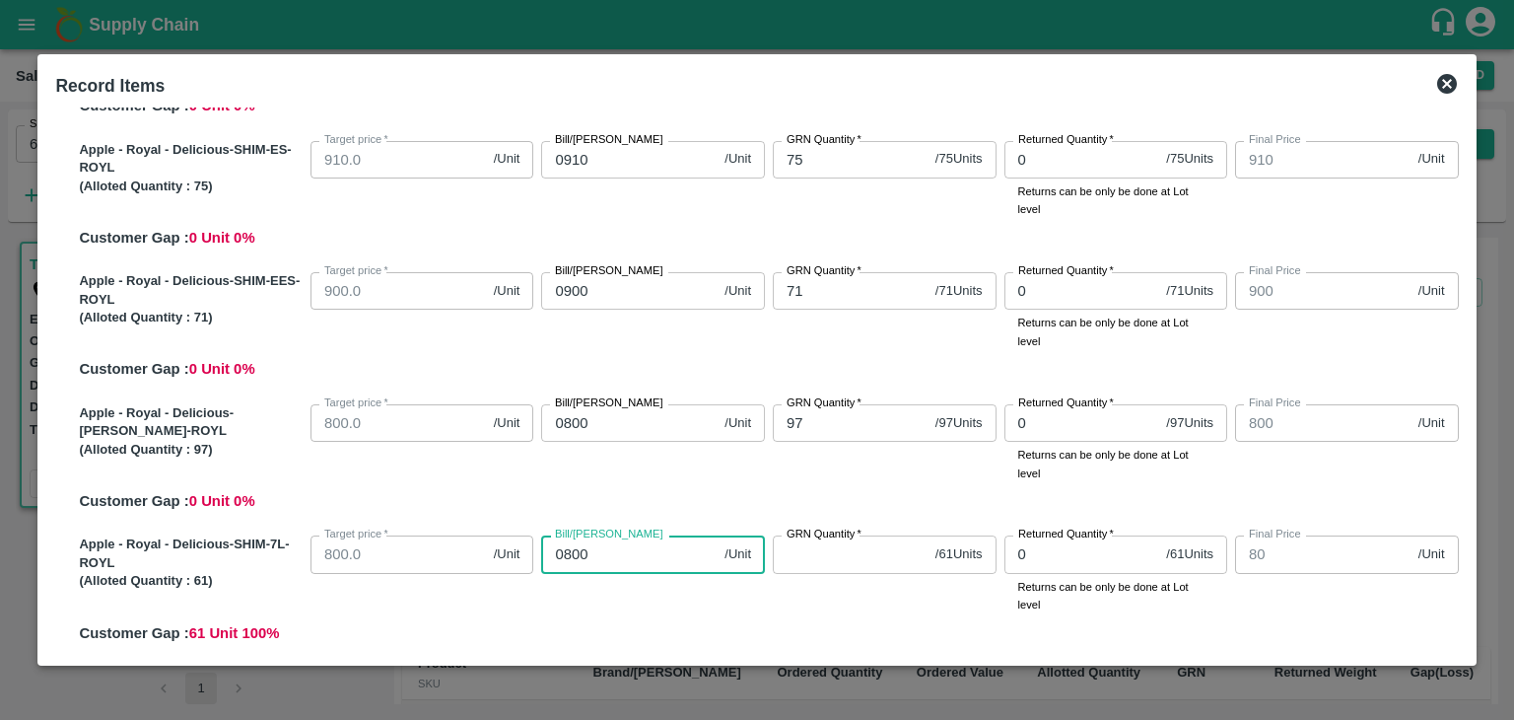
type input "800"
type input "0800"
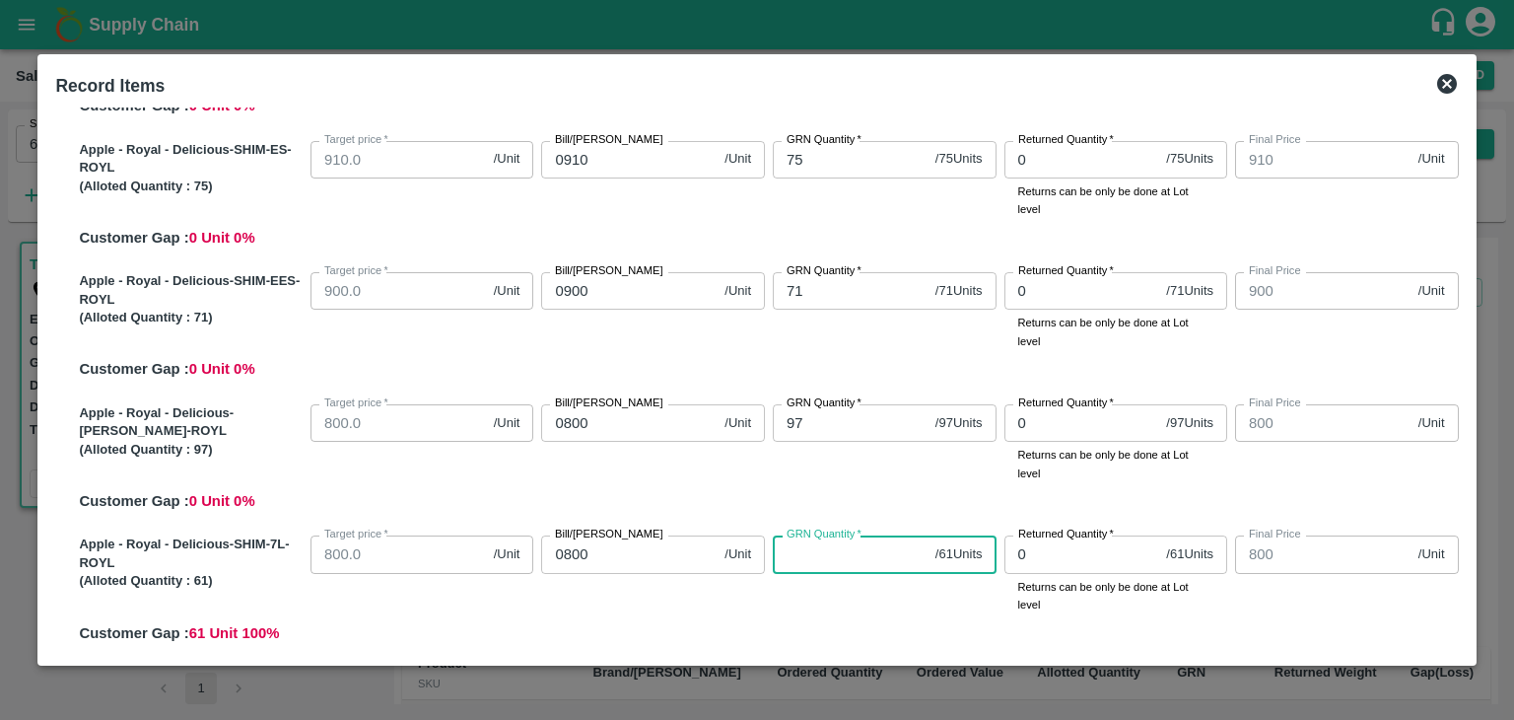
click at [816, 567] on input "GRN Quantity   *" at bounding box center [850, 553] width 155 height 37
type input "61"
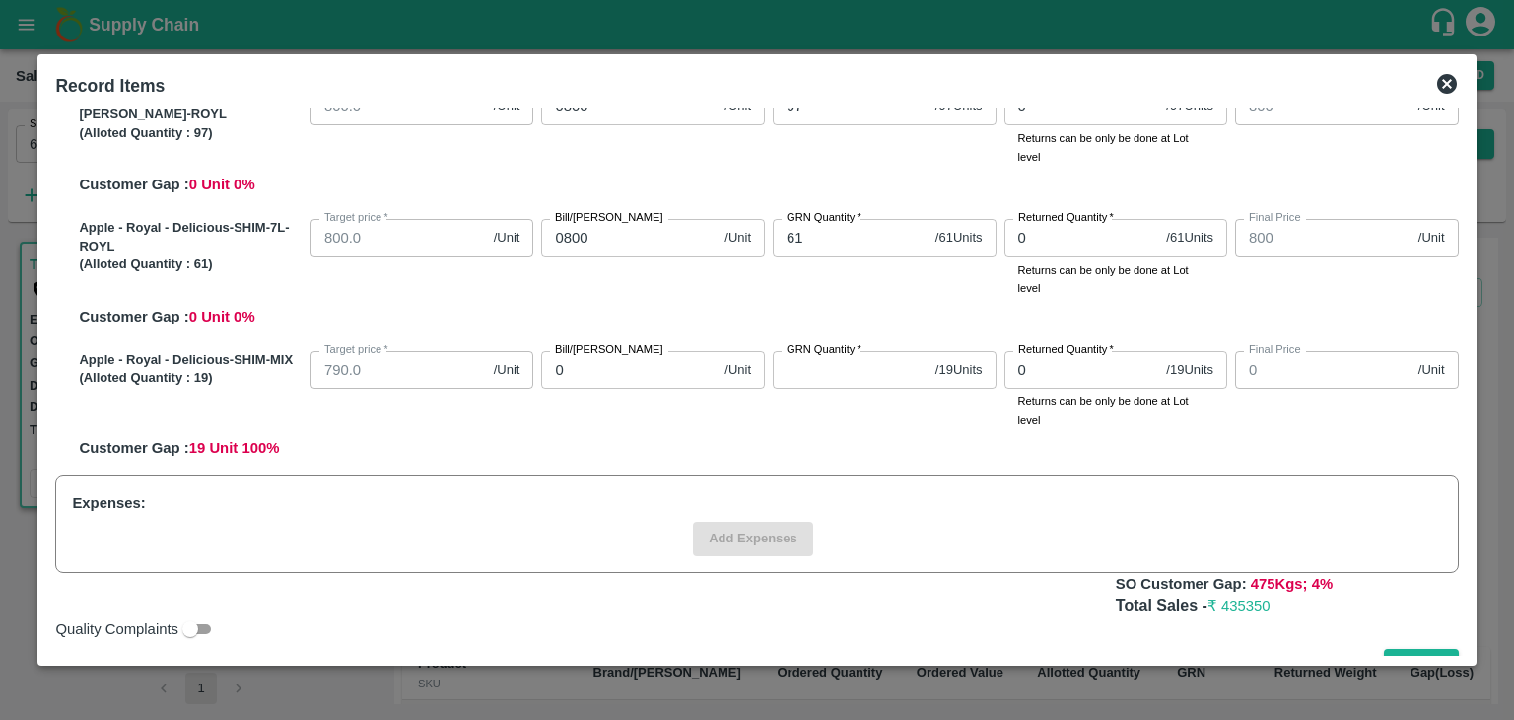
scroll to position [773, 0]
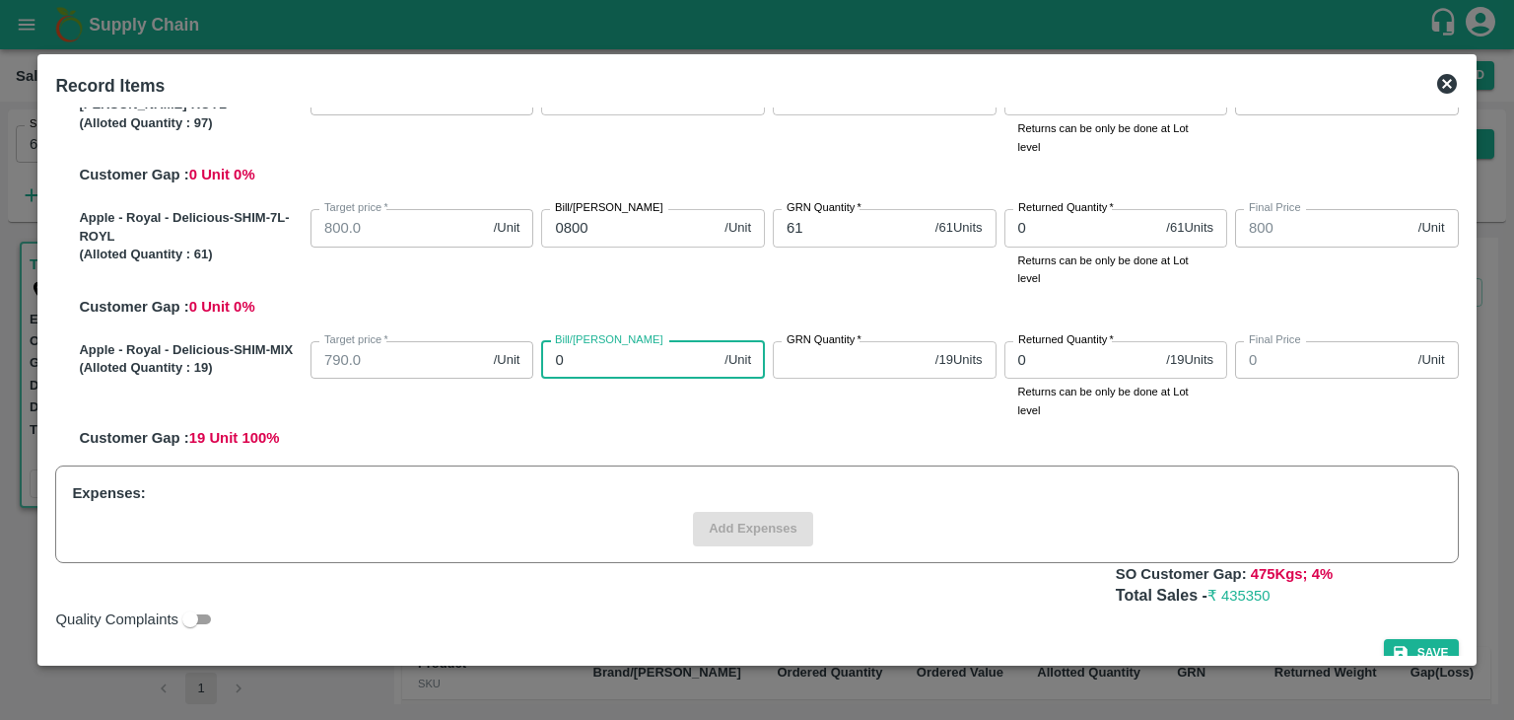
click at [576, 360] on input "0" at bounding box center [628, 359] width 175 height 37
type input "07"
type input "7"
type input "079"
type input "79"
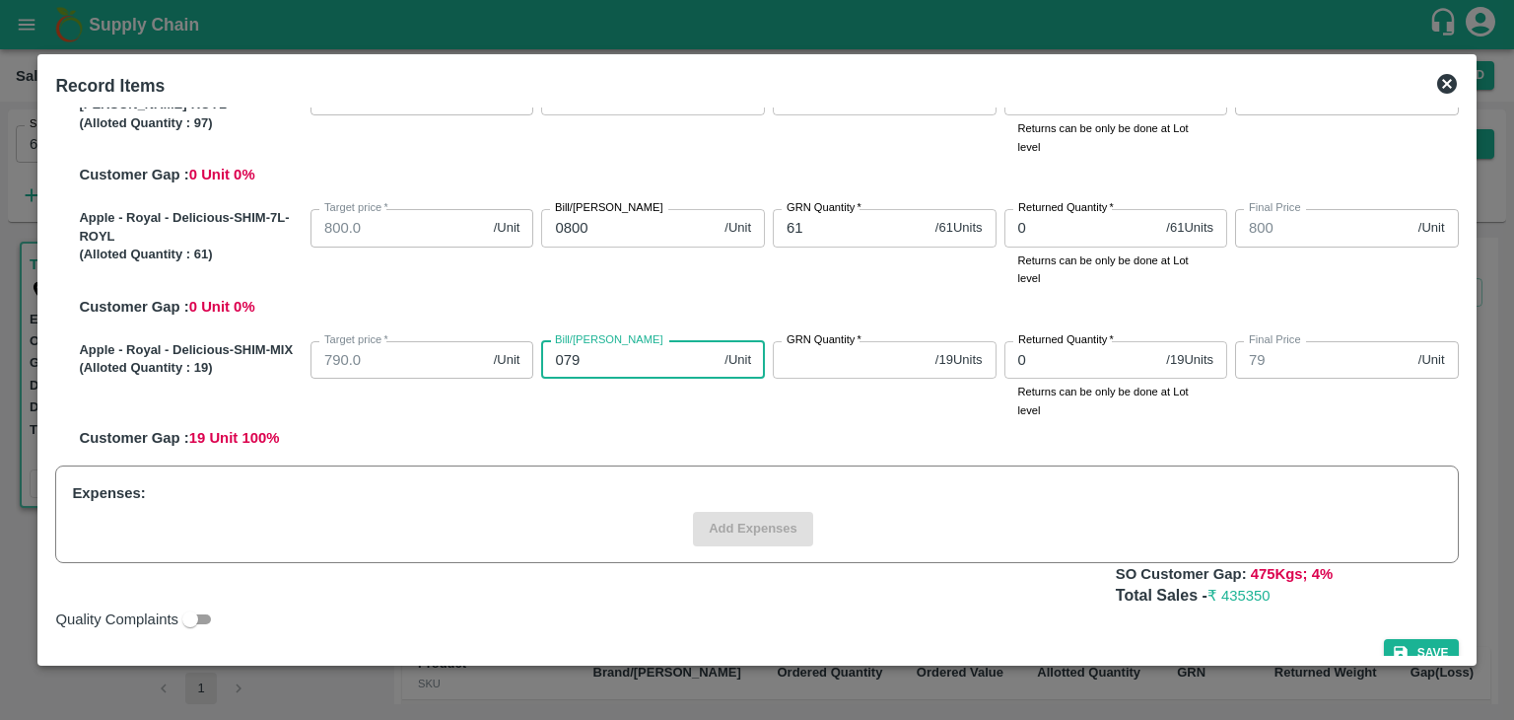
type input "0790"
type input "790"
type input "0790"
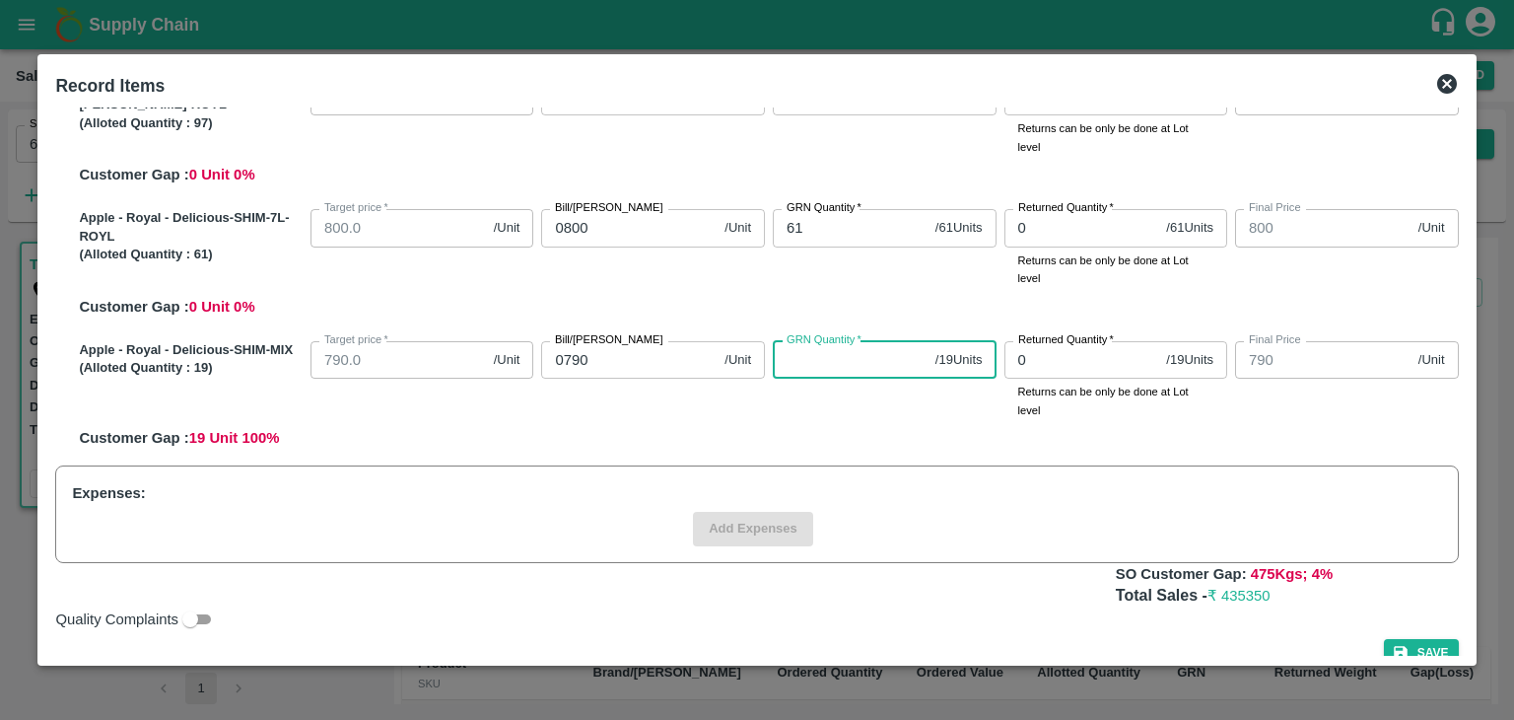
click at [798, 358] on input "GRN Quantity   *" at bounding box center [850, 359] width 155 height 37
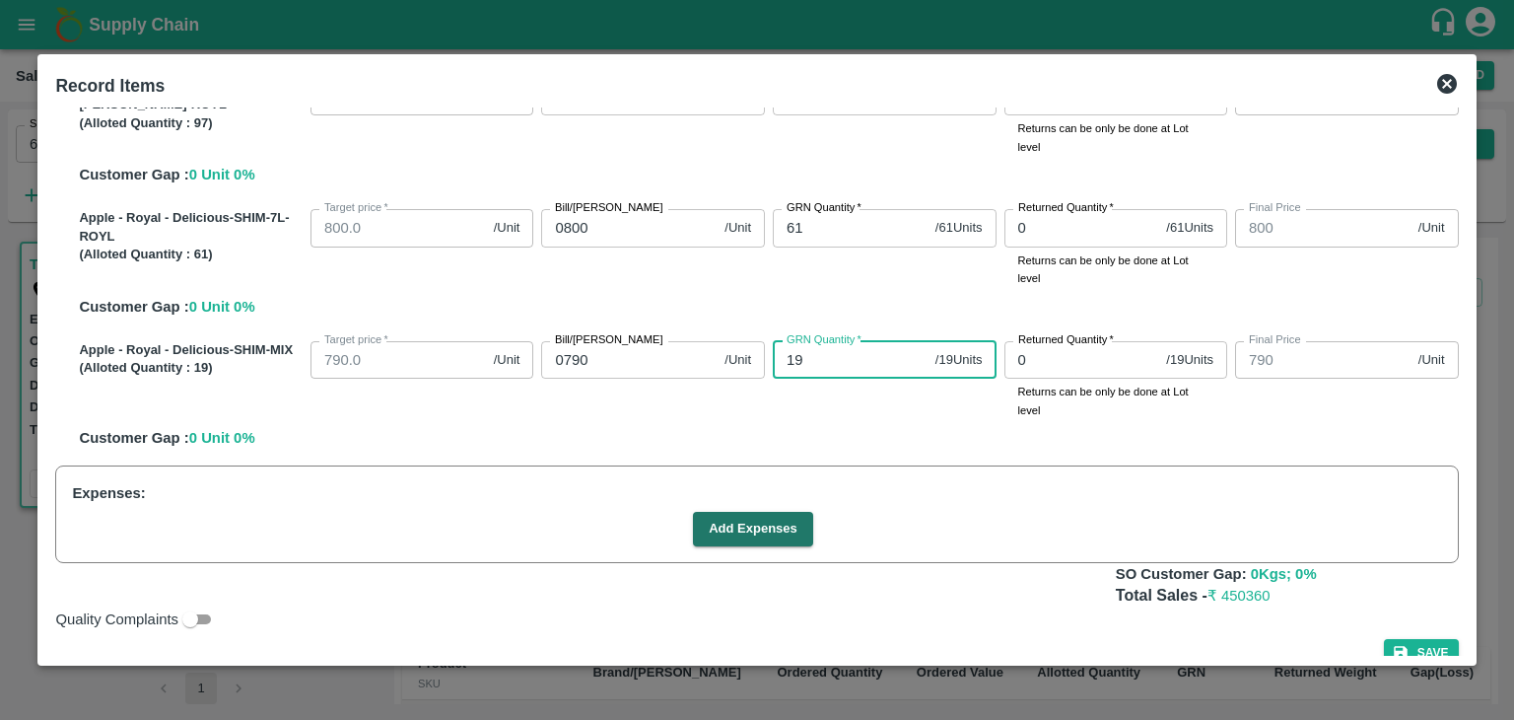
type input "19"
click at [1018, 610] on div "Quality Complaints" at bounding box center [752, 615] width 1410 height 32
click at [1463, 445] on div "Record Items SOI Level GRN Lot Level GRN Apple - Royal - Delicious-SHIM-L-ROYL …" at bounding box center [756, 360] width 1438 height 612
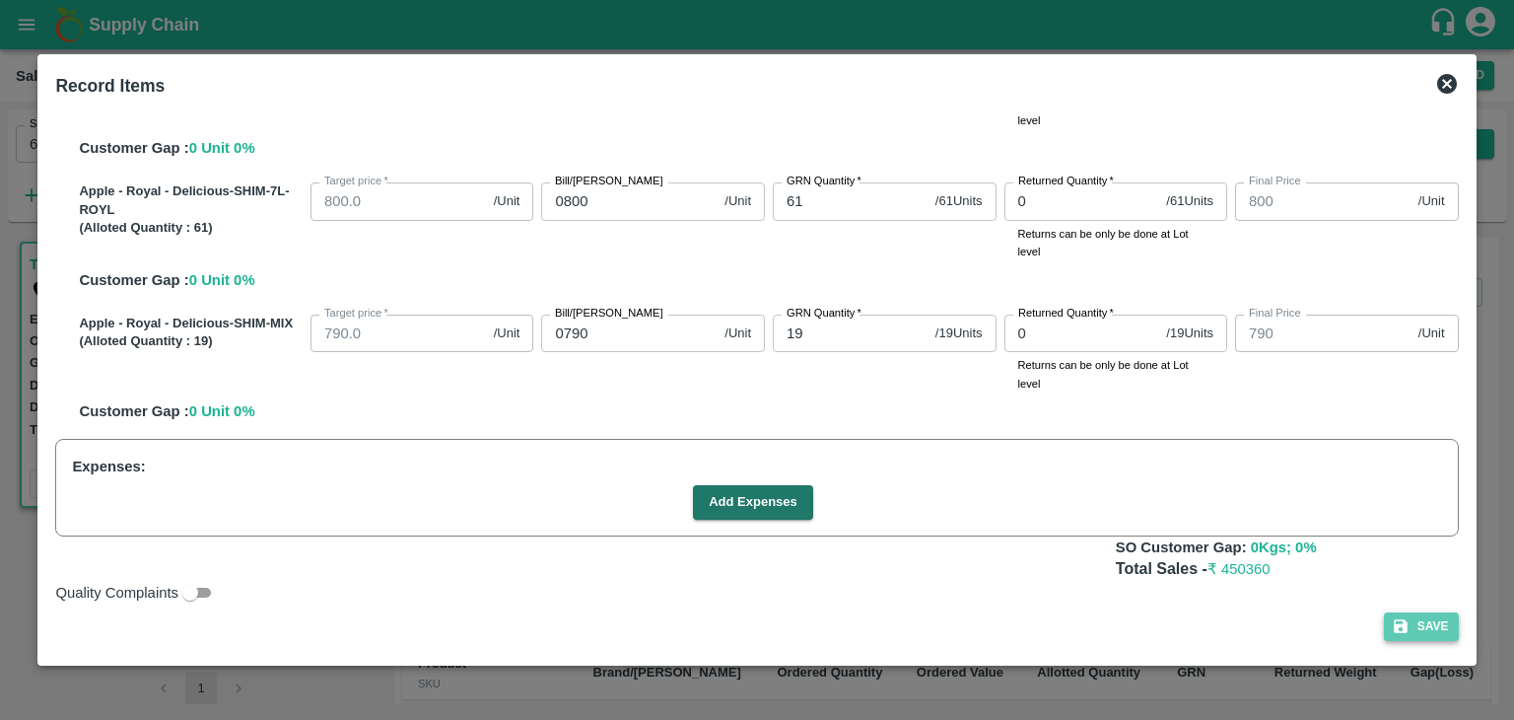
click at [1417, 630] on button "Save" at bounding box center [1421, 626] width 75 height 29
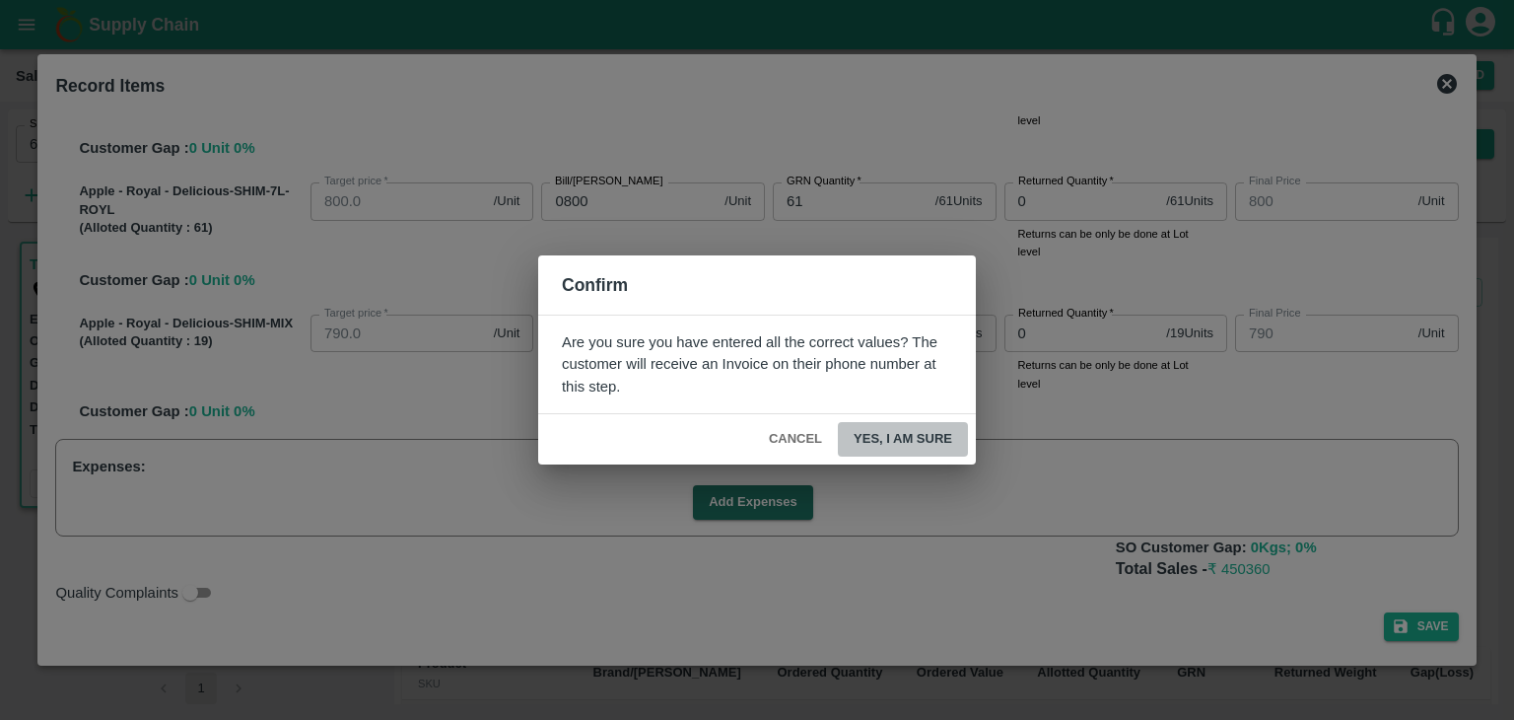
click at [915, 435] on button "Yes, I am sure" at bounding box center [903, 439] width 130 height 34
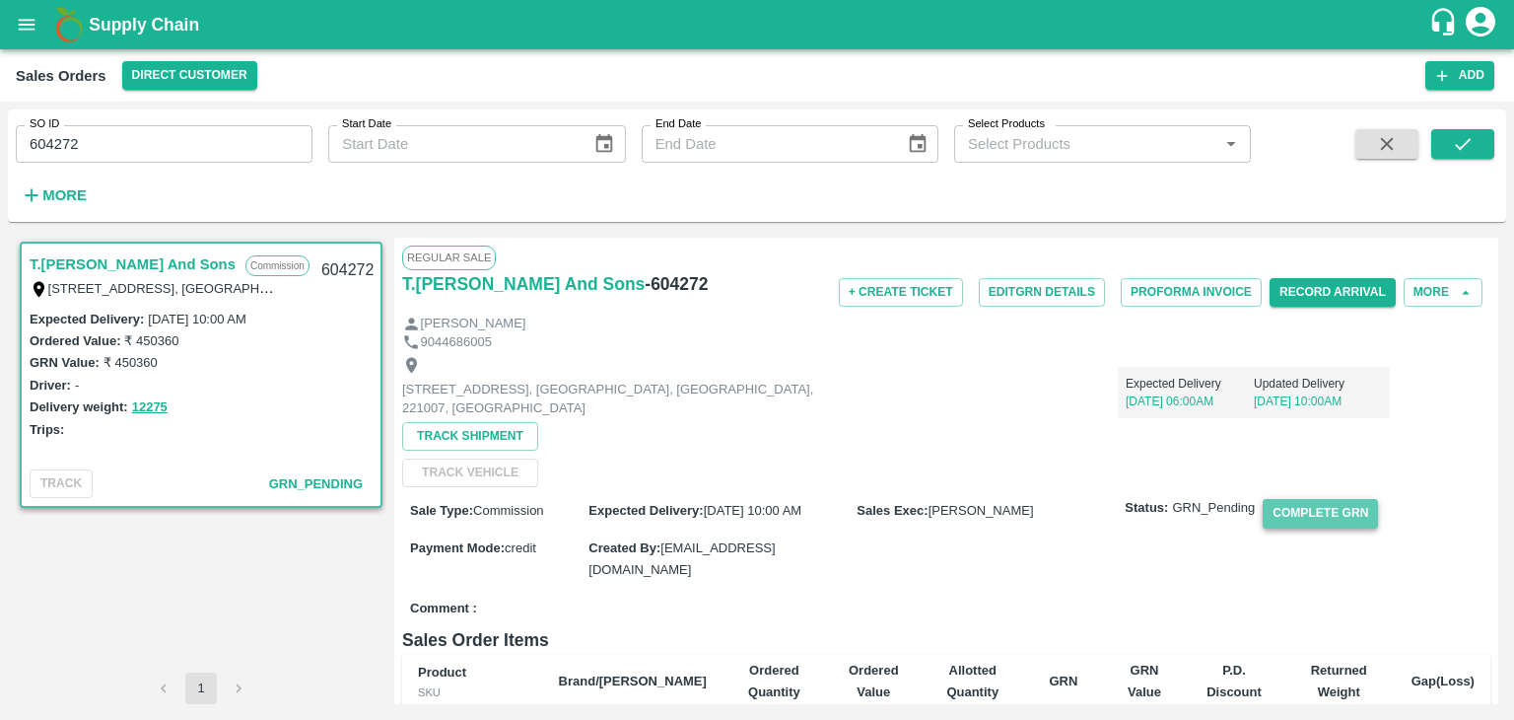
click at [1313, 510] on button "Complete GRN" at bounding box center [1320, 513] width 115 height 29
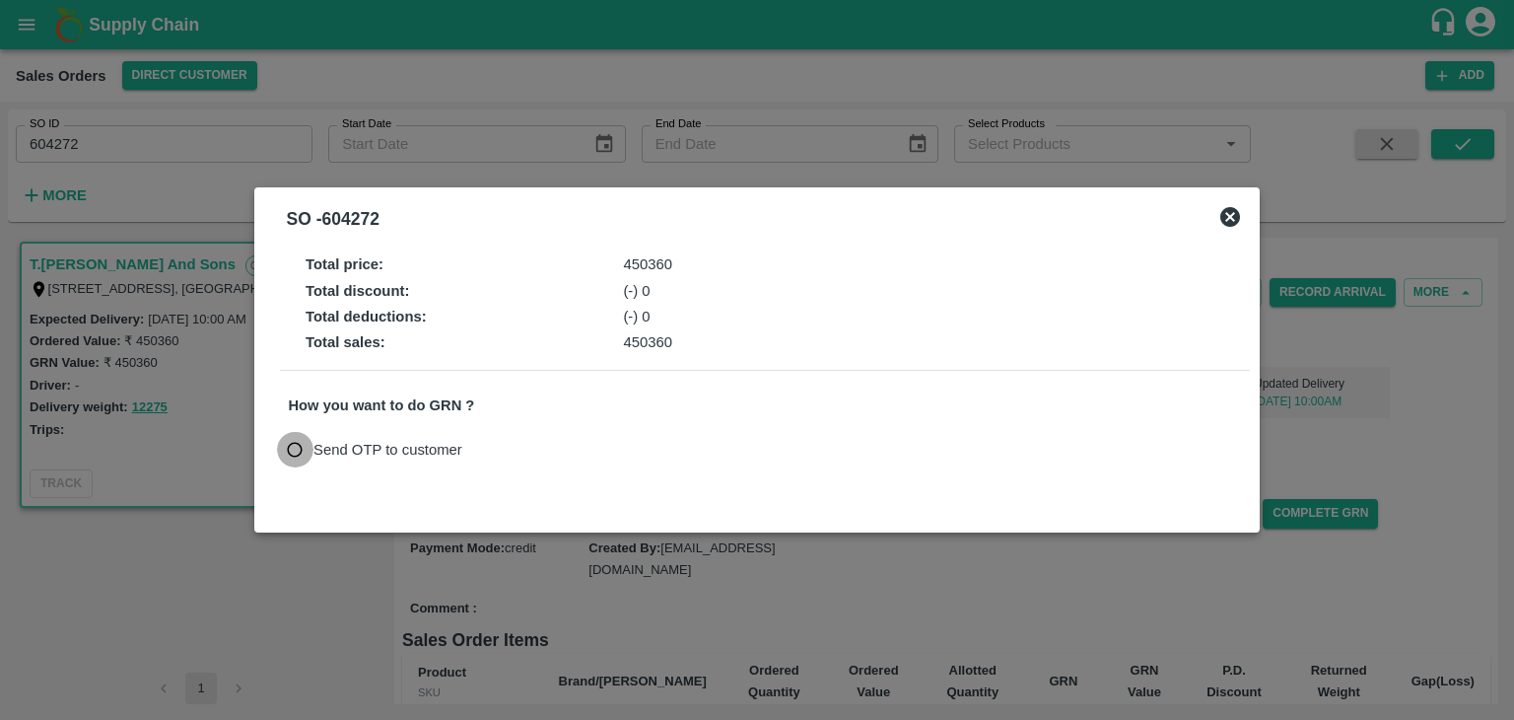
click at [293, 450] on input "Send OTP to customer" at bounding box center [295, 450] width 36 height 36
radio input "true"
click at [519, 451] on button "Send OTP" at bounding box center [518, 449] width 81 height 29
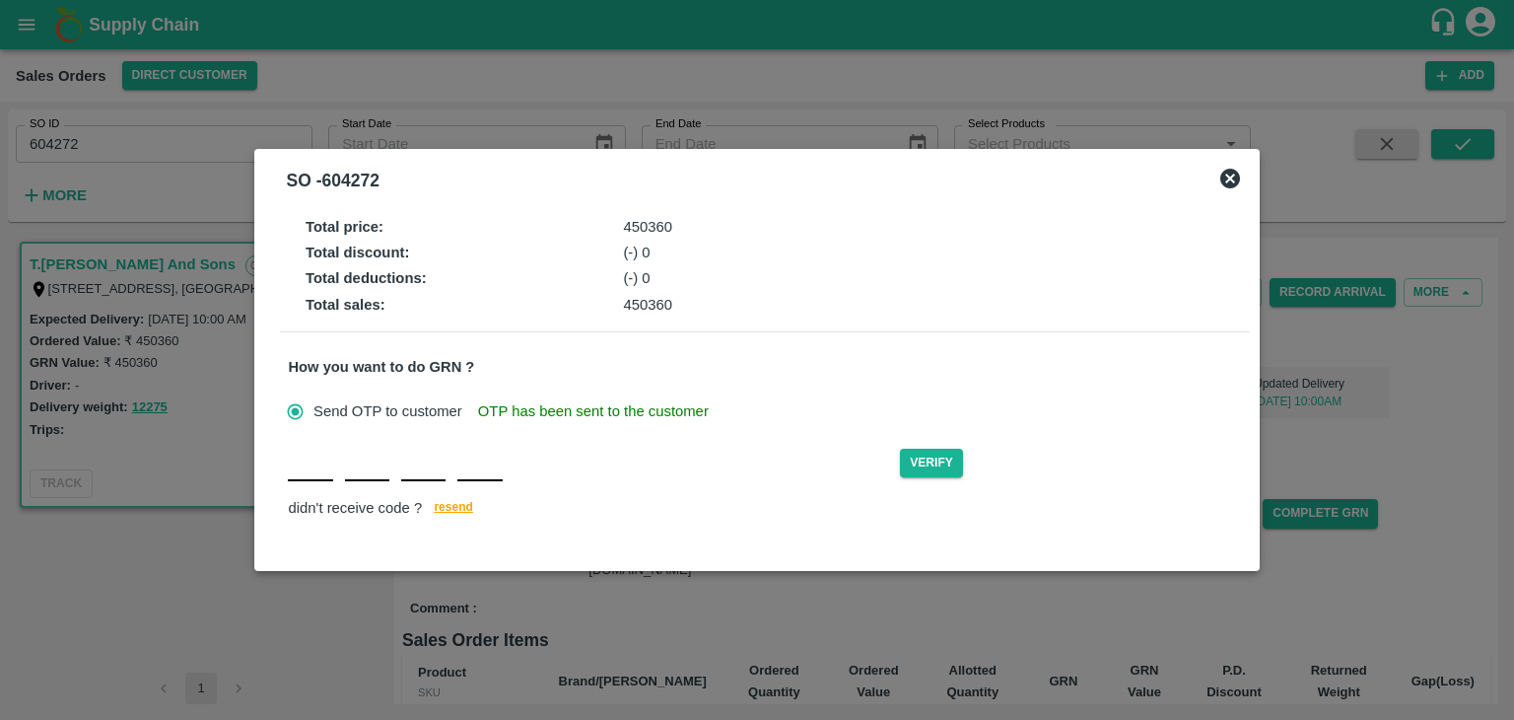
click at [313, 482] on div "Verify didn't receive code ? [GEOGRAPHIC_DATA]" at bounding box center [764, 484] width 953 height 76
type input "S"
type input "V"
type input "B"
type input "C"
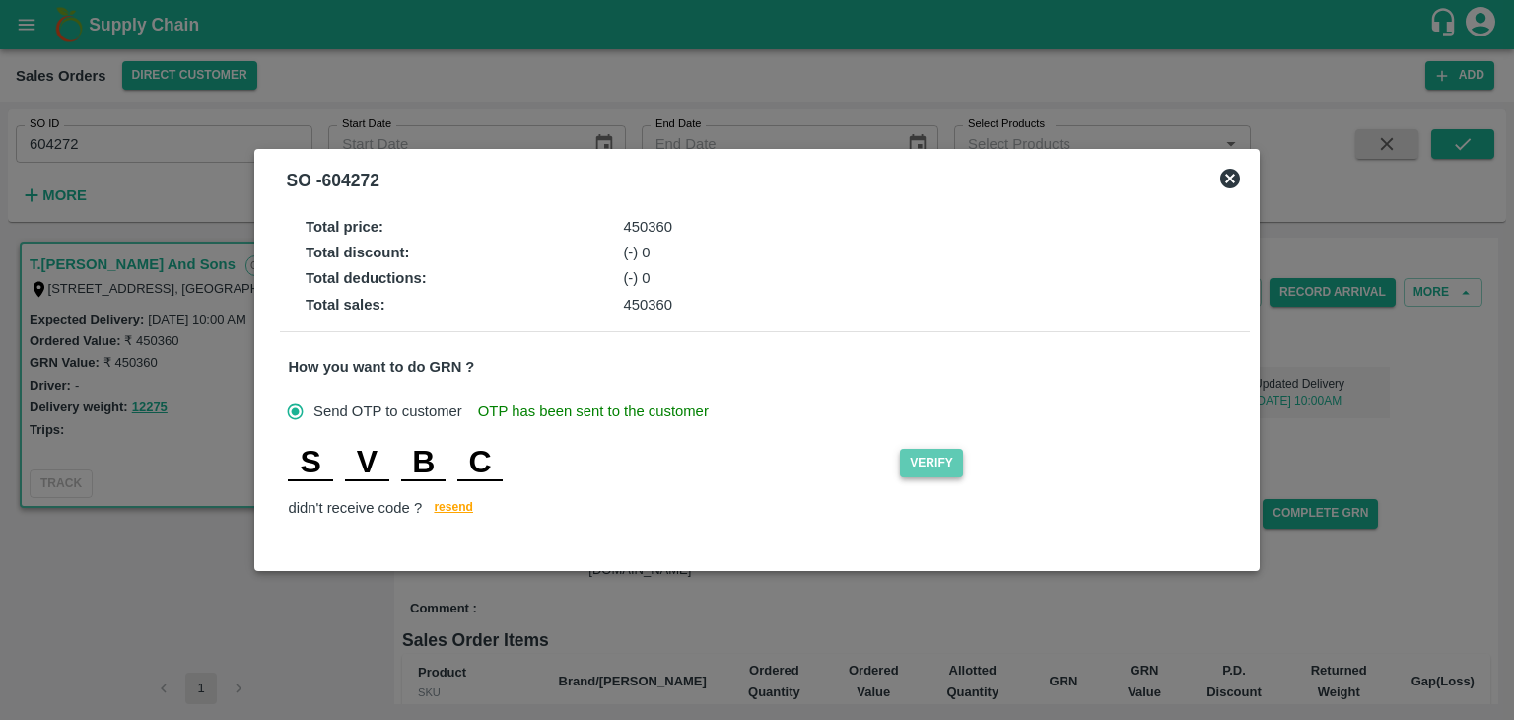
click at [950, 460] on button "Verify" at bounding box center [931, 462] width 63 height 29
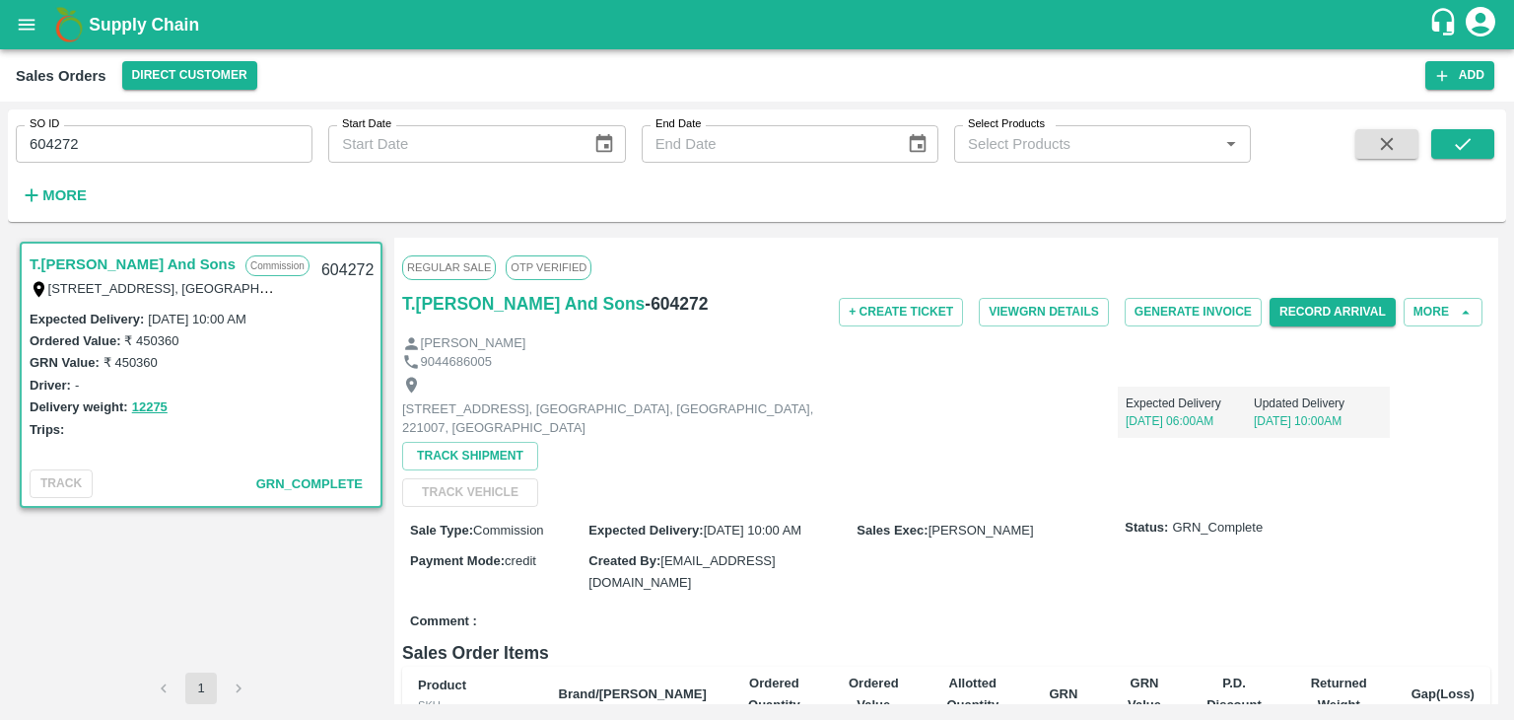
click at [1494, 271] on div "Regular Sale OTP VERIFIED T.Kishore Kapoor And Sons - 604272 + Create Ticket Vi…" at bounding box center [946, 471] width 1104 height 466
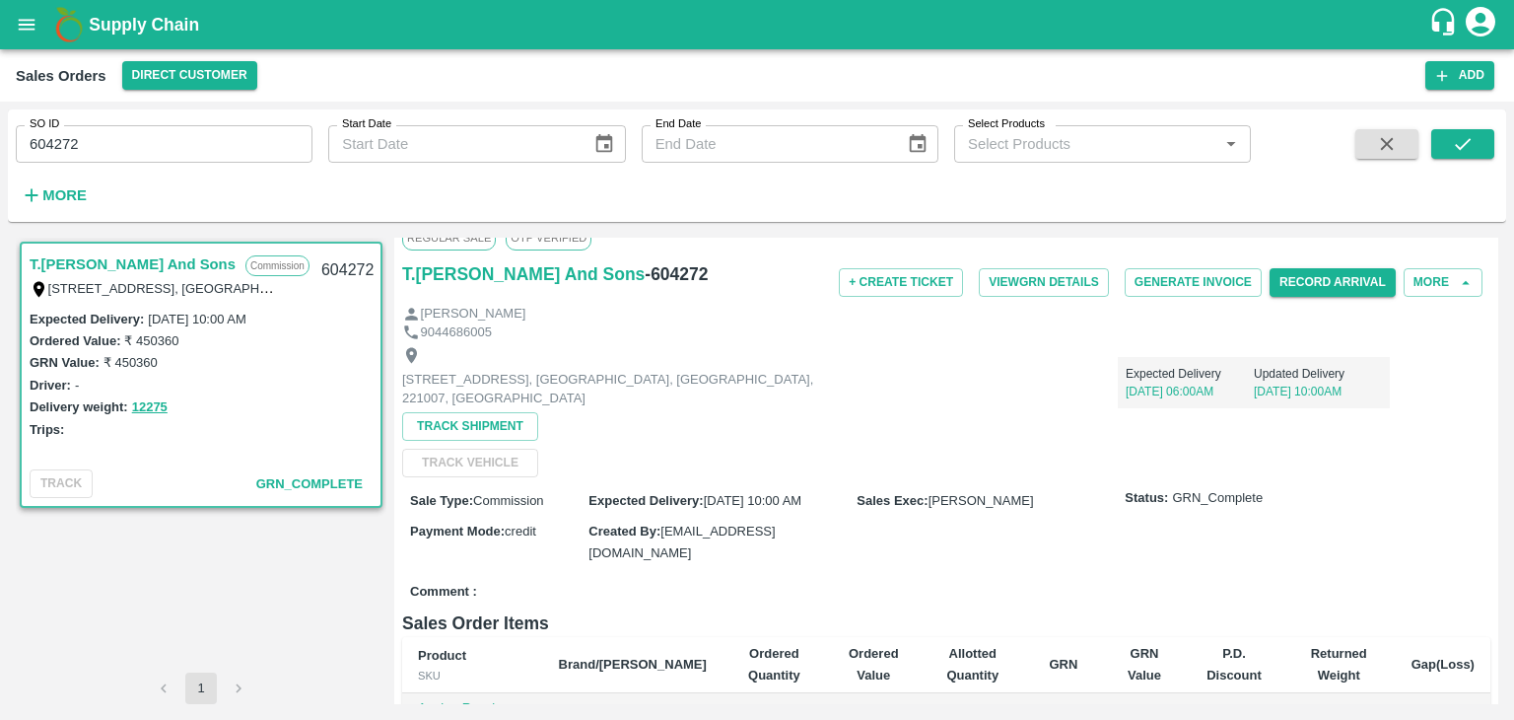
scroll to position [20, 0]
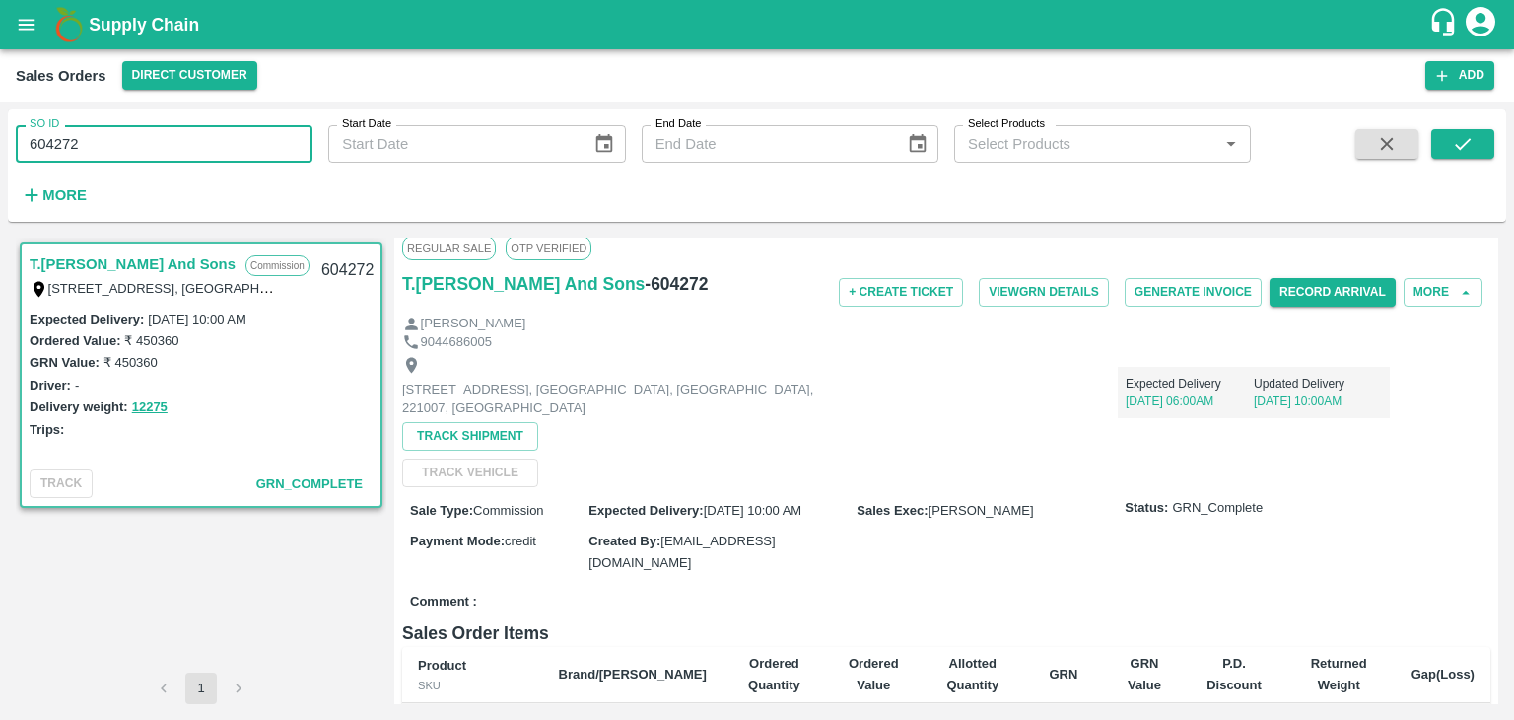
click at [158, 139] on input "604272" at bounding box center [164, 143] width 297 height 37
type input "6"
paste input "text"
click at [1463, 140] on icon "submit" at bounding box center [1463, 144] width 22 height 22
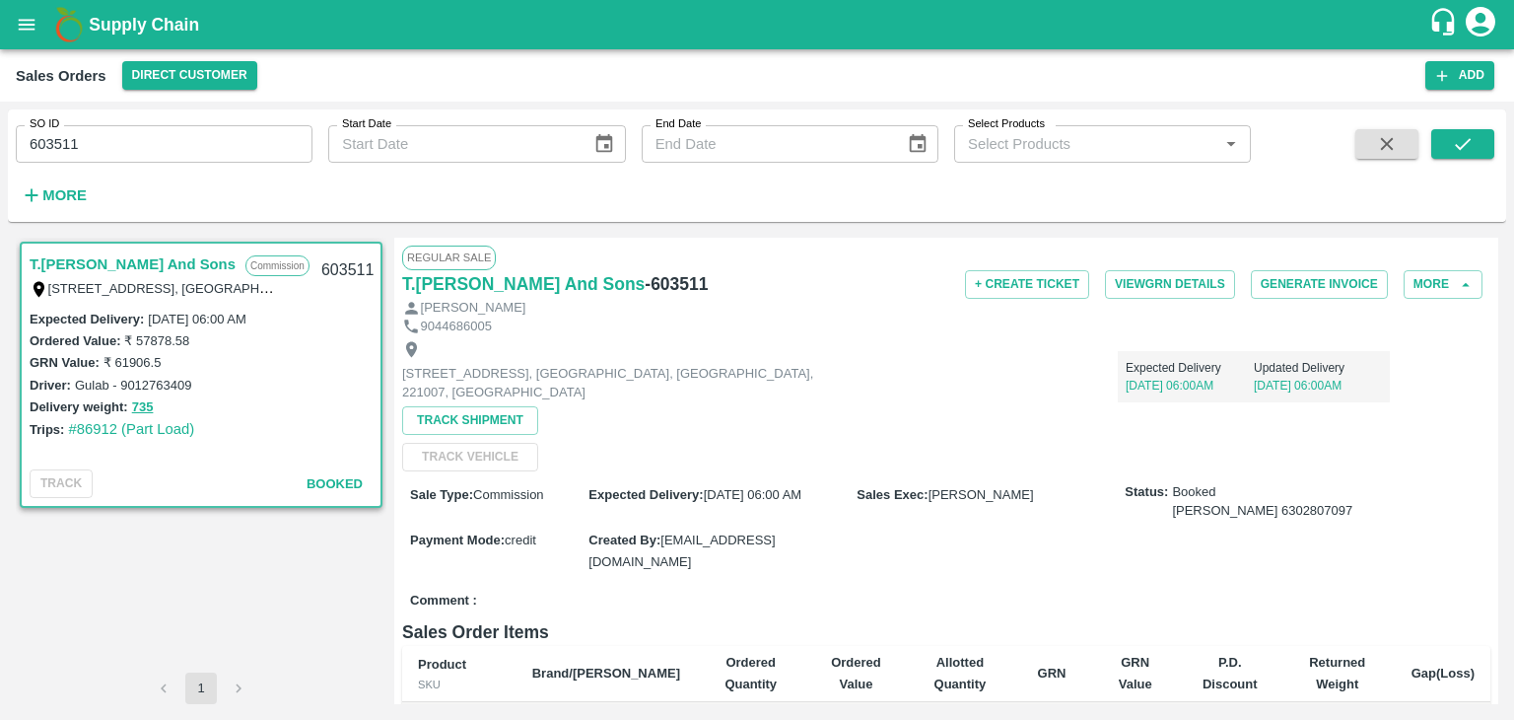
click at [1487, 283] on div "Regular Sale T.Kishore Kapoor And Sons - 603511 + Create Ticket View GRN Detail…" at bounding box center [946, 471] width 1104 height 466
click at [1493, 279] on div "Regular Sale T.Kishore Kapoor And Sons - 603511 + Create Ticket View GRN Detail…" at bounding box center [946, 471] width 1104 height 466
click at [1493, 276] on div "Regular Sale T.Kishore Kapoor And Sons - 603511 + Create Ticket View GRN Detail…" at bounding box center [946, 471] width 1104 height 466
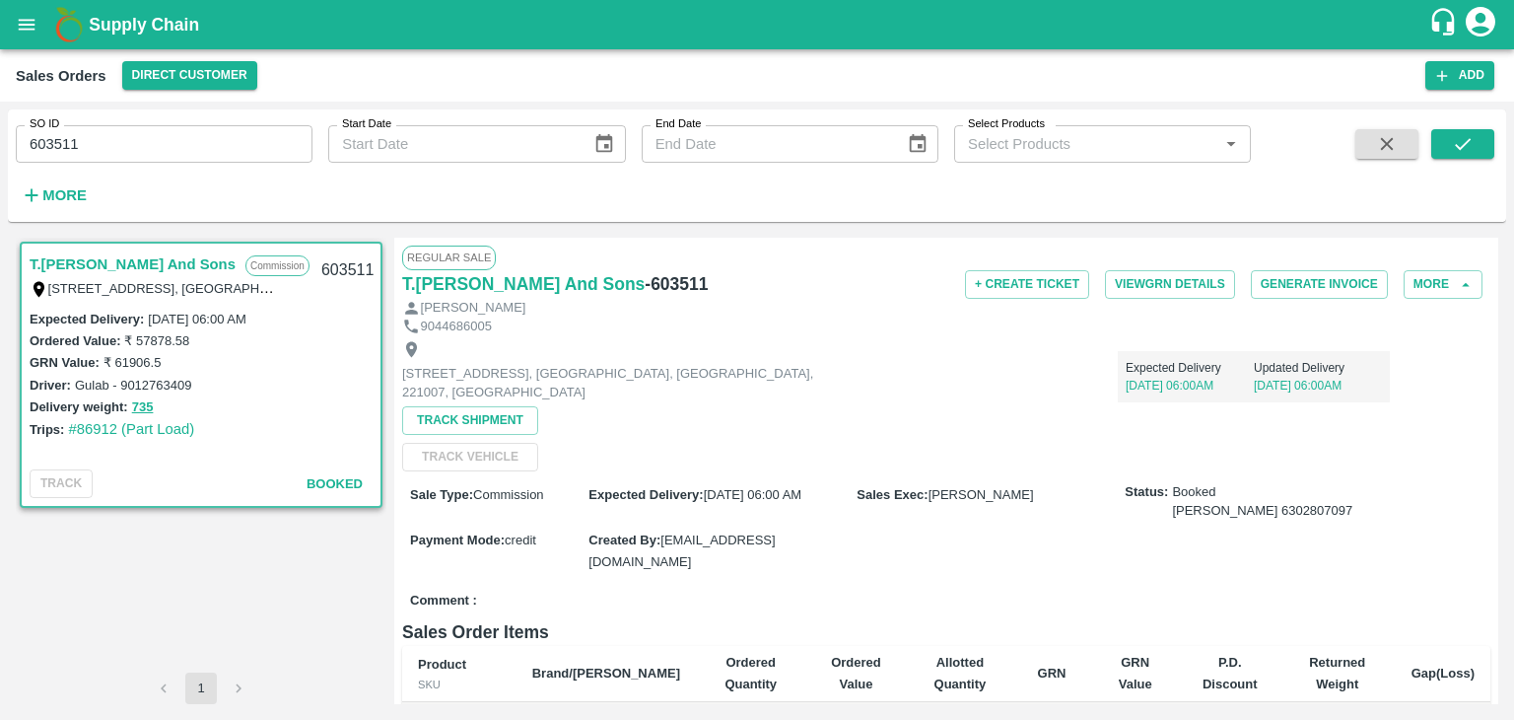
click at [1493, 276] on div "Regular Sale T.Kishore Kapoor And Sons - 603511 + Create Ticket View GRN Detail…" at bounding box center [946, 471] width 1104 height 466
drag, startPoint x: 1493, startPoint y: 276, endPoint x: 1494, endPoint y: 315, distance: 39.4
click at [1494, 315] on div "Regular Sale T.Kishore Kapoor And Sons - 603511 + Create Ticket View GRN Detail…" at bounding box center [946, 471] width 1104 height 466
click at [1301, 446] on div "Shop No B 27 , , Pahariya fruit mandi, Pahariya , Varanasi, U.P 221007, Varanas…" at bounding box center [946, 403] width 1088 height 136
click at [83, 135] on input "603511" at bounding box center [164, 143] width 297 height 37
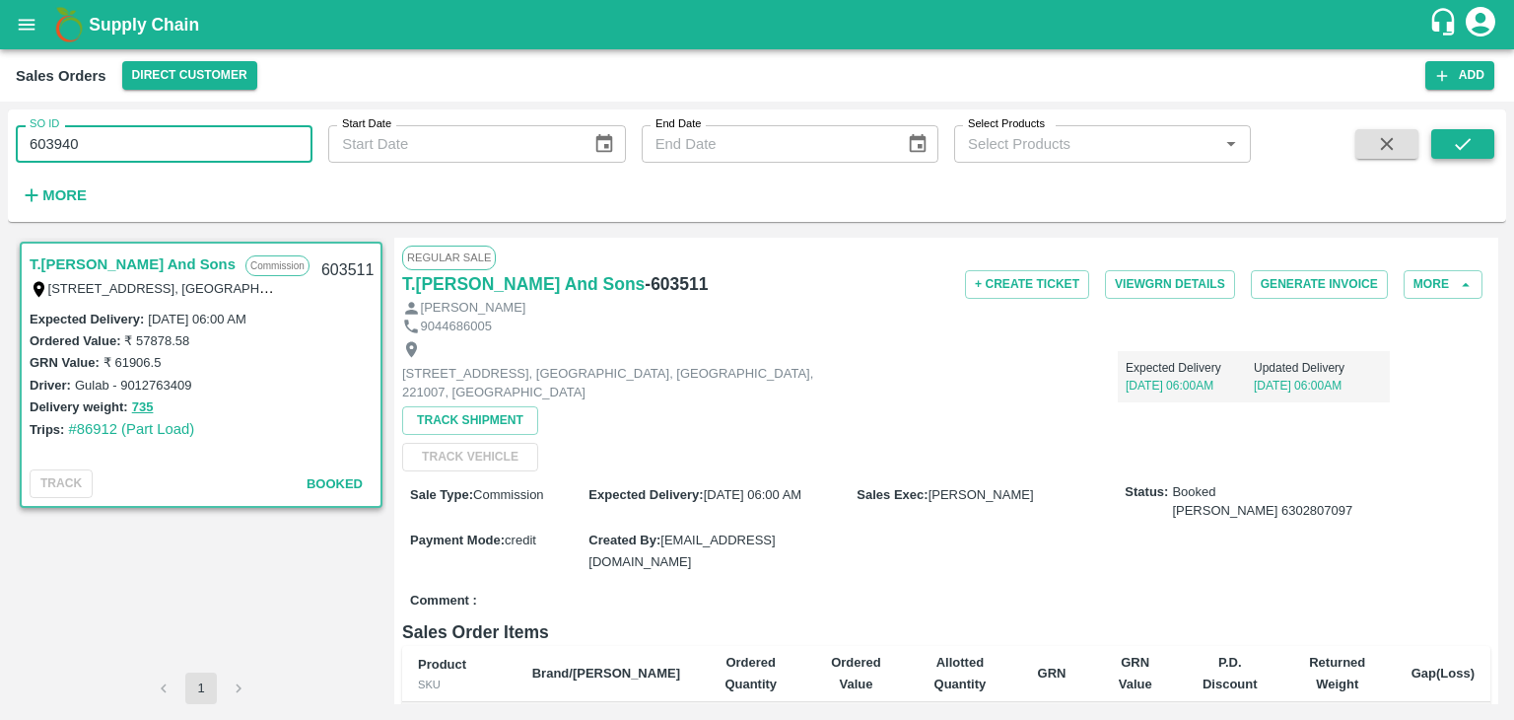
type input "603940"
click at [1468, 140] on icon "submit" at bounding box center [1463, 144] width 16 height 12
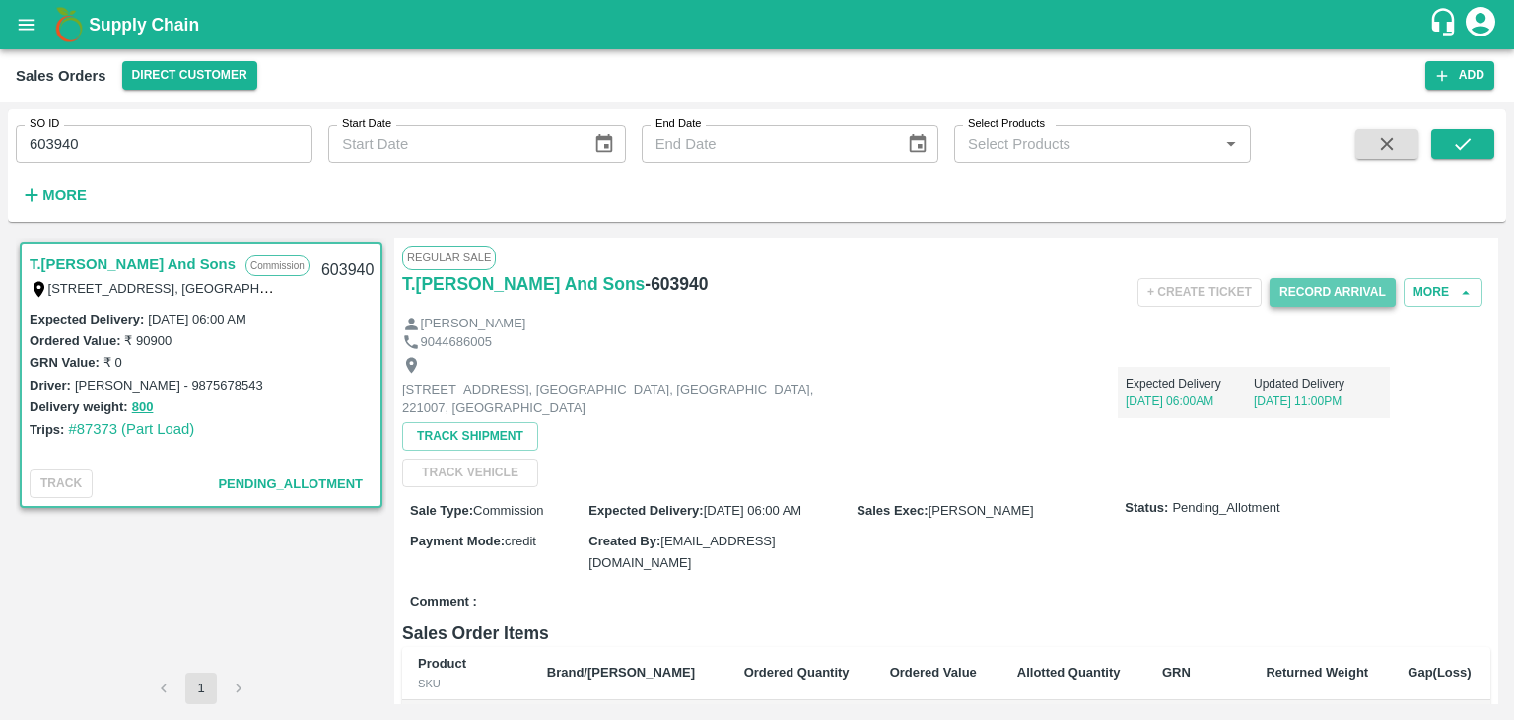
click at [1322, 290] on button "Record Arrival" at bounding box center [1333, 292] width 126 height 29
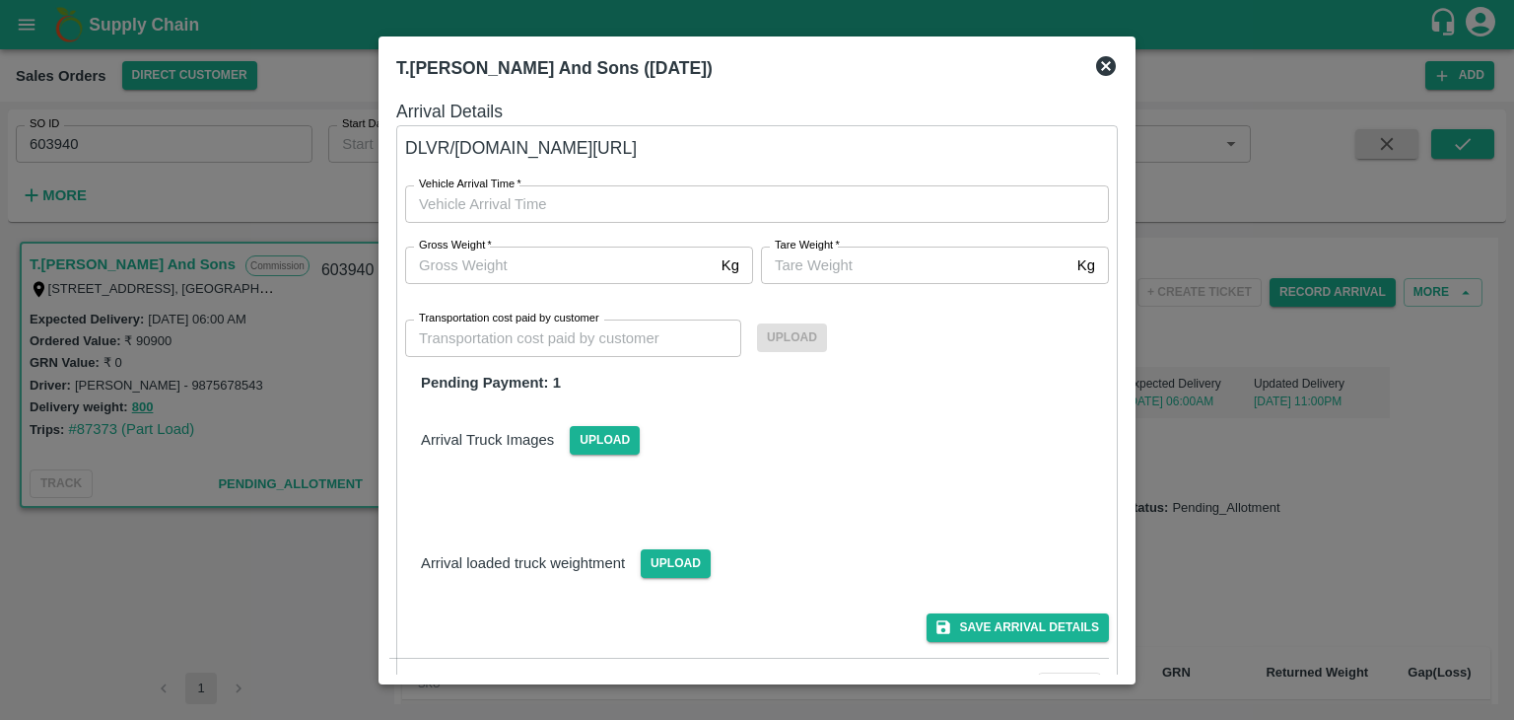
click at [1104, 64] on icon at bounding box center [1106, 66] width 24 height 24
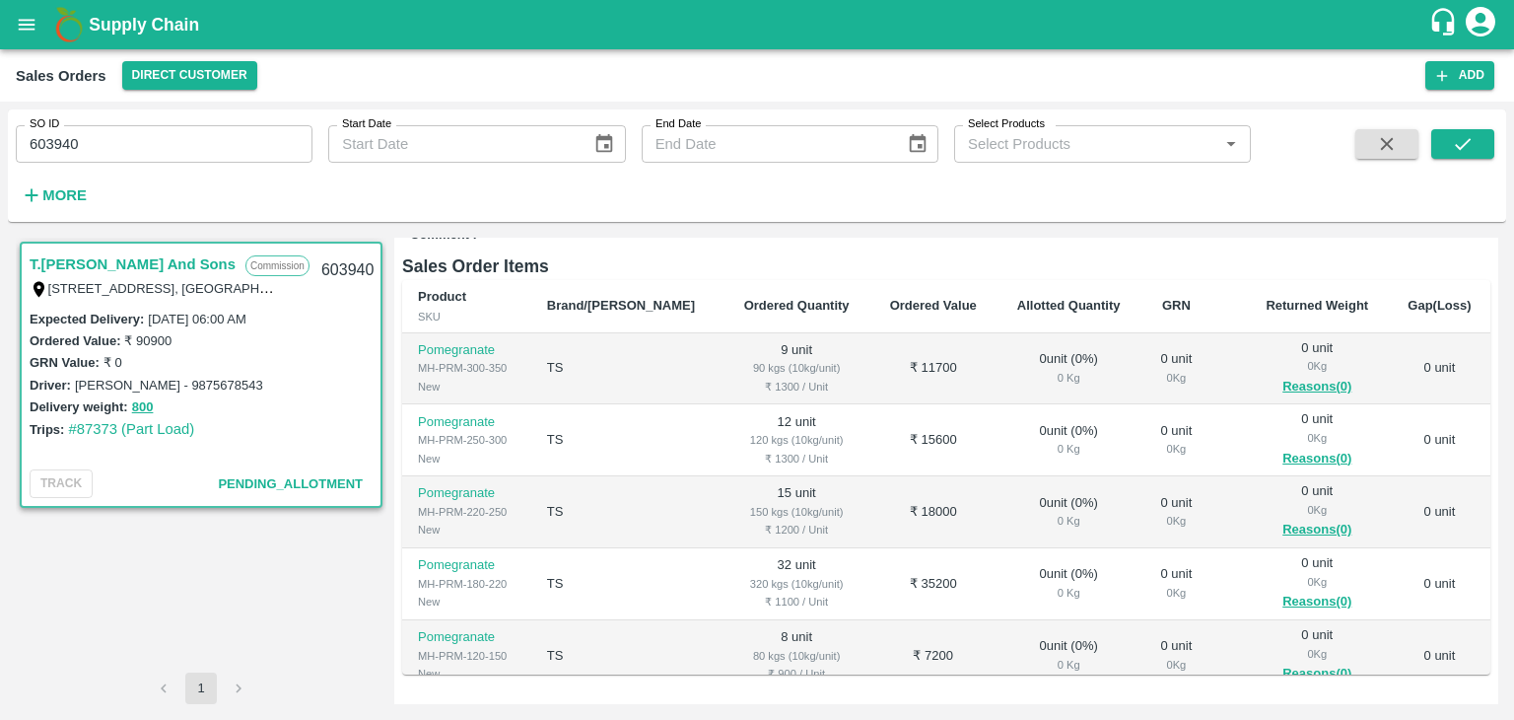
scroll to position [352, 0]
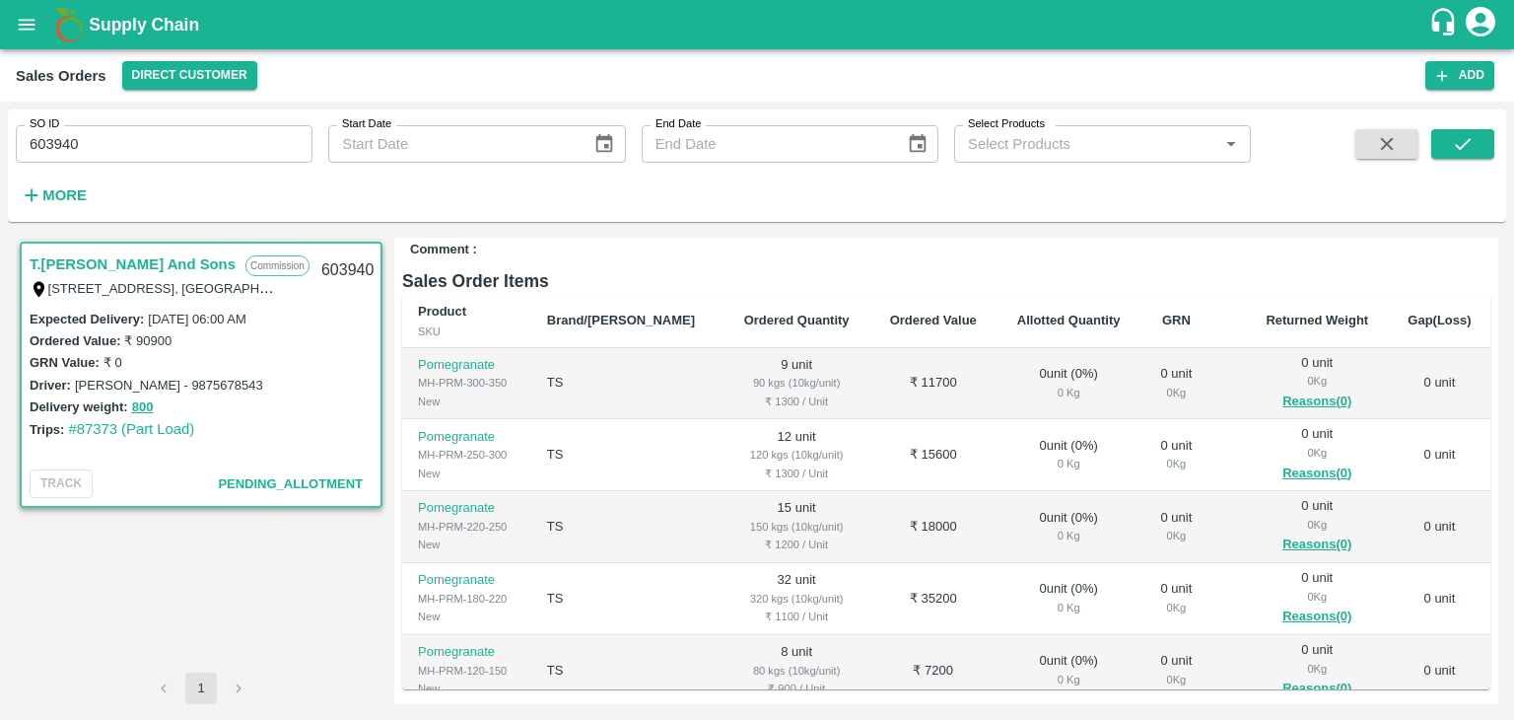
drag, startPoint x: 1498, startPoint y: 418, endPoint x: 1486, endPoint y: 289, distance: 129.7
click at [1486, 289] on div "T.Kishore Kapoor And Sons Commission Shop No B 27 , , Pahariya fruit mandi, Pah…" at bounding box center [757, 471] width 1498 height 482
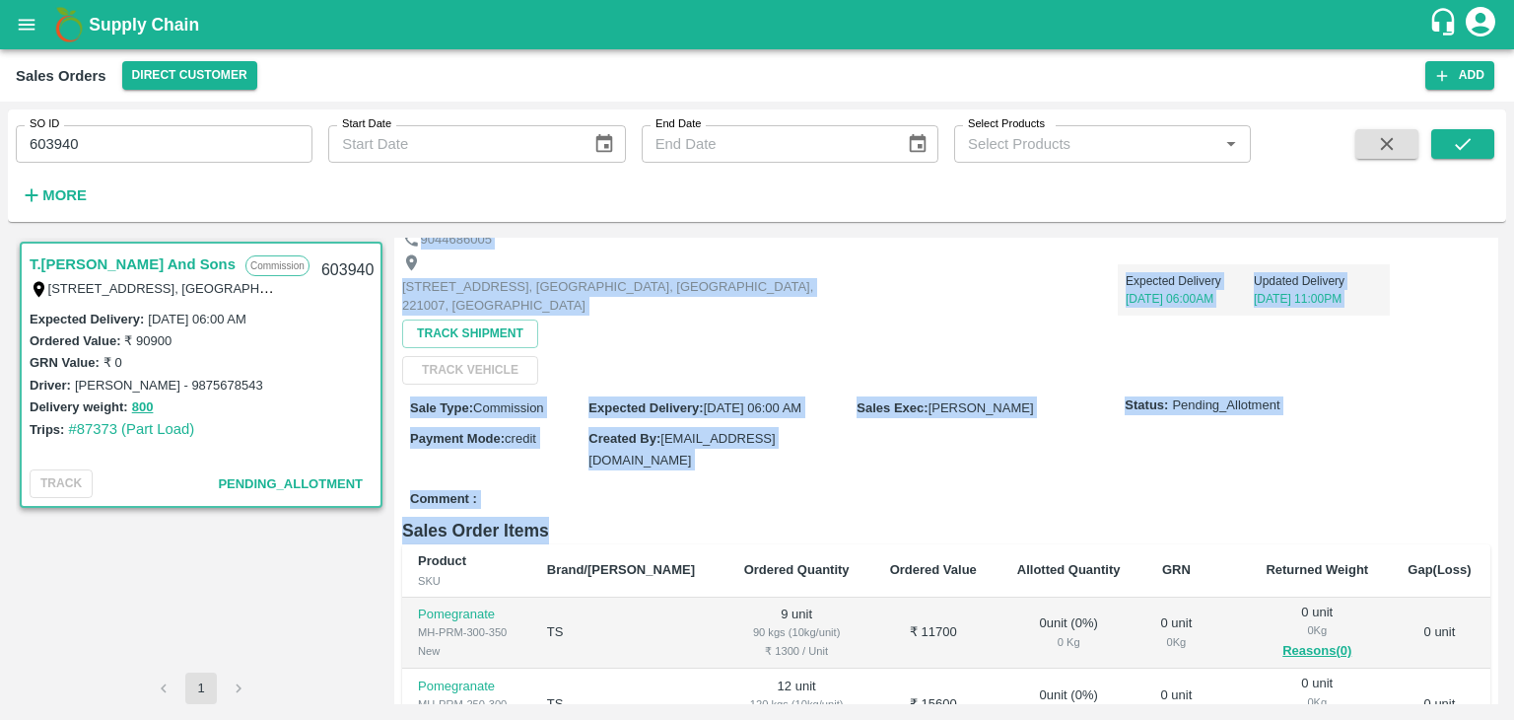
scroll to position [0, 0]
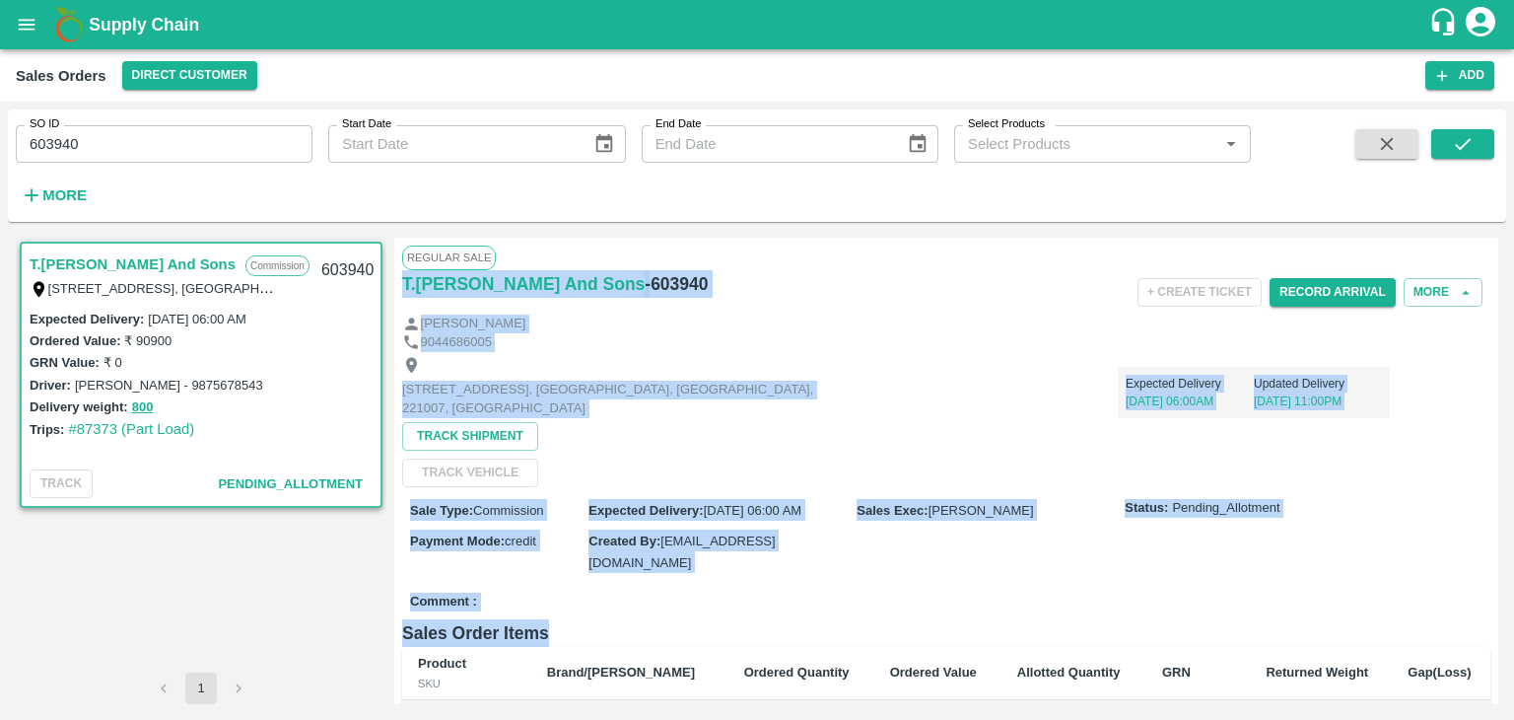
drag, startPoint x: 1486, startPoint y: 289, endPoint x: 1498, endPoint y: 244, distance: 45.9
click at [1498, 244] on div "T.Kishore Kapoor And Sons Commission Shop No B 27 , , Pahariya fruit mandi, Pah…" at bounding box center [757, 471] width 1498 height 482
click at [1435, 410] on div "Shop No B 27 , , Pahariya fruit mandi, Pahariya , Varanasi, U.P 221007, Varanas…" at bounding box center [946, 419] width 1088 height 136
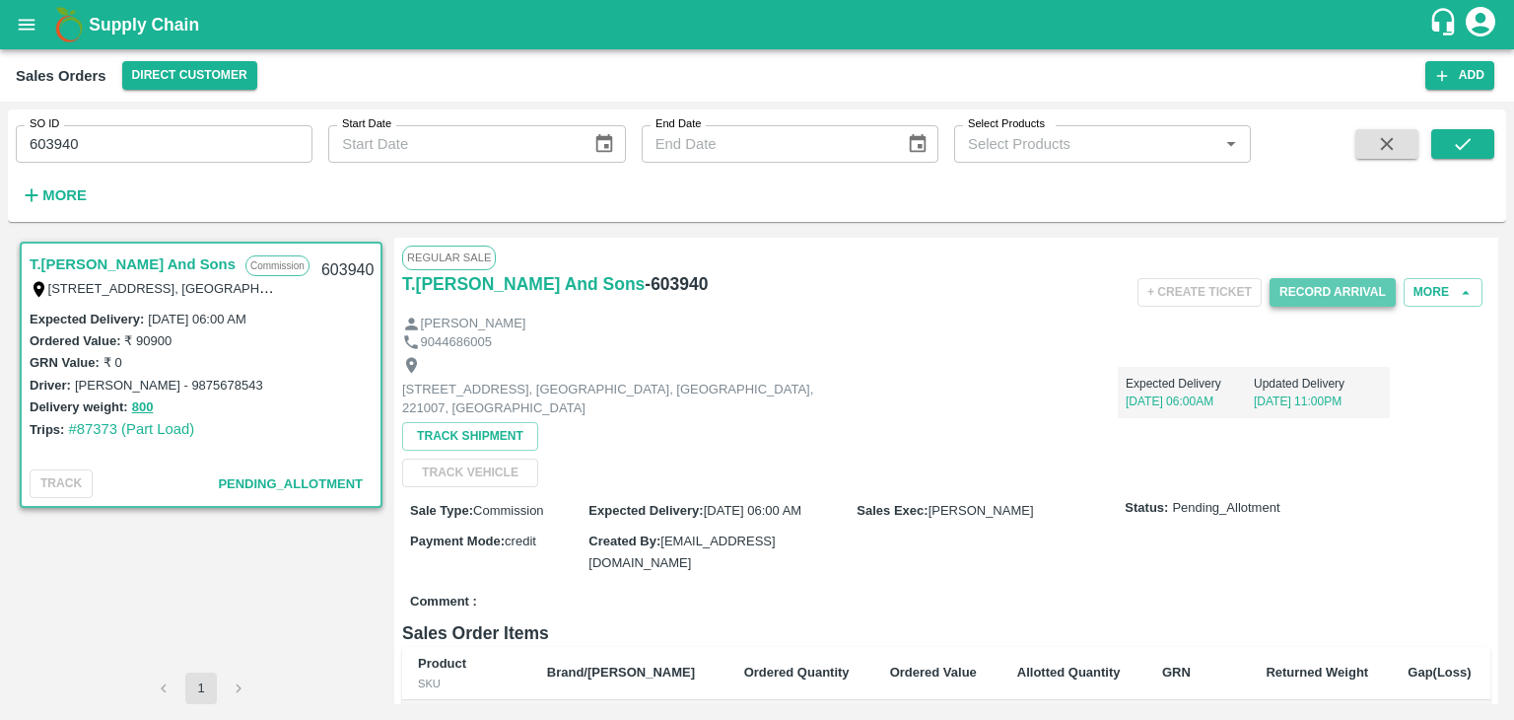
click at [1329, 293] on button "Record Arrival" at bounding box center [1333, 292] width 126 height 29
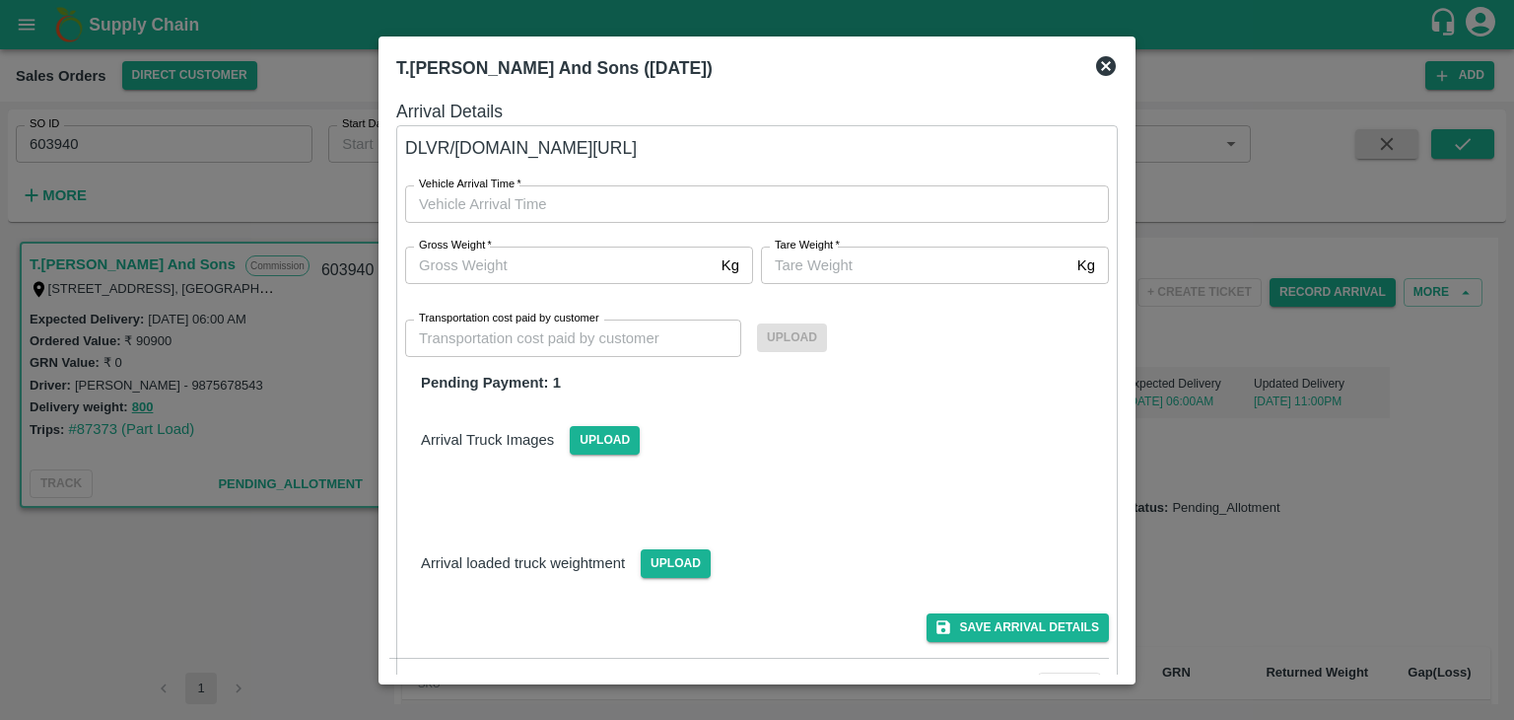
click at [1106, 60] on icon at bounding box center [1106, 66] width 20 height 20
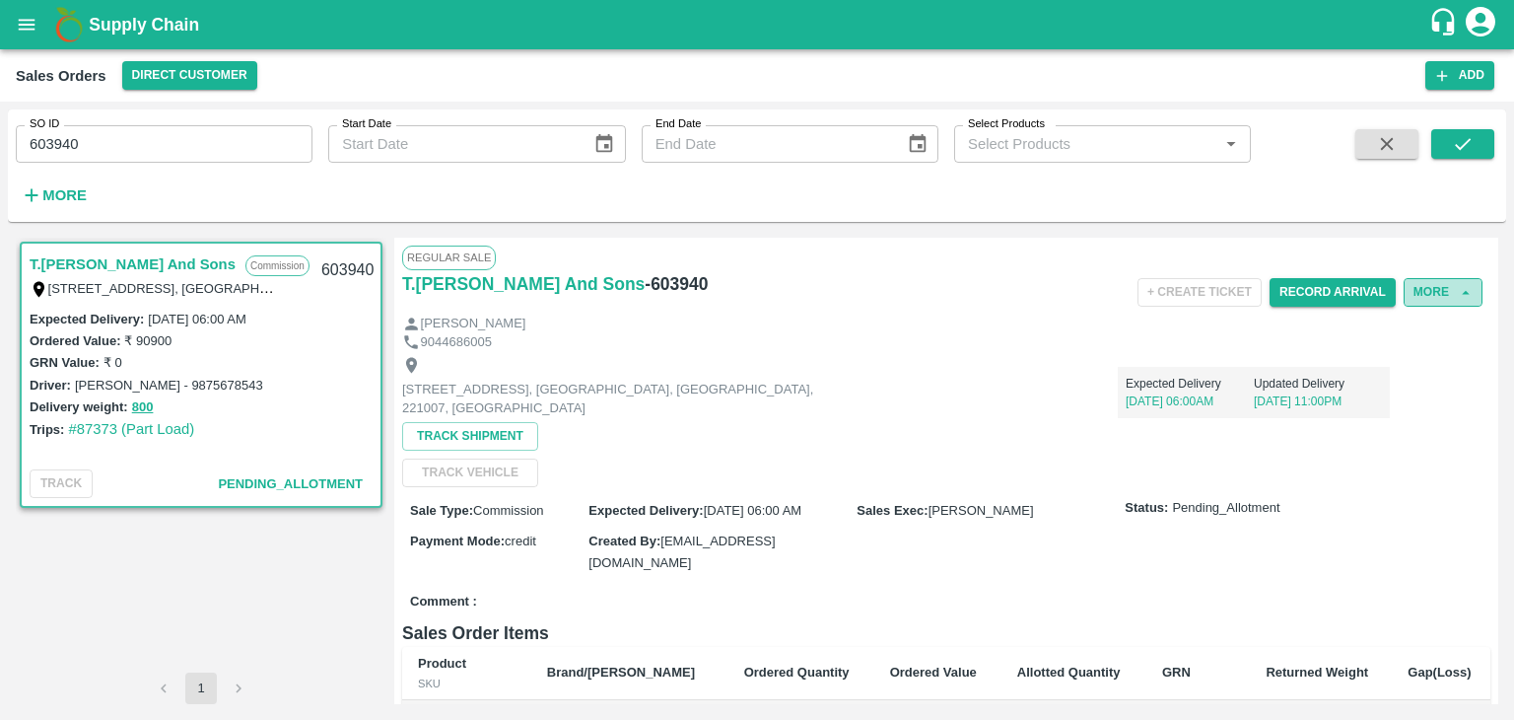
click at [1439, 287] on button "More" at bounding box center [1443, 292] width 79 height 29
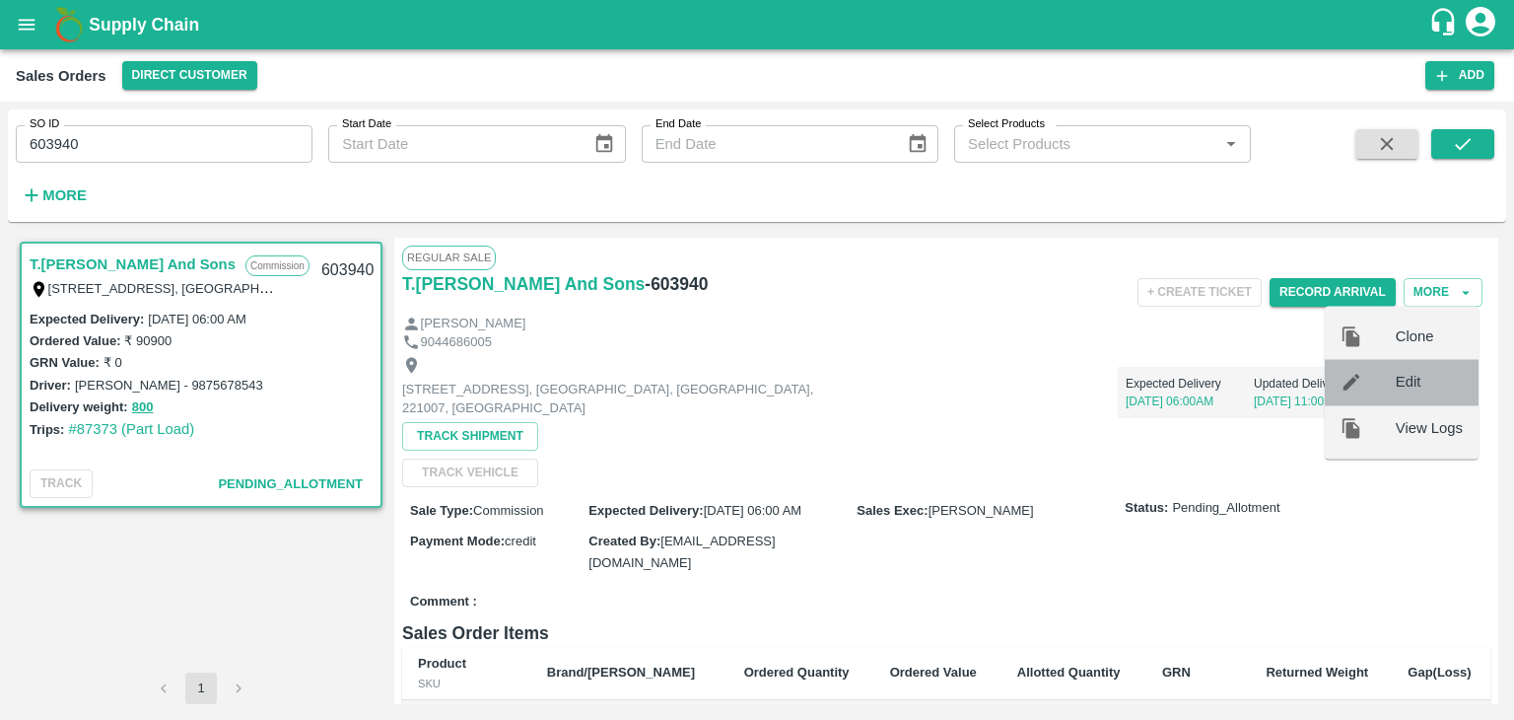
click at [1410, 387] on span "Edit" at bounding box center [1429, 383] width 67 height 22
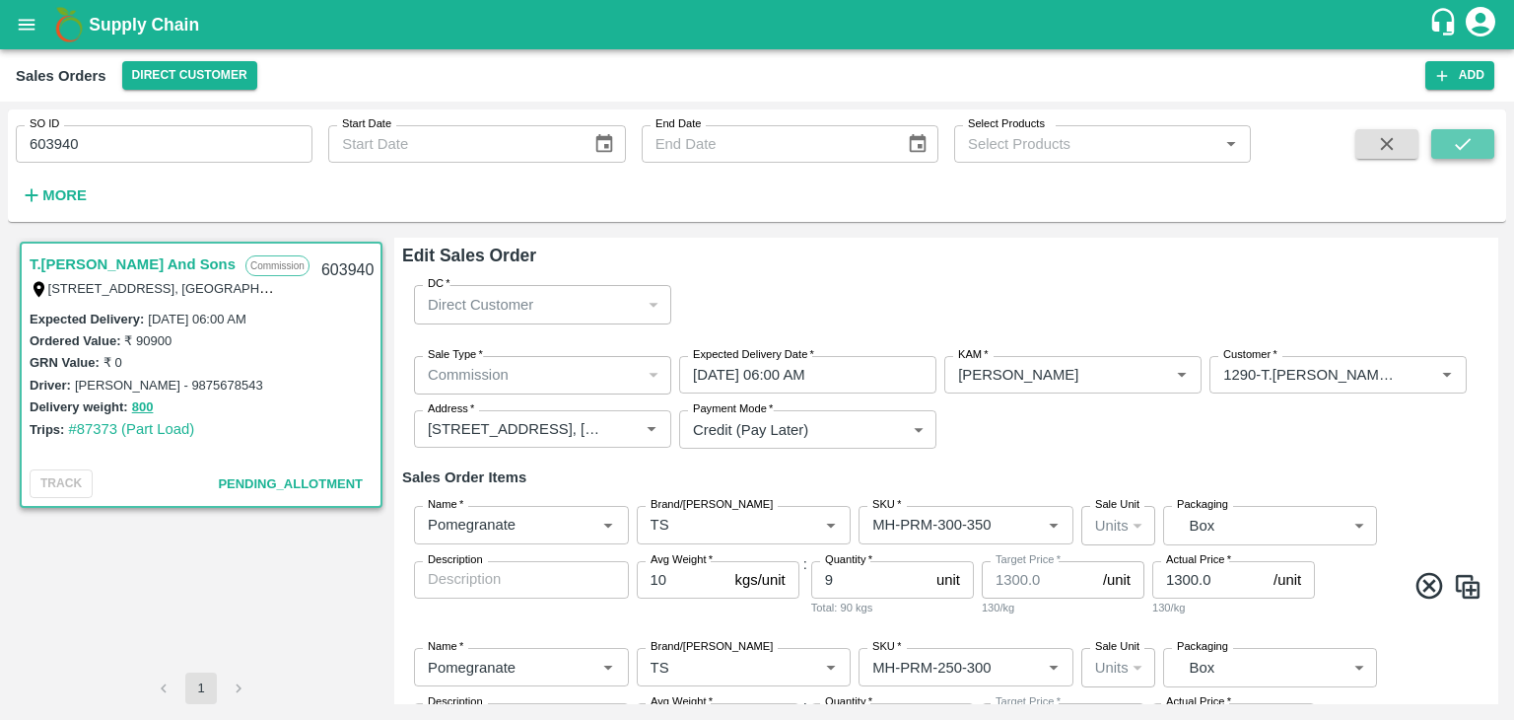
click at [1464, 143] on icon "submit" at bounding box center [1463, 144] width 16 height 12
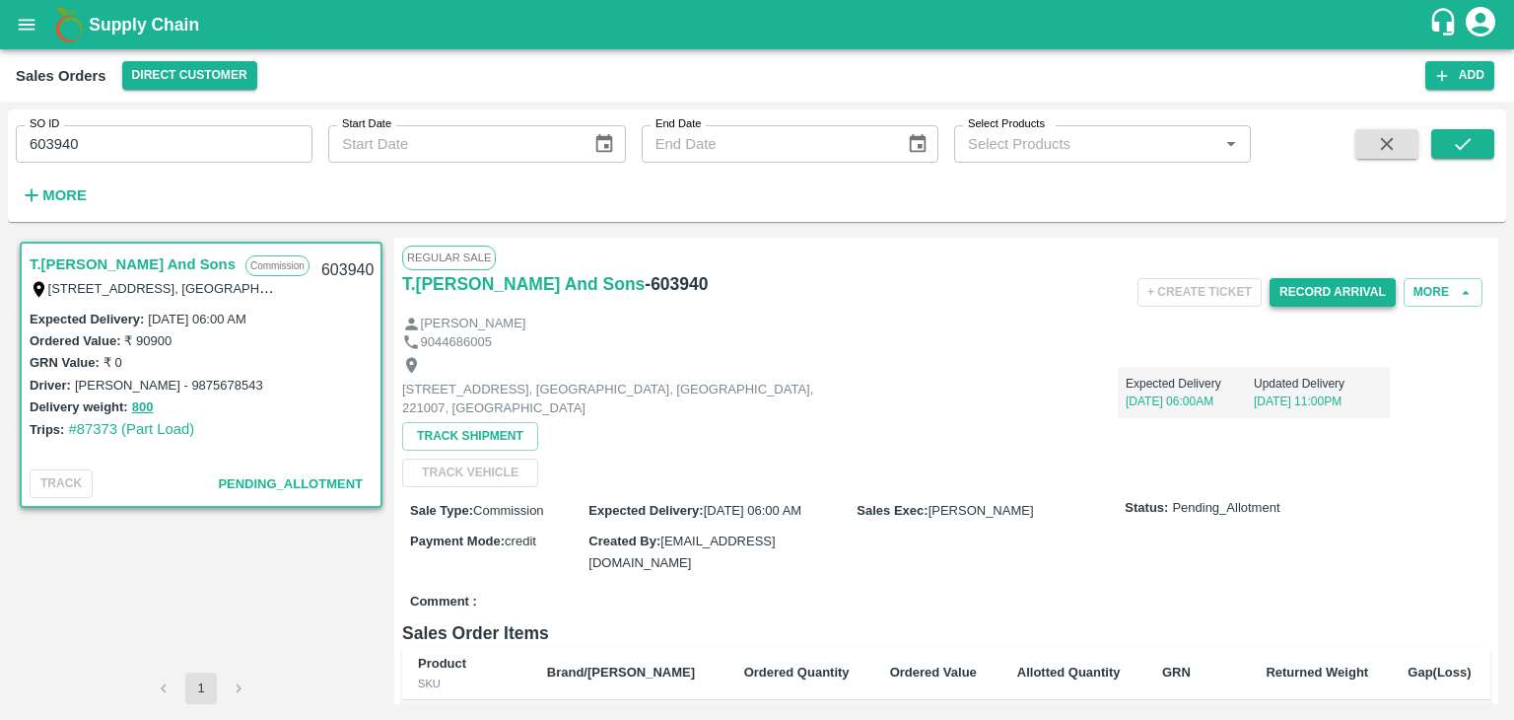
click at [1325, 289] on button "Record Arrival" at bounding box center [1333, 292] width 126 height 29
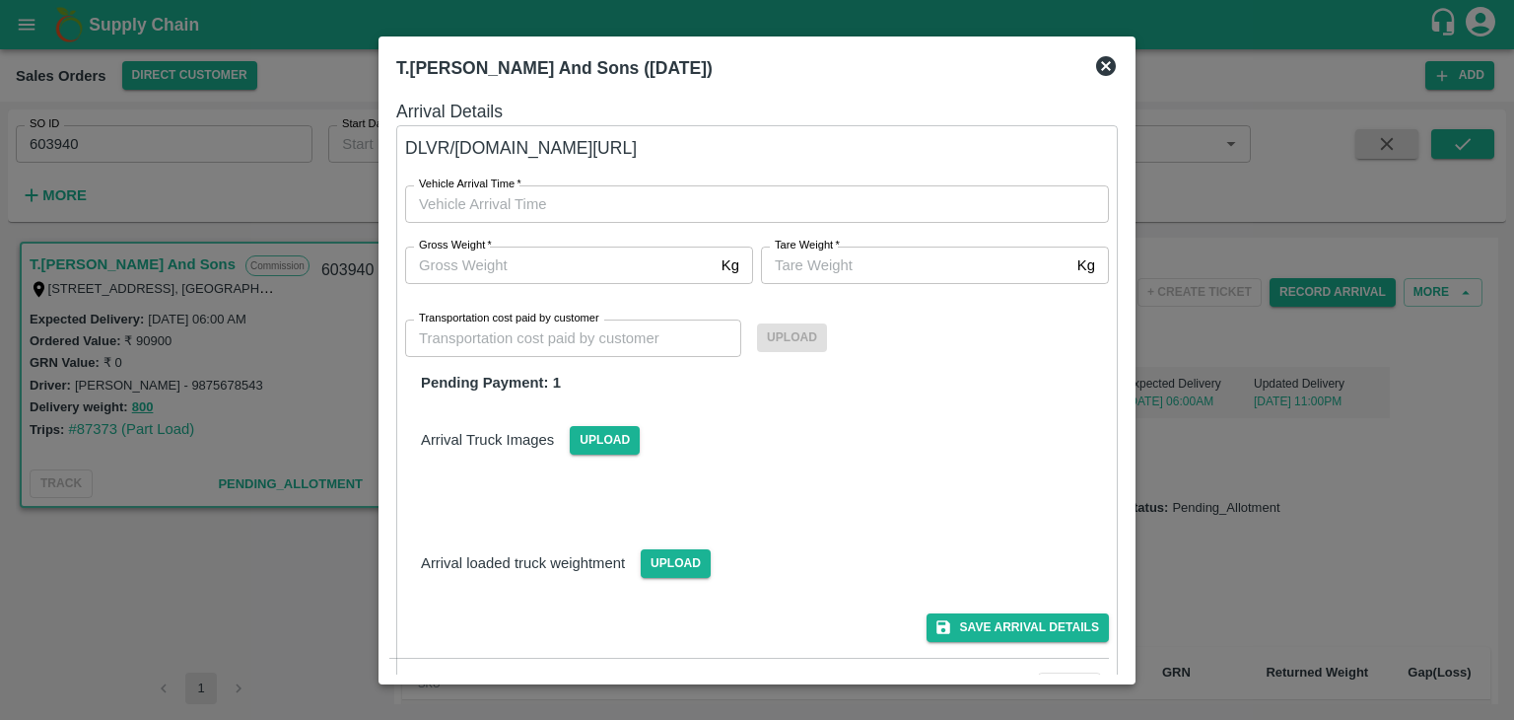
type input "DD/MM/YYYY hh:mm aa"
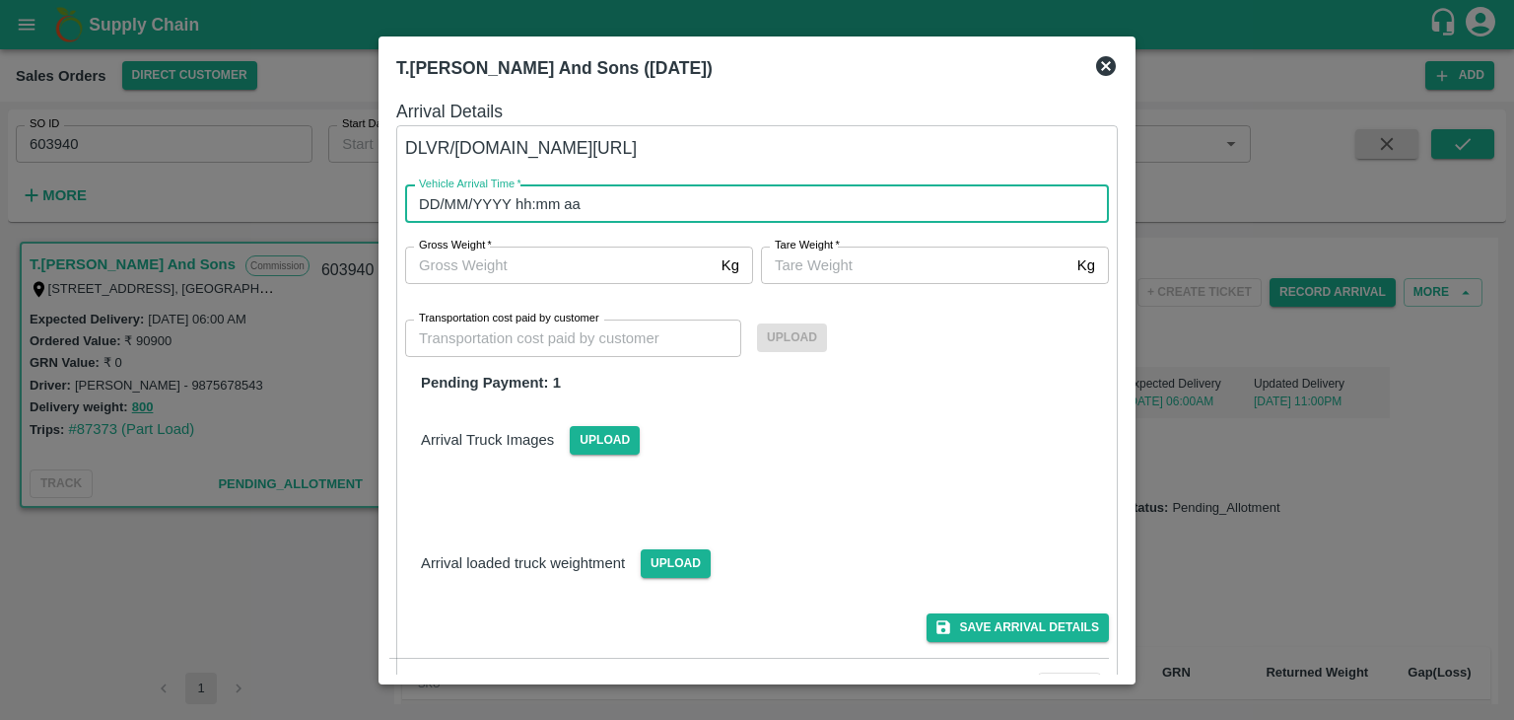
click at [548, 201] on input "DD/MM/YYYY hh:mm aa" at bounding box center [750, 203] width 690 height 37
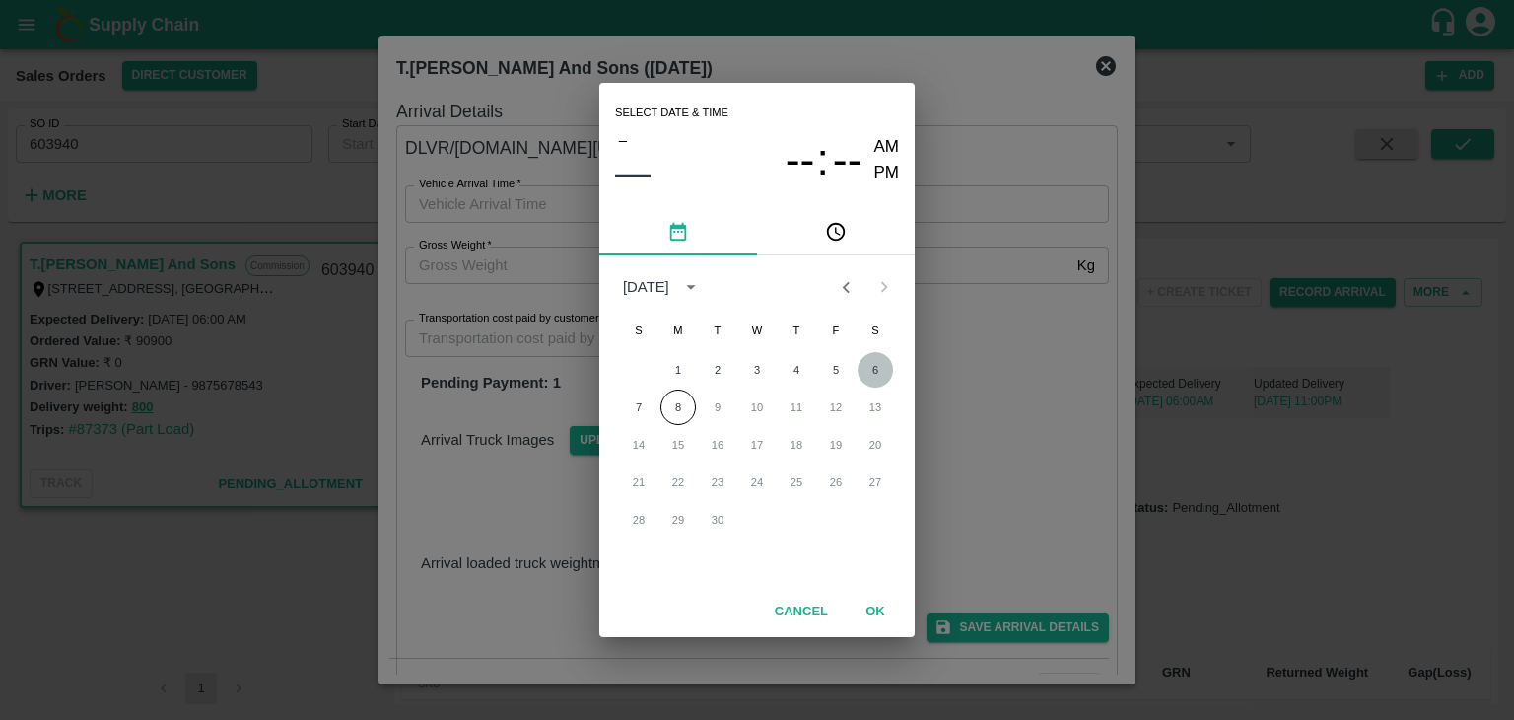
click at [875, 364] on button "6" at bounding box center [875, 369] width 35 height 35
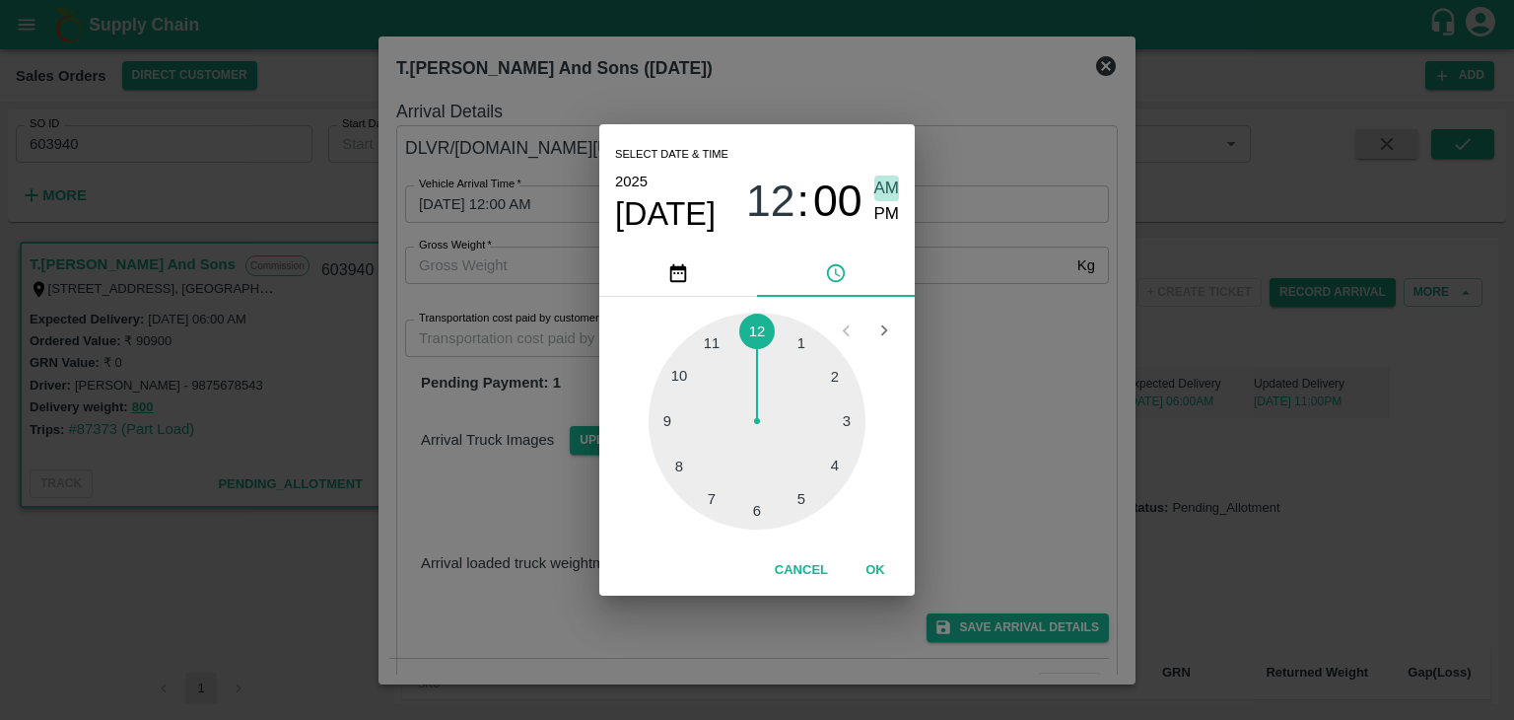
click at [886, 185] on span "AM" at bounding box center [887, 188] width 26 height 27
click at [756, 517] on div at bounding box center [757, 420] width 217 height 217
type input "06/09/2025 06:00 AM"
click at [890, 186] on span "AM" at bounding box center [887, 188] width 26 height 27
click at [871, 573] on button "OK" at bounding box center [875, 570] width 63 height 34
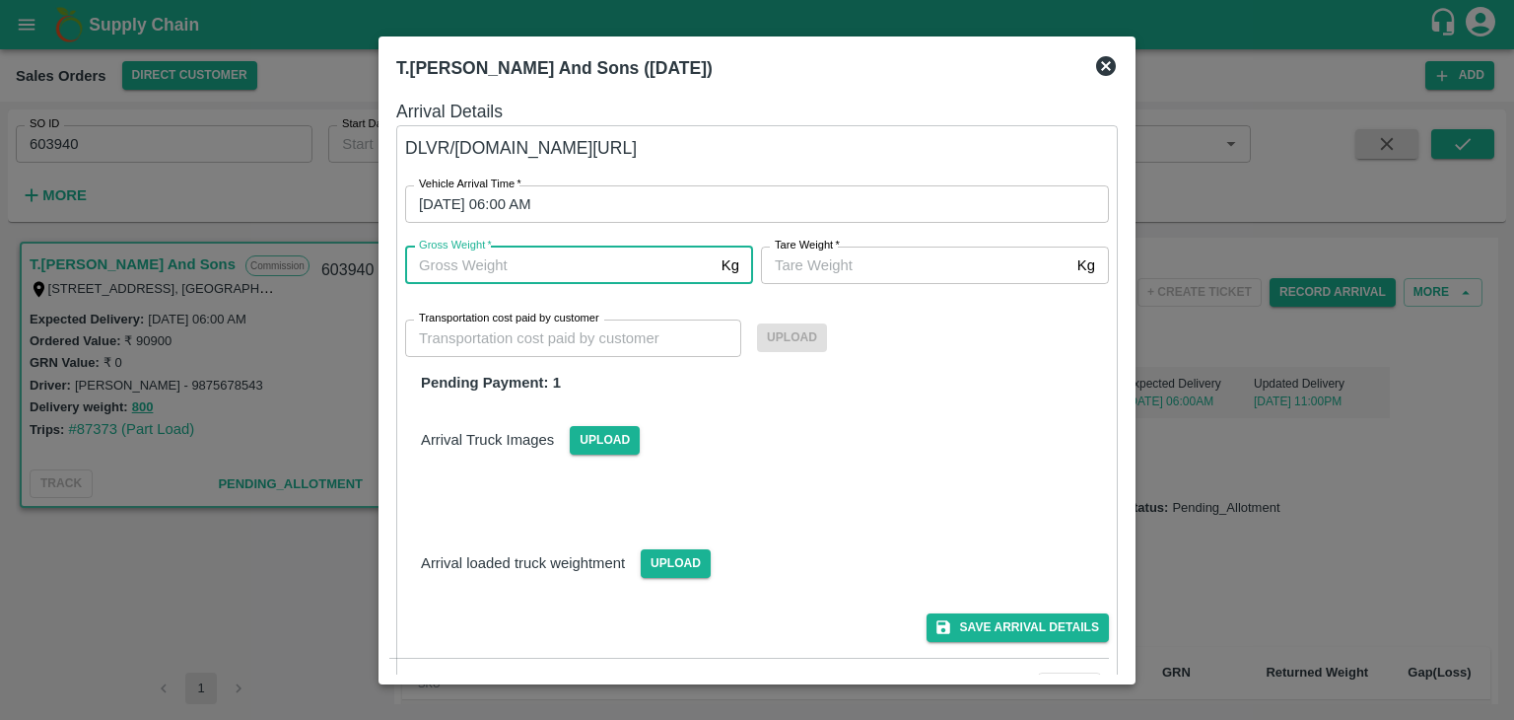
click at [557, 265] on input "Gross Weight   *" at bounding box center [559, 264] width 309 height 37
type input "800"
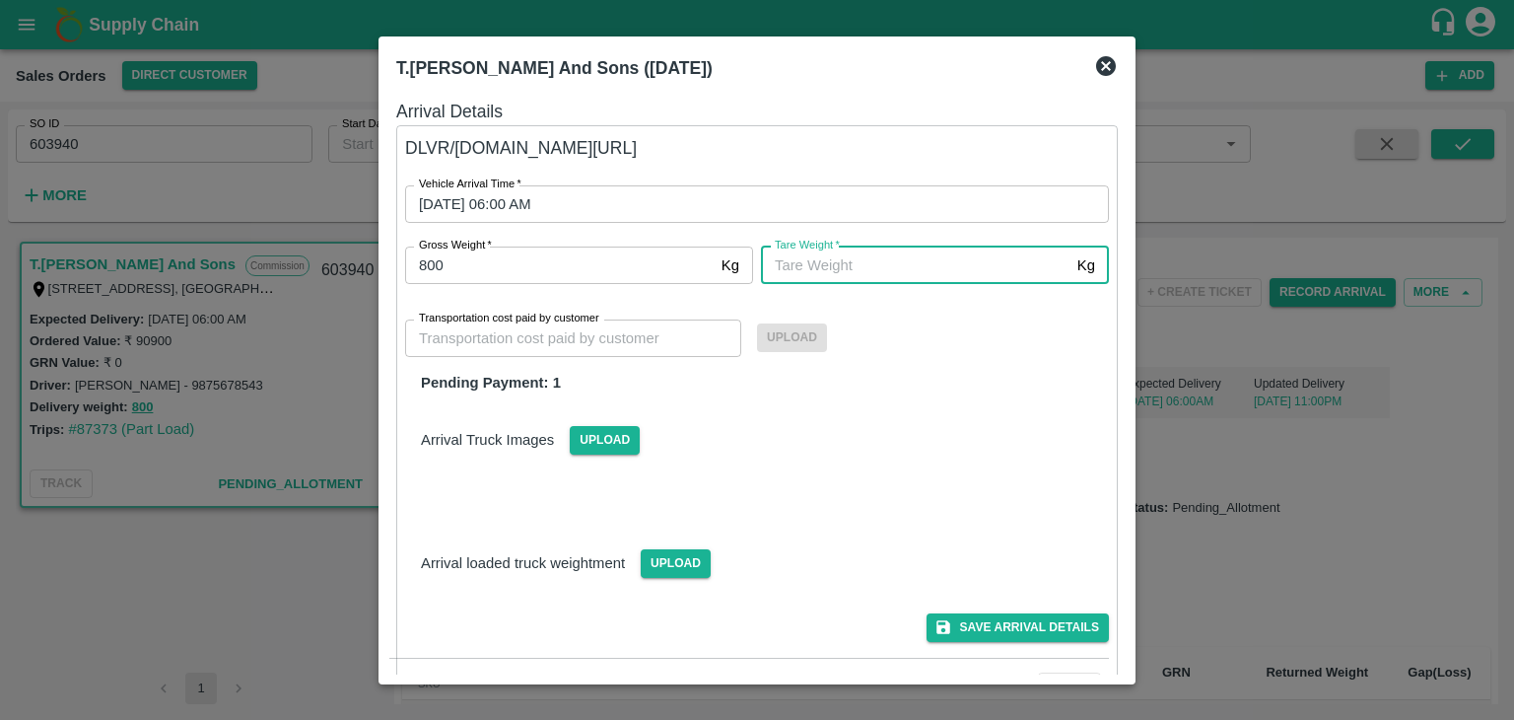
click at [812, 264] on input "Tare Weight   *" at bounding box center [915, 264] width 309 height 37
type input "800"
click at [530, 343] on input "Transportation cost paid by customer" at bounding box center [573, 337] width 336 height 37
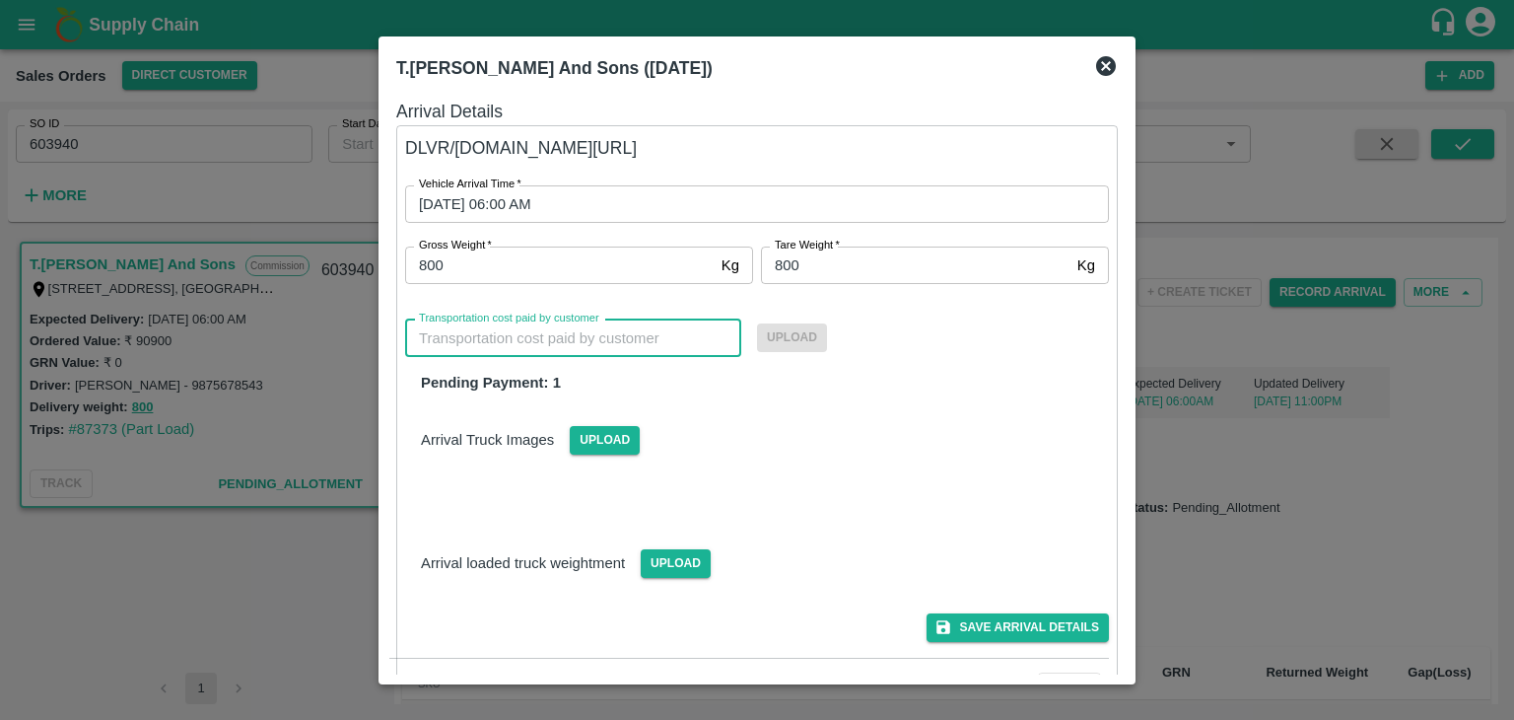
click at [1104, 61] on icon at bounding box center [1106, 66] width 20 height 20
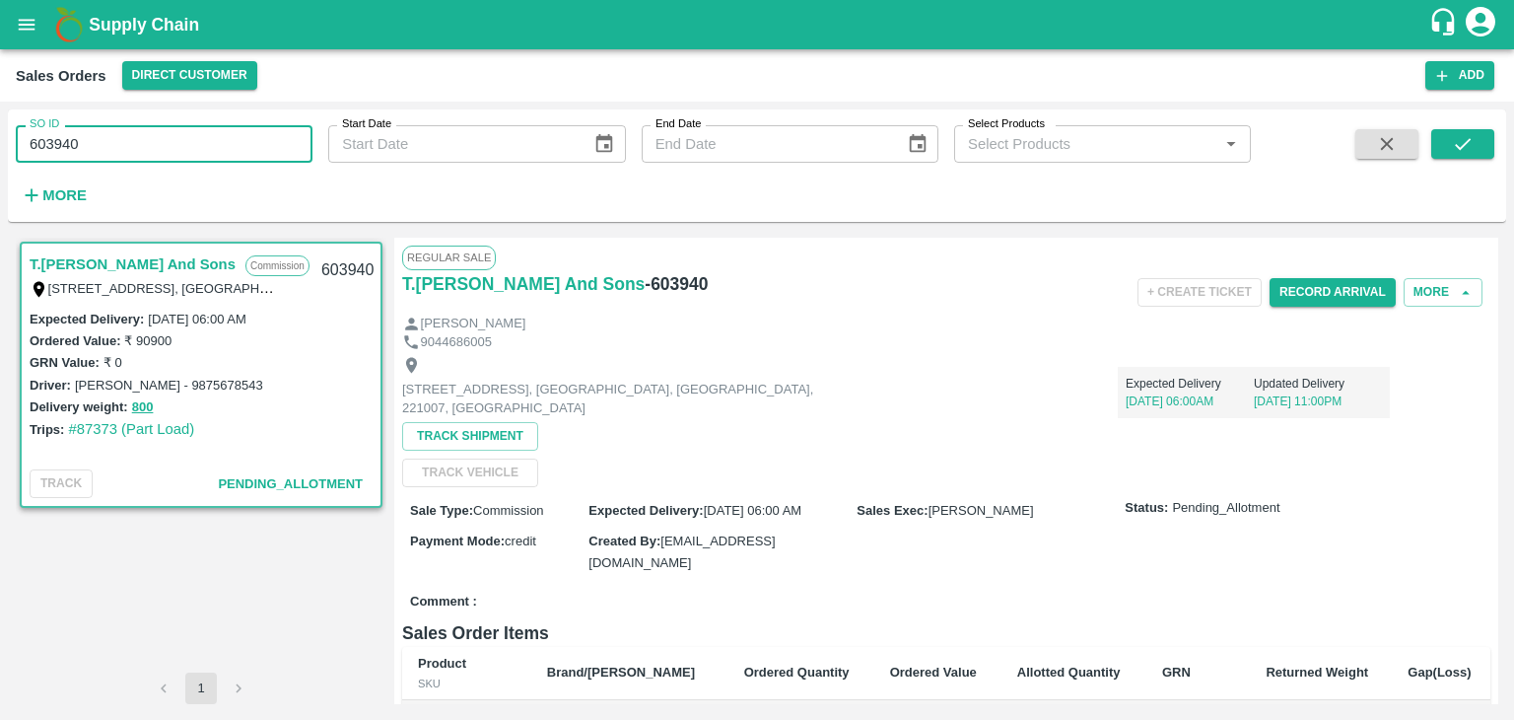
click at [170, 145] on input "603940" at bounding box center [164, 143] width 297 height 37
click at [1470, 142] on icon "submit" at bounding box center [1463, 144] width 22 height 22
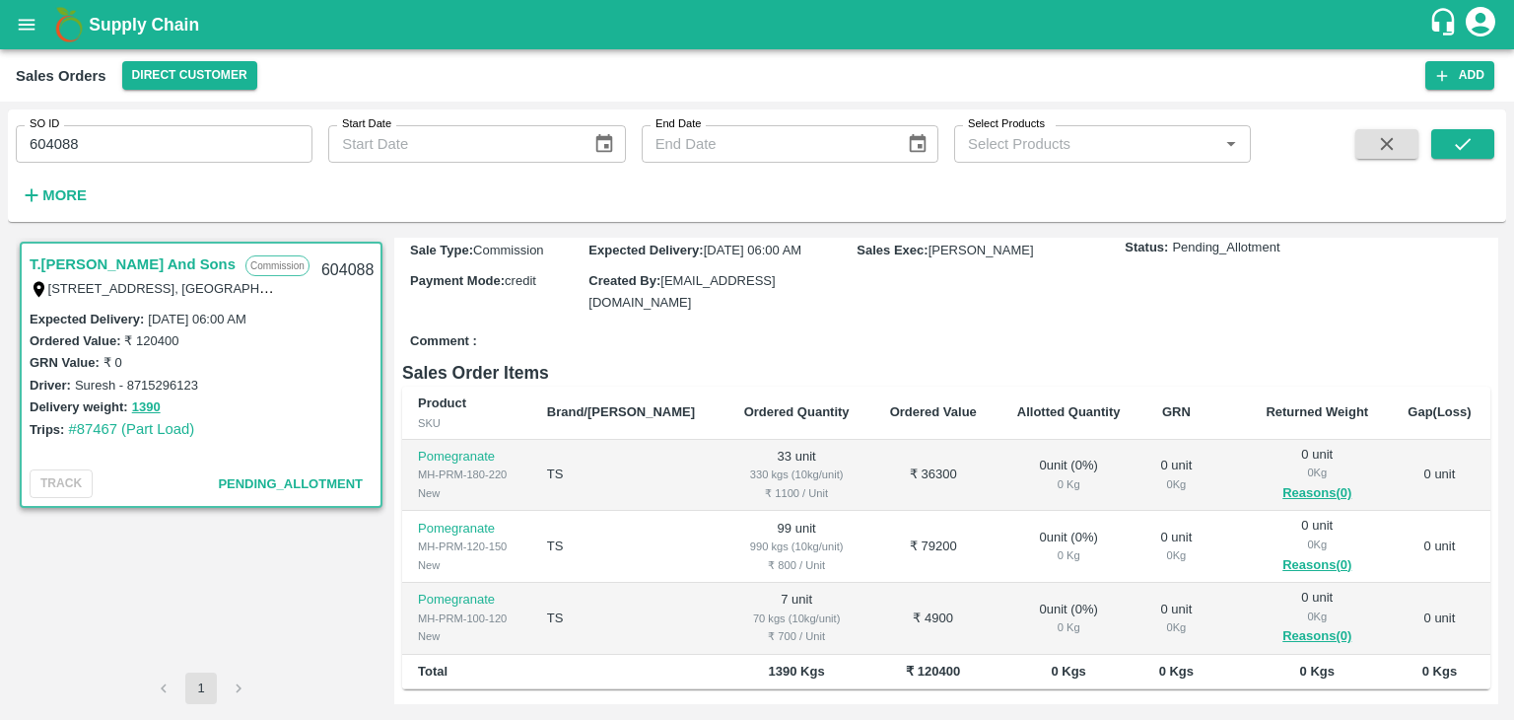
scroll to position [262, 0]
click at [108, 143] on input "604088" at bounding box center [164, 143] width 297 height 37
click at [1474, 147] on button "submit" at bounding box center [1462, 144] width 63 height 30
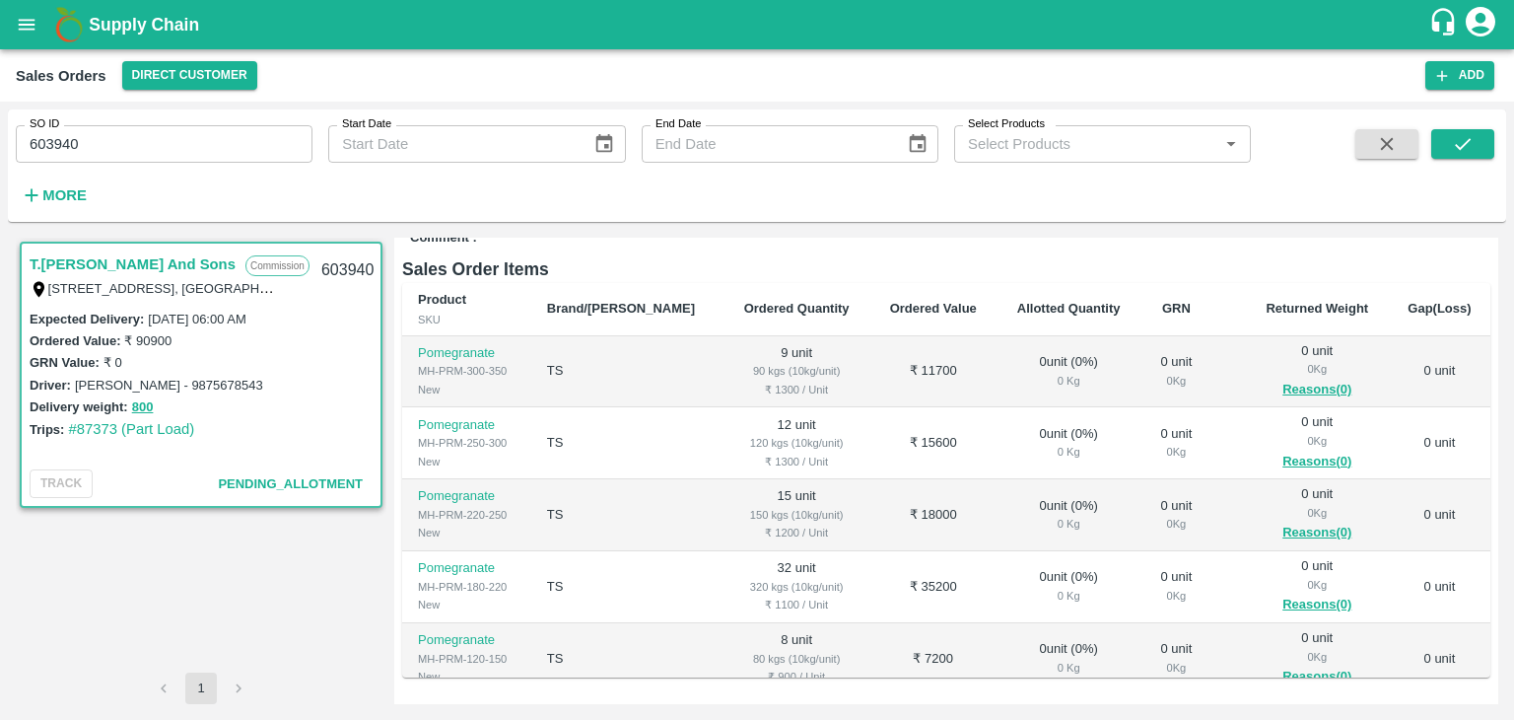
scroll to position [361, 0]
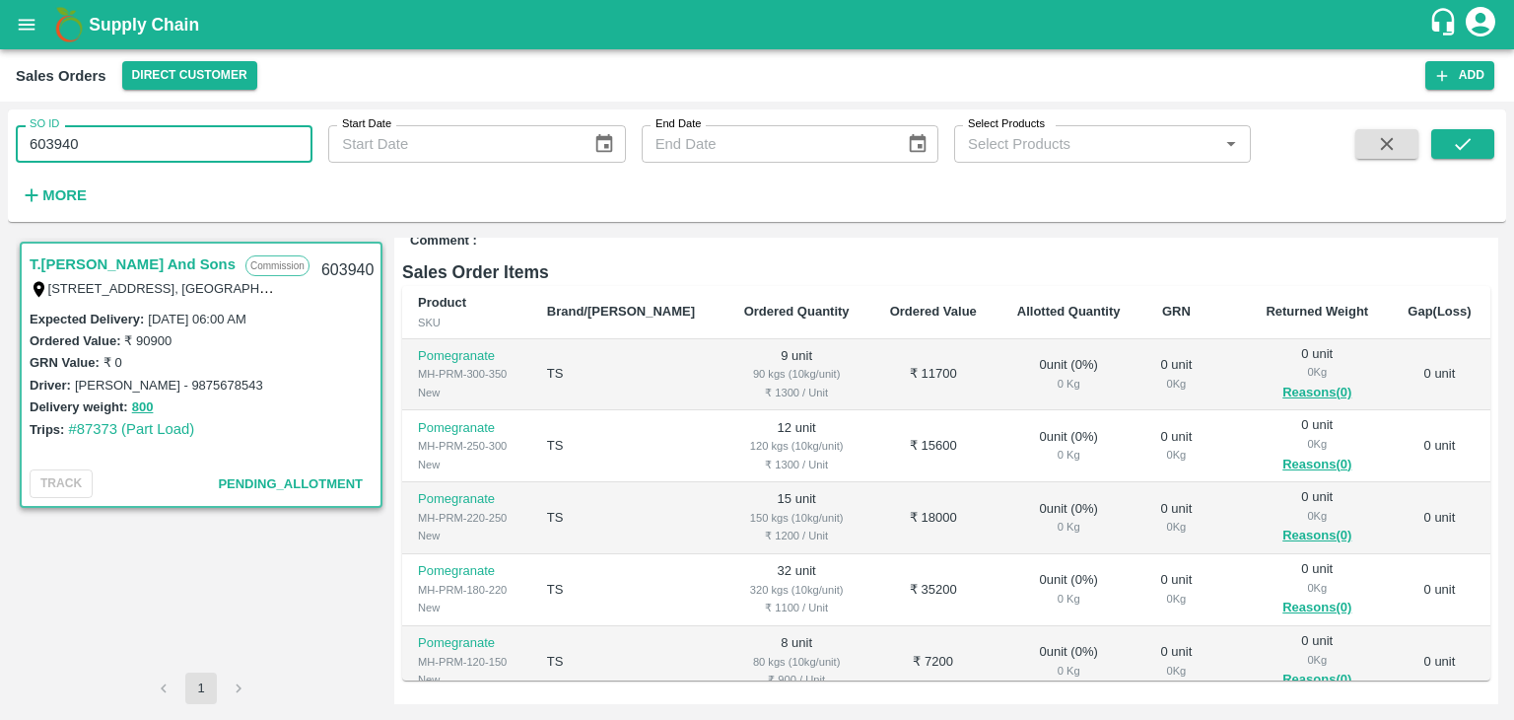
click at [154, 147] on input "603940" at bounding box center [164, 143] width 297 height 37
type input "6"
paste input "text"
click at [1467, 150] on icon "submit" at bounding box center [1463, 144] width 22 height 22
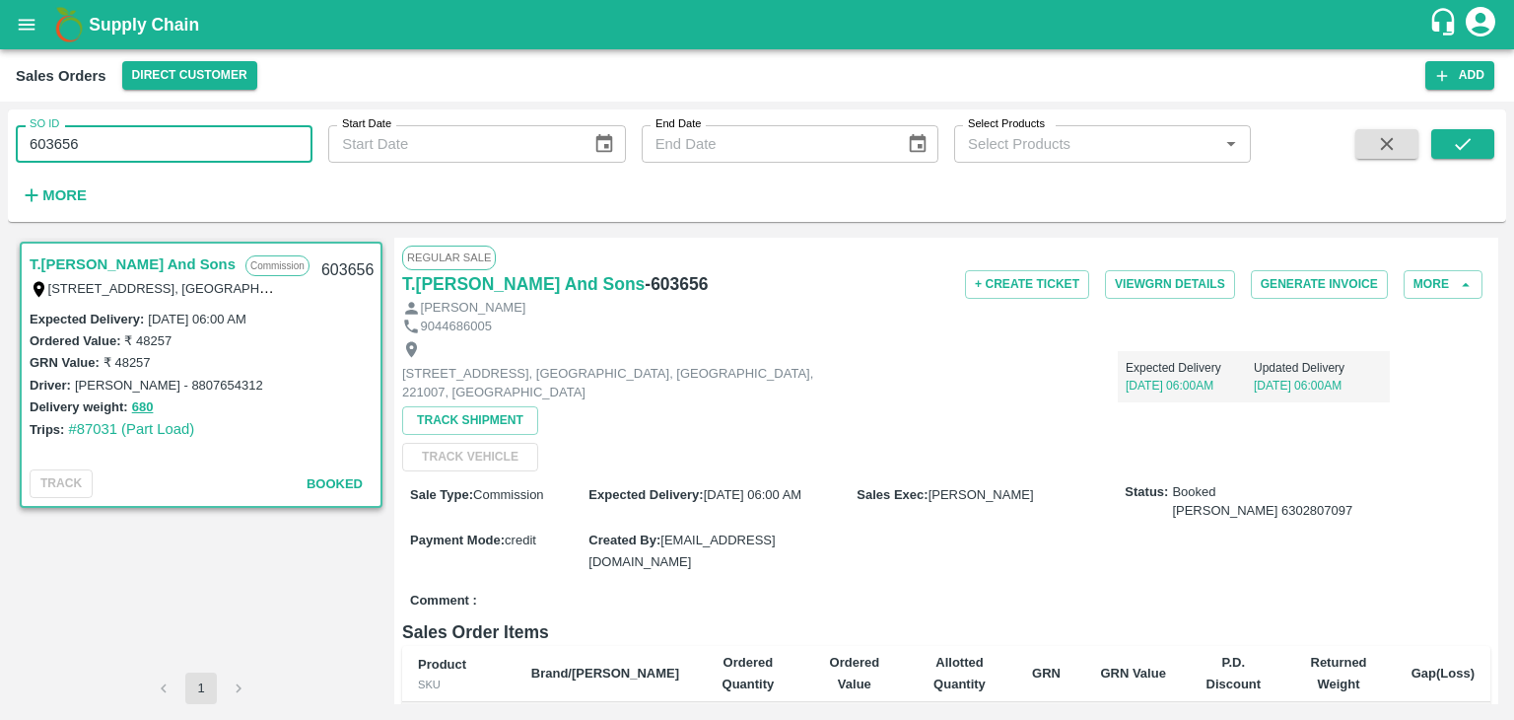
click at [114, 151] on input "603656" at bounding box center [164, 143] width 297 height 37
type input "6"
paste input "text"
type input "603511"
click at [1457, 139] on icon "submit" at bounding box center [1463, 144] width 22 height 22
